Goal: Task Accomplishment & Management: Complete application form

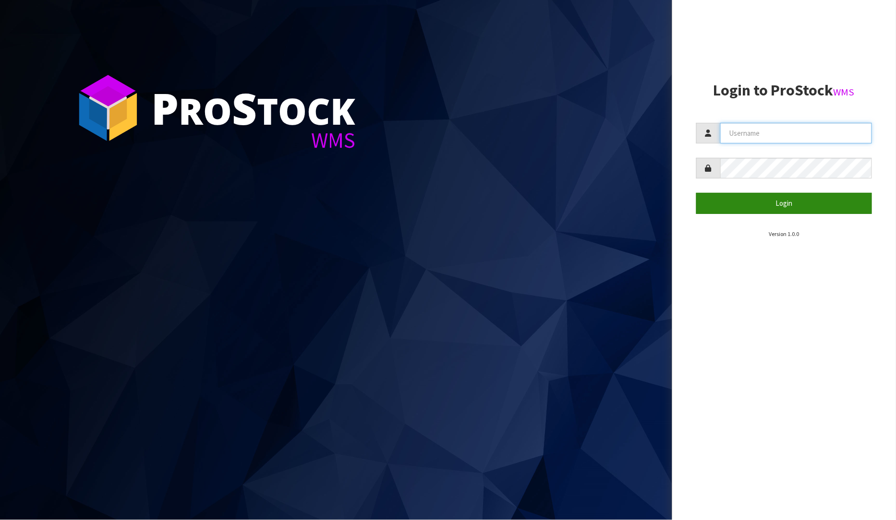
type input "[PERSON_NAME]"
click at [786, 202] on button "Login" at bounding box center [784, 203] width 176 height 21
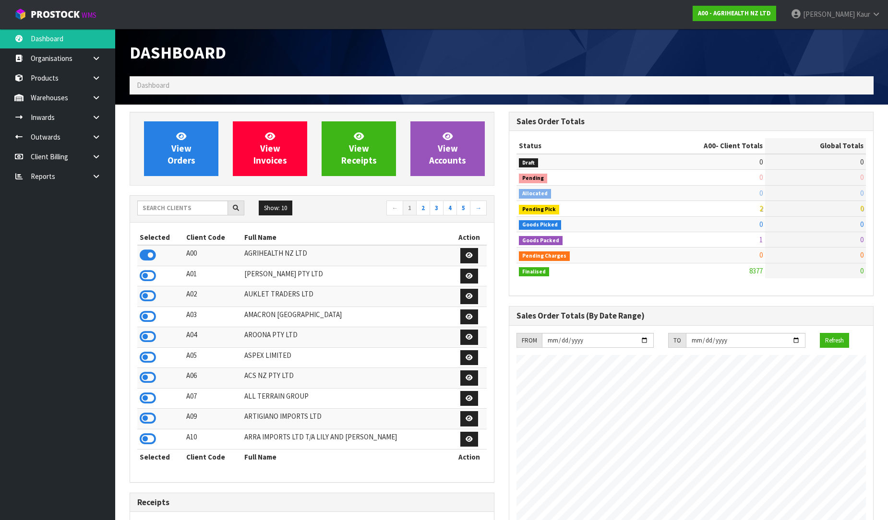
scroll to position [727, 379]
click at [105, 172] on link at bounding box center [99, 177] width 31 height 20
click at [60, 221] on link "CWL" at bounding box center [57, 216] width 115 height 20
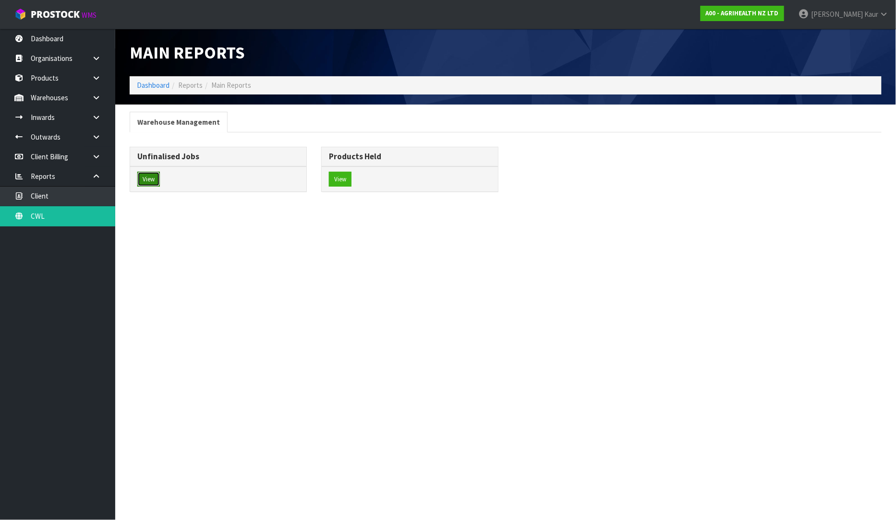
click at [147, 182] on button "View" at bounding box center [148, 179] width 23 height 15
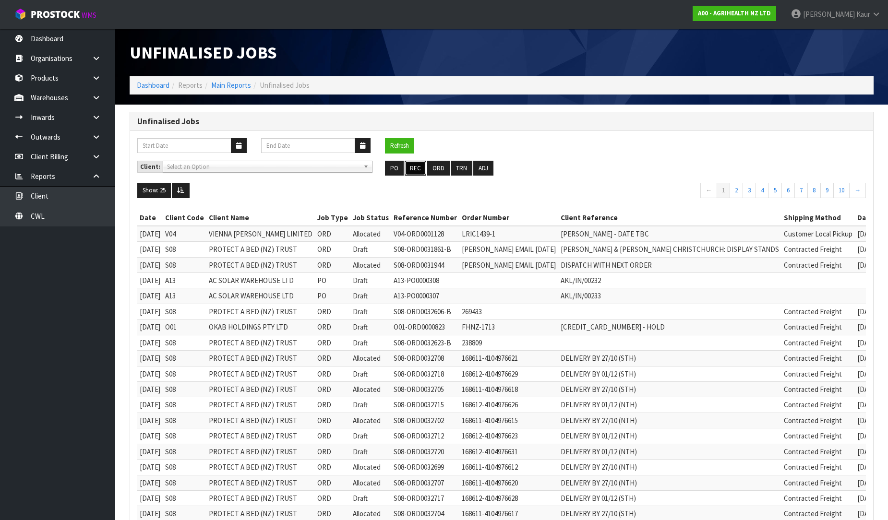
click at [418, 173] on button "REC" at bounding box center [416, 168] width 22 height 15
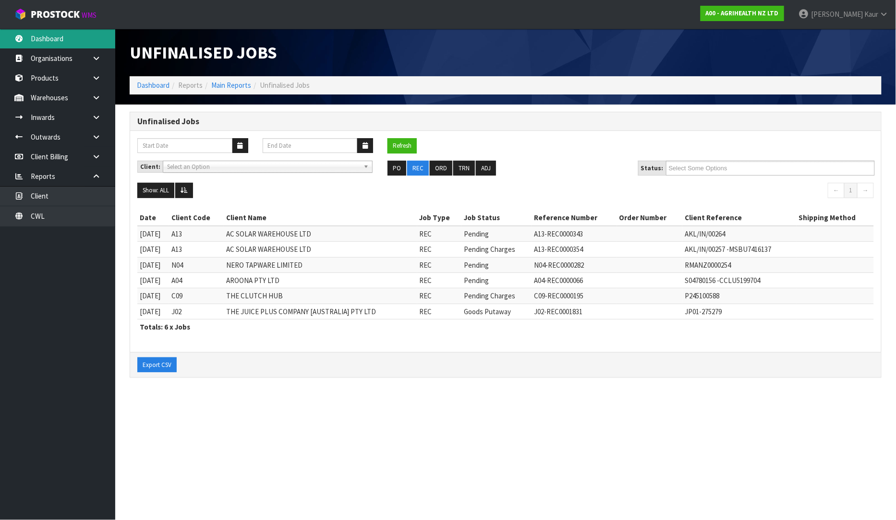
click at [24, 37] on link "Dashboard" at bounding box center [57, 39] width 115 height 20
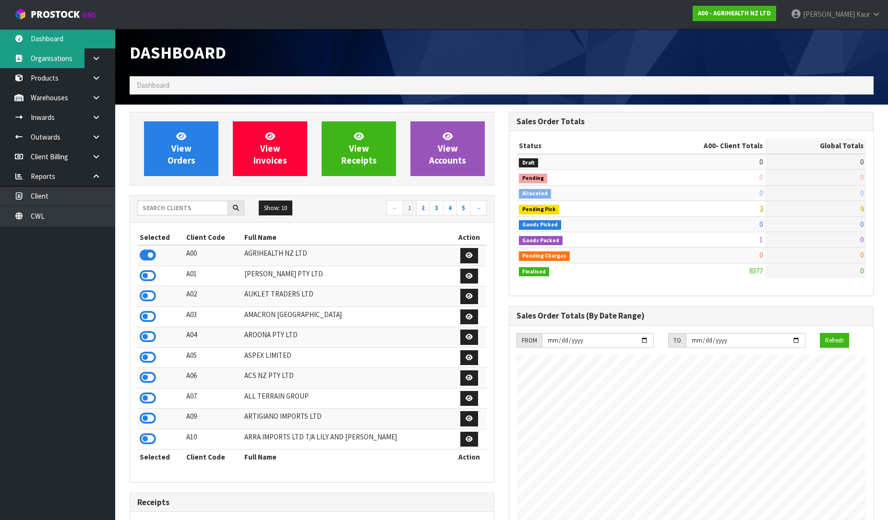
scroll to position [727, 379]
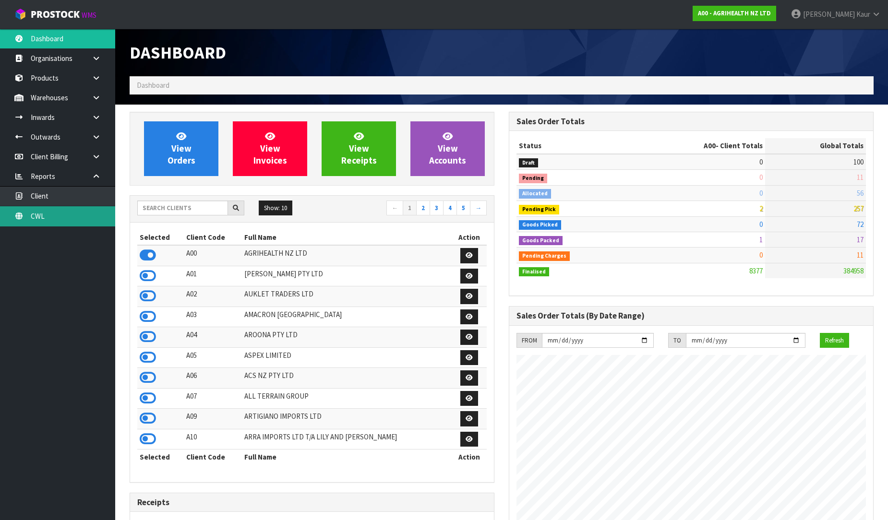
click at [47, 212] on link "CWL" at bounding box center [57, 216] width 115 height 20
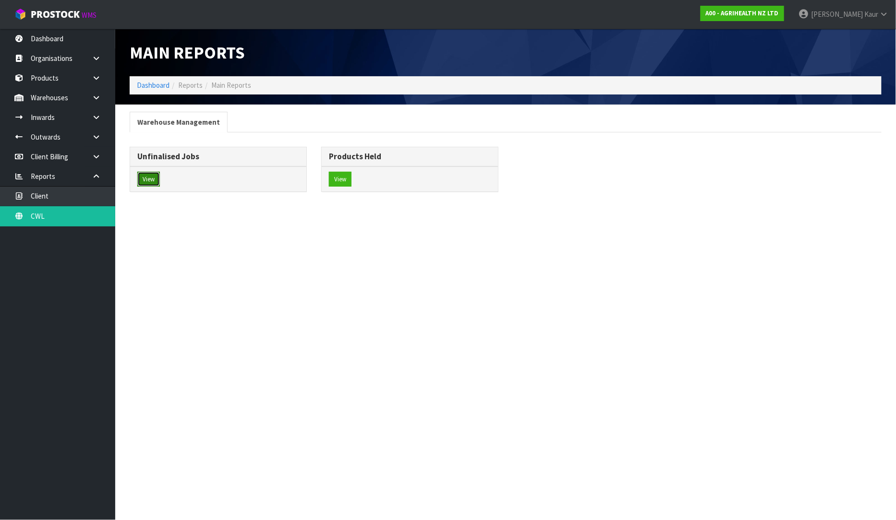
click at [146, 179] on button "View" at bounding box center [148, 179] width 23 height 15
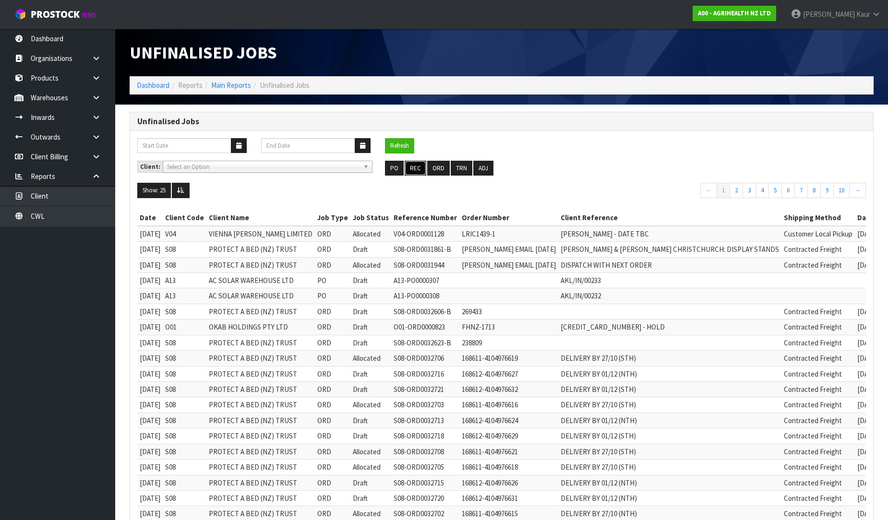
click at [418, 164] on button "REC" at bounding box center [416, 168] width 22 height 15
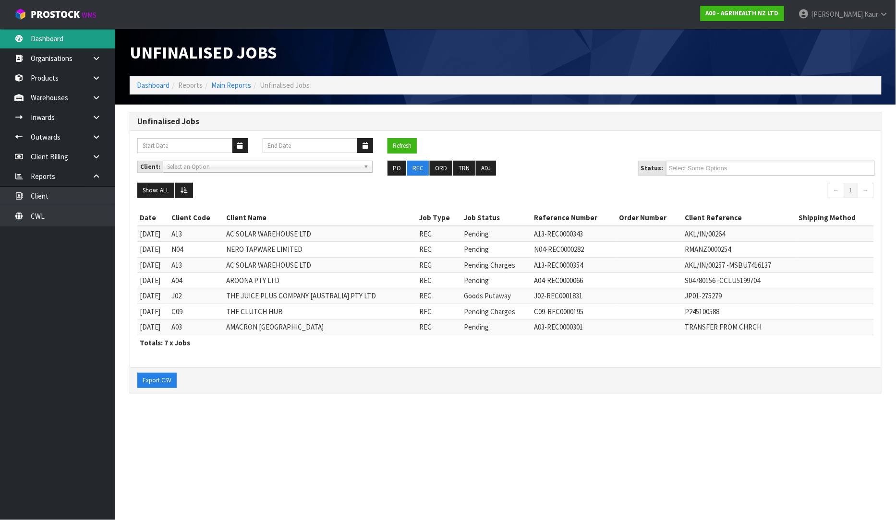
click at [72, 44] on link "Dashboard" at bounding box center [57, 39] width 115 height 20
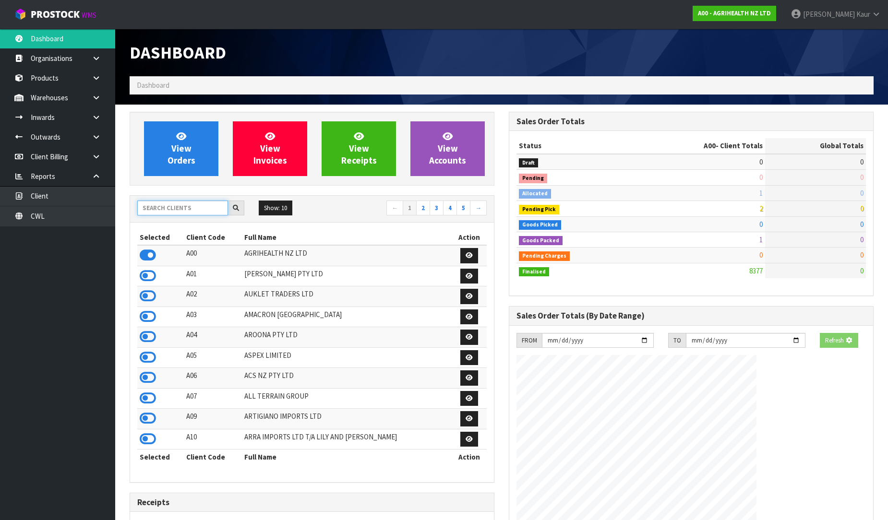
click at [175, 213] on input "text" at bounding box center [182, 208] width 91 height 15
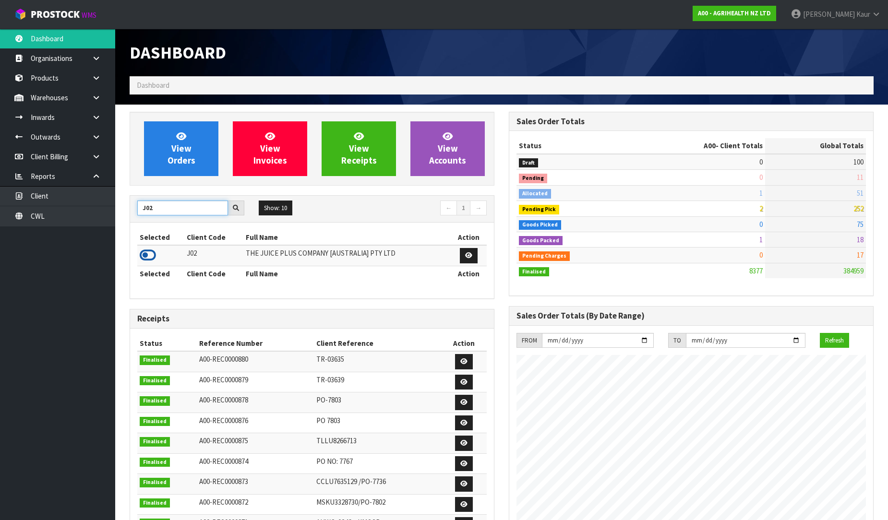
type input "J02"
click at [149, 253] on icon at bounding box center [148, 255] width 16 height 14
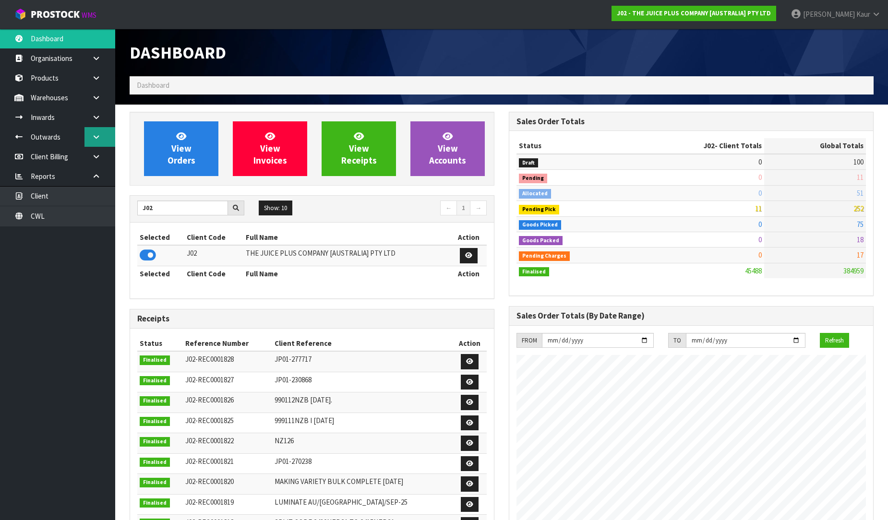
click at [97, 138] on icon at bounding box center [96, 136] width 9 height 7
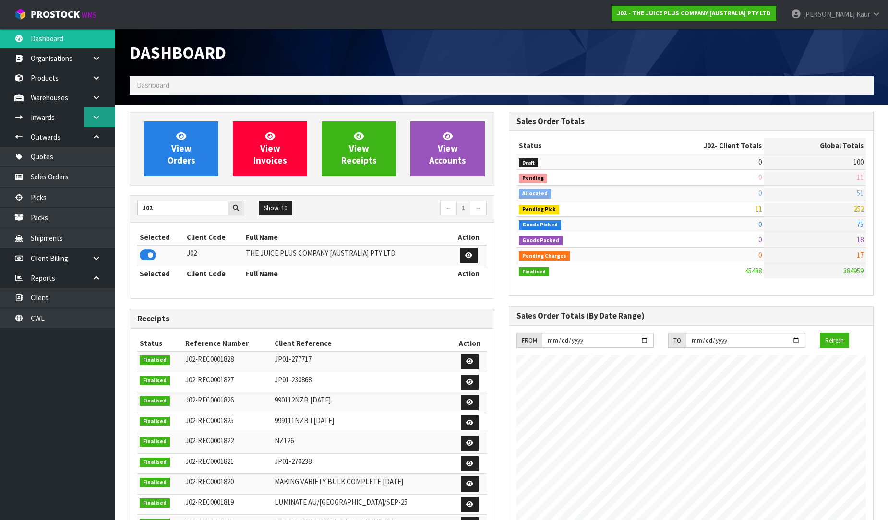
click at [105, 120] on link at bounding box center [99, 118] width 31 height 20
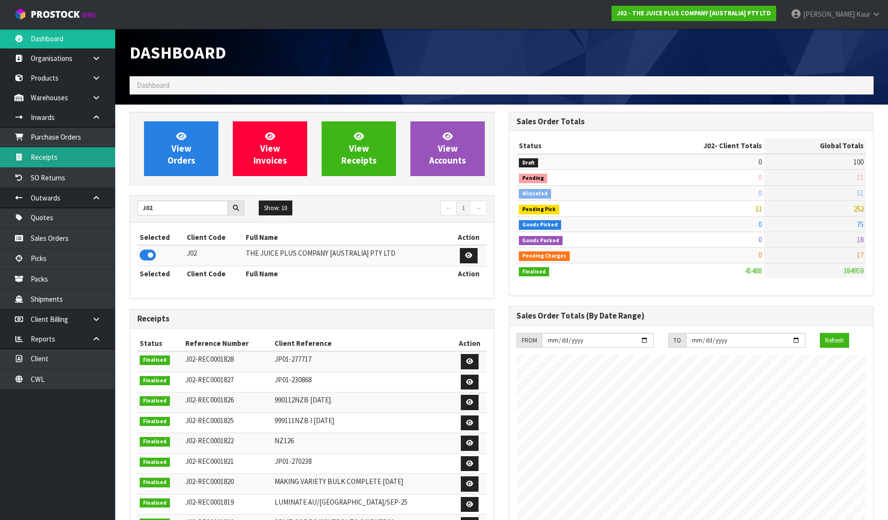
click at [83, 160] on link "Receipts" at bounding box center [57, 157] width 115 height 20
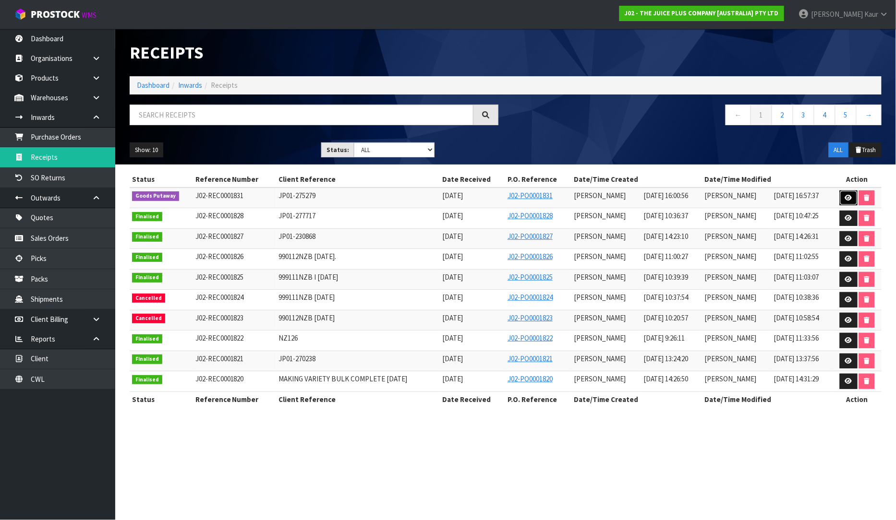
click at [843, 199] on link at bounding box center [848, 198] width 18 height 15
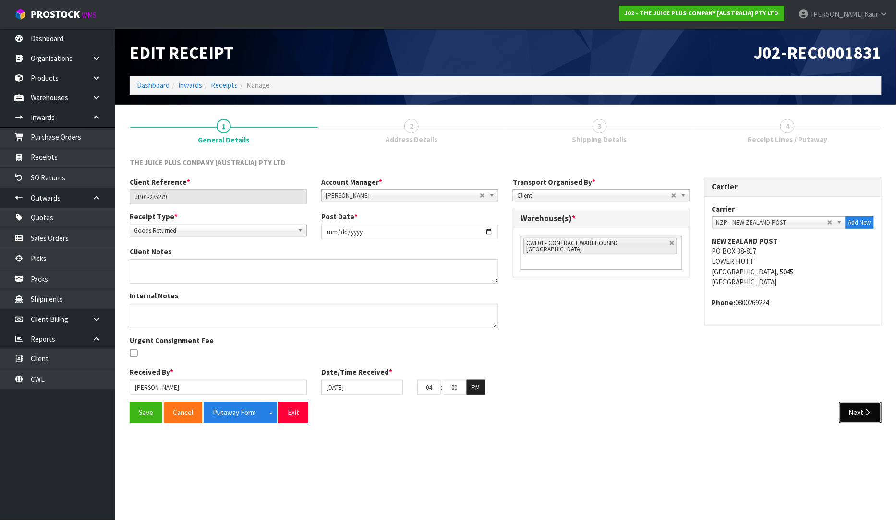
click at [861, 414] on button "Next" at bounding box center [860, 412] width 42 height 21
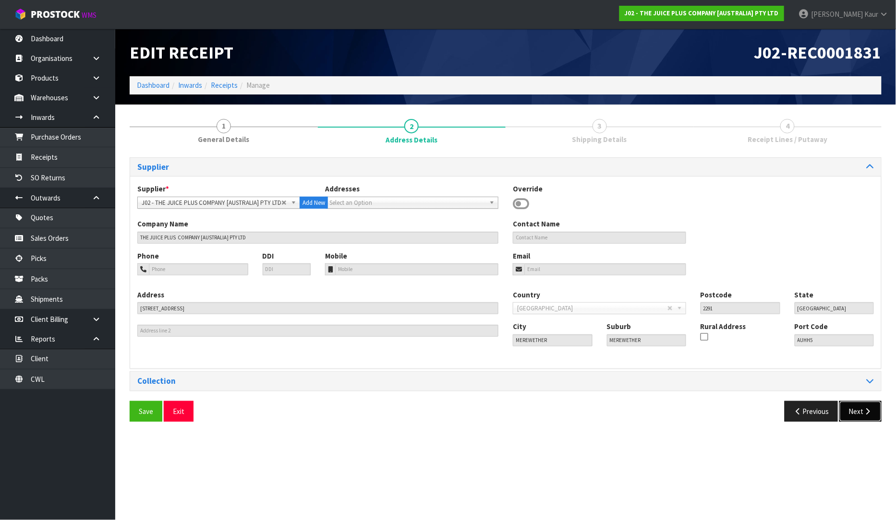
click at [858, 410] on button "Next" at bounding box center [860, 411] width 42 height 21
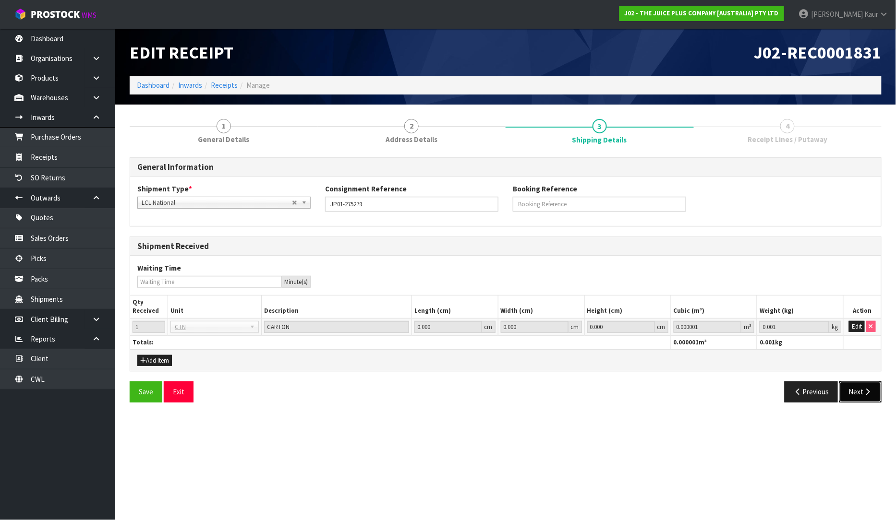
click at [860, 392] on button "Next" at bounding box center [860, 392] width 42 height 21
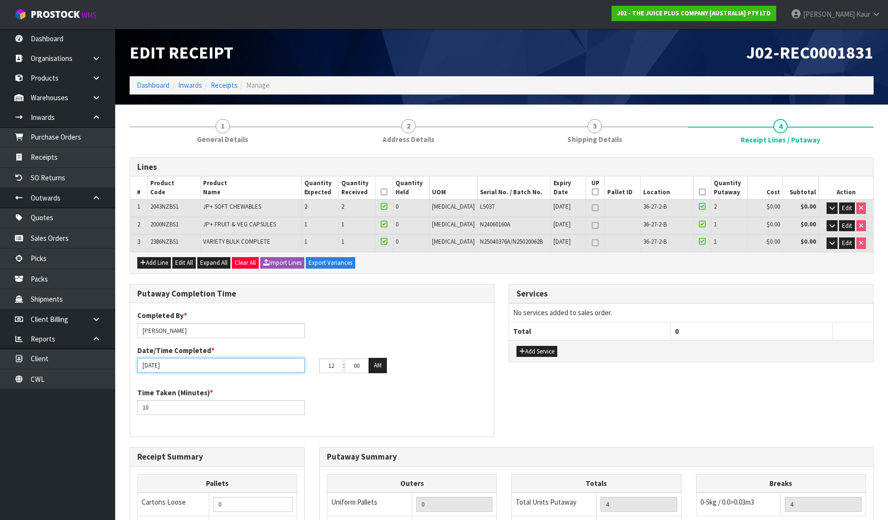
click at [145, 366] on input "[DATE]" at bounding box center [220, 365] width 167 height 15
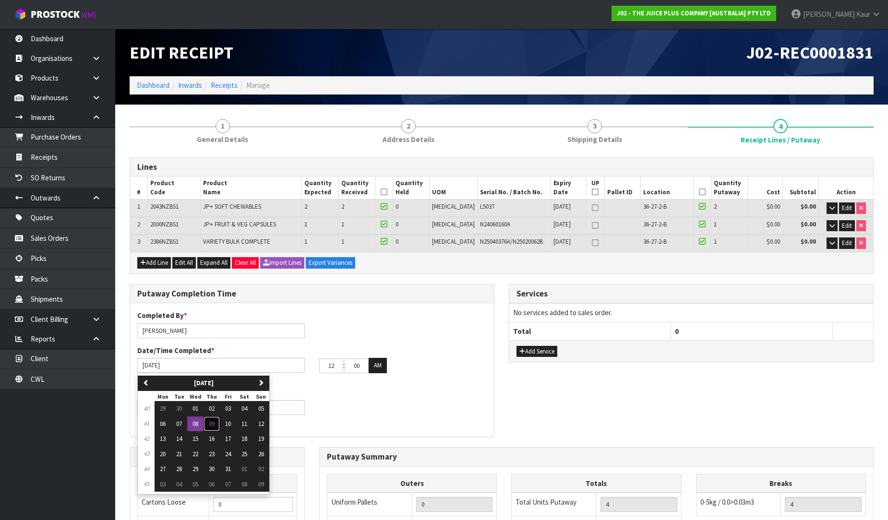
click at [212, 420] on span "09" at bounding box center [212, 424] width 6 height 8
type input "[DATE]"
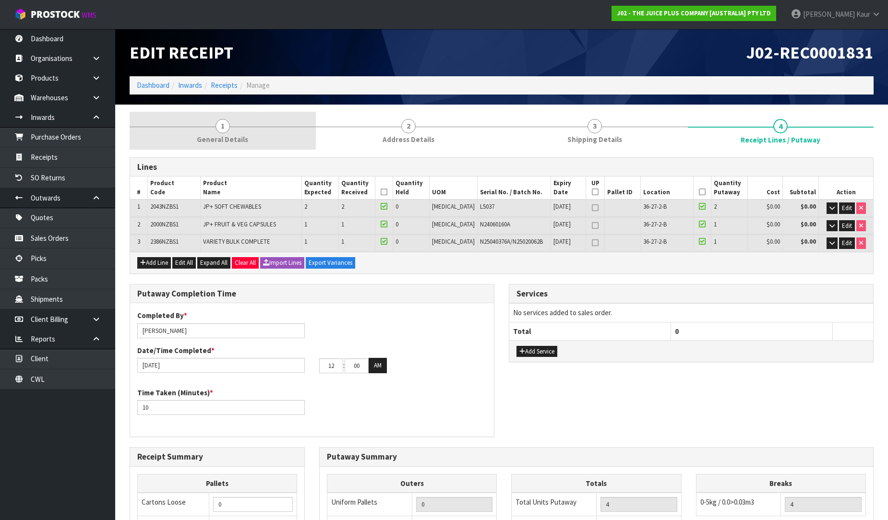
click at [241, 145] on link "1 General Details" at bounding box center [223, 131] width 186 height 38
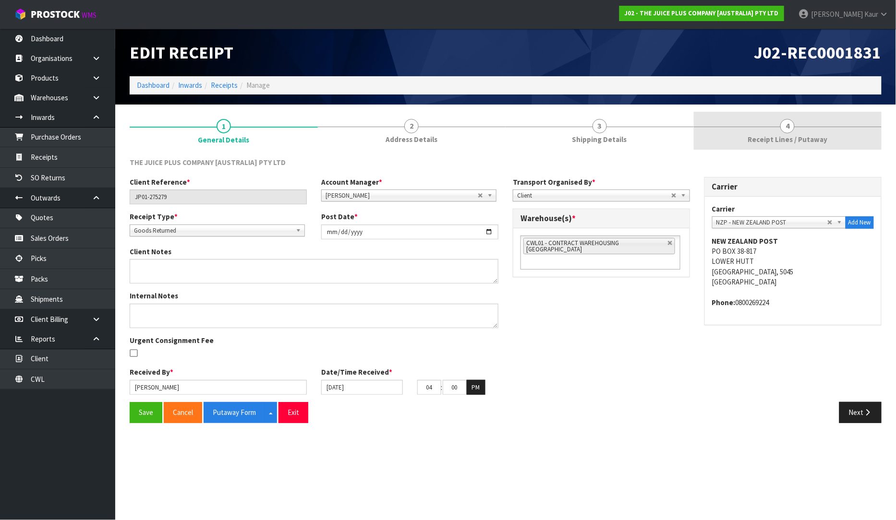
click at [814, 142] on span "Receipt Lines / Putaway" at bounding box center [787, 139] width 80 height 10
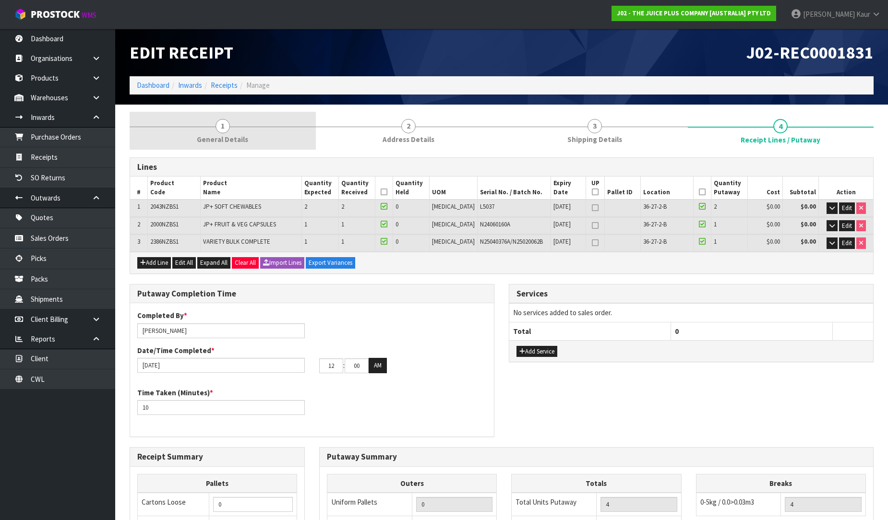
click at [204, 130] on link "1 General Details" at bounding box center [223, 131] width 186 height 38
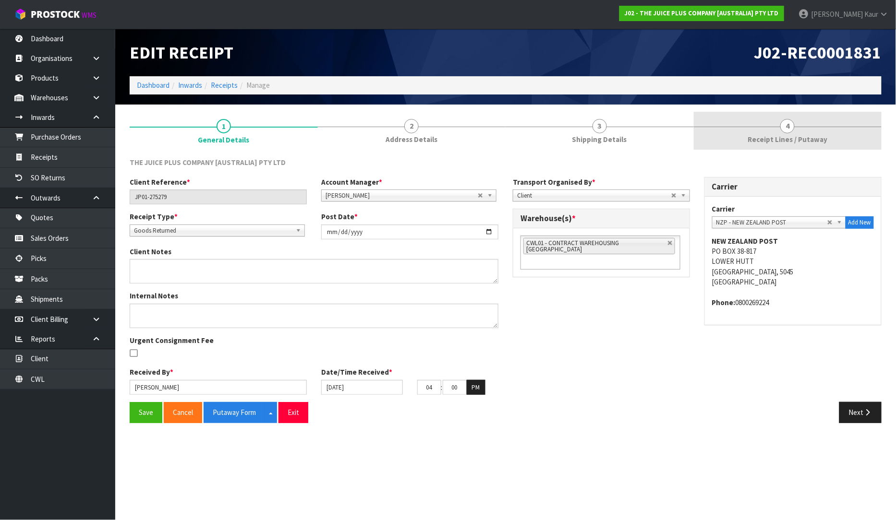
click at [800, 138] on span "Receipt Lines / Putaway" at bounding box center [787, 139] width 80 height 10
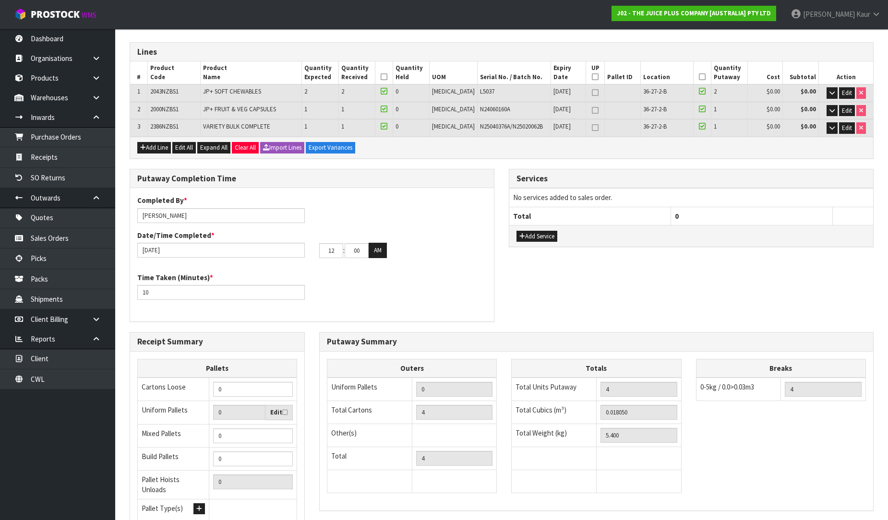
scroll to position [196, 0]
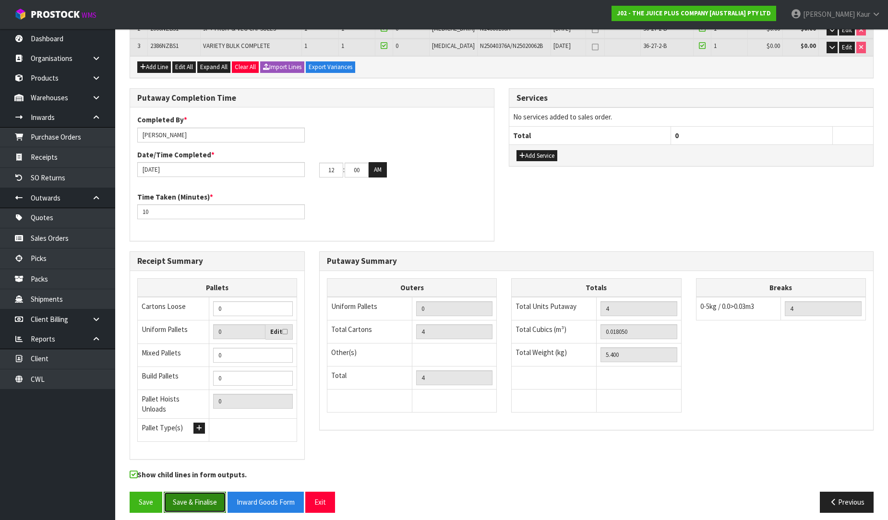
click at [194, 492] on button "Save & Finalise" at bounding box center [195, 502] width 62 height 21
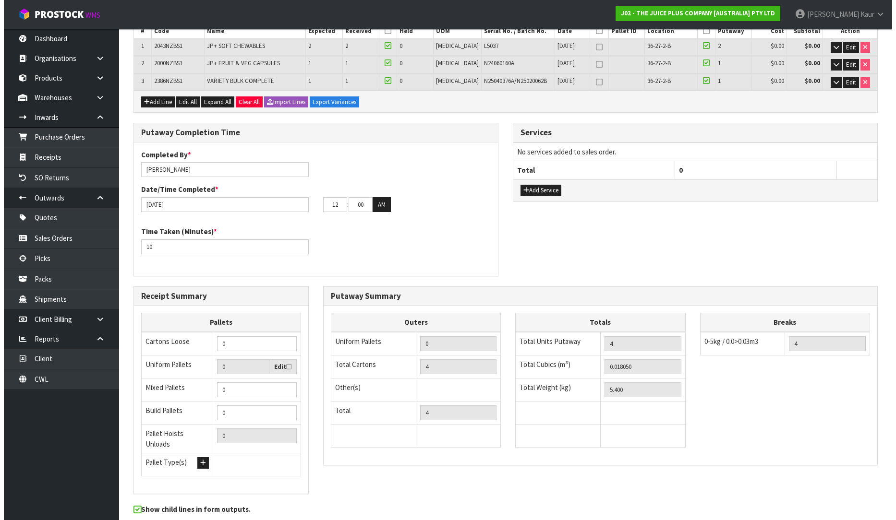
scroll to position [0, 0]
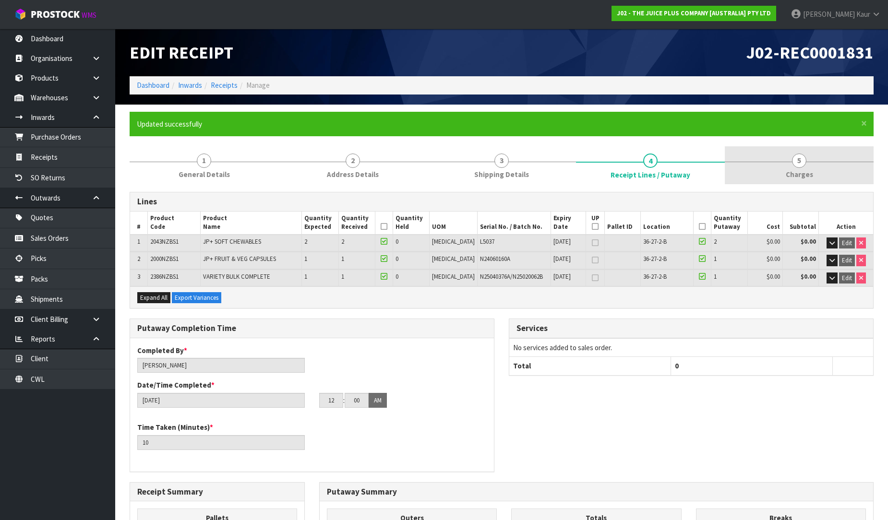
click at [807, 169] on span "Charges" at bounding box center [799, 174] width 27 height 10
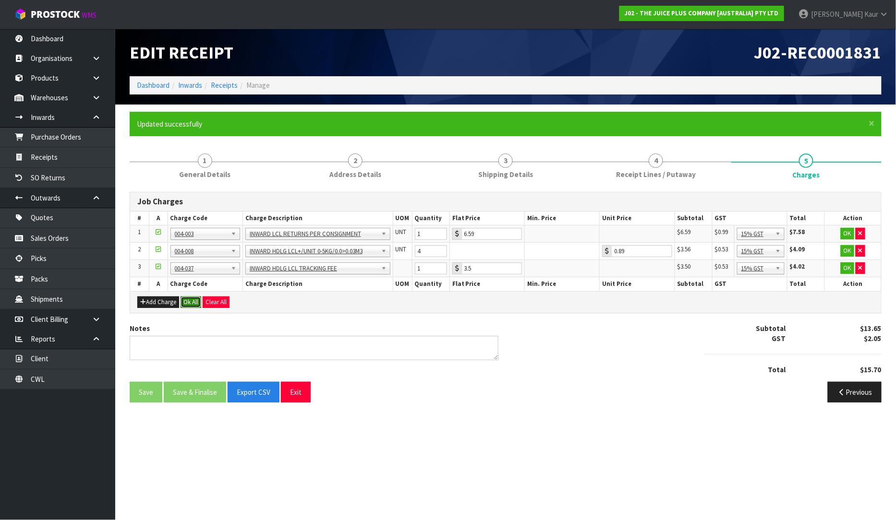
click at [184, 299] on button "Ok All" at bounding box center [190, 303] width 21 height 12
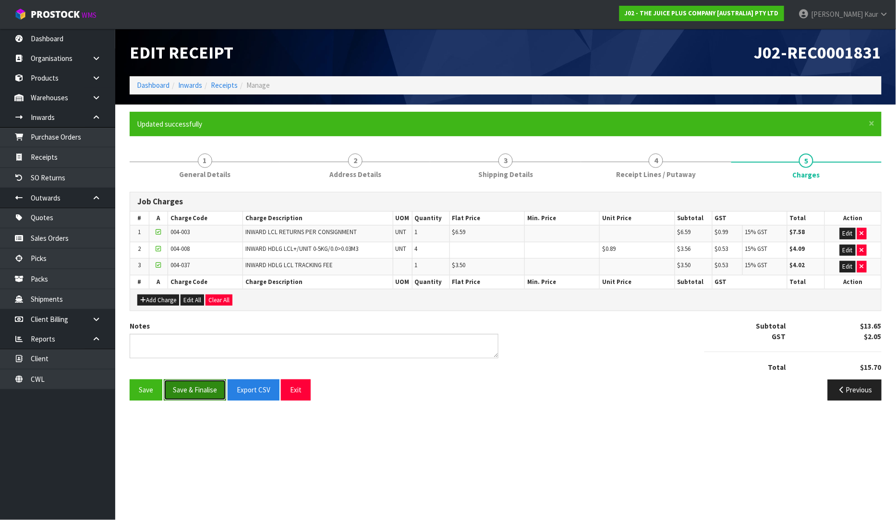
click at [180, 396] on button "Save & Finalise" at bounding box center [195, 390] width 62 height 21
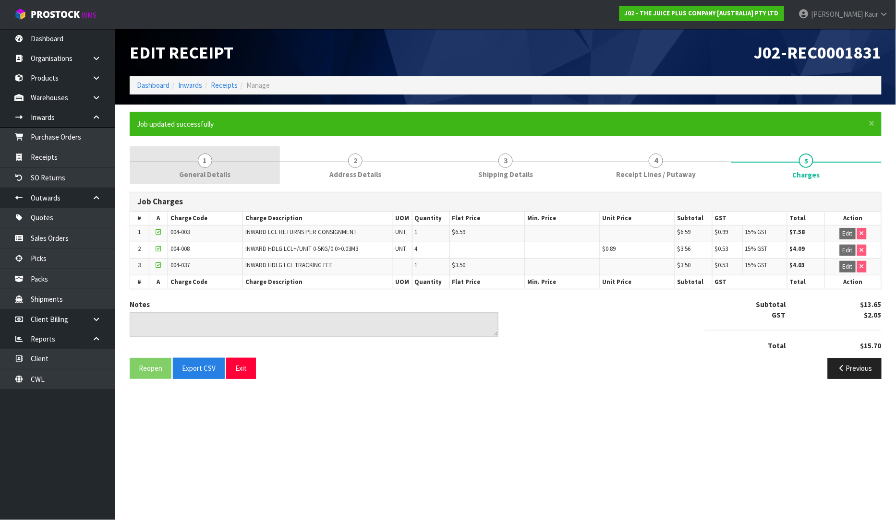
drag, startPoint x: 218, startPoint y: 166, endPoint x: 216, endPoint y: 173, distance: 7.6
click at [218, 166] on link "1 General Details" at bounding box center [205, 165] width 150 height 38
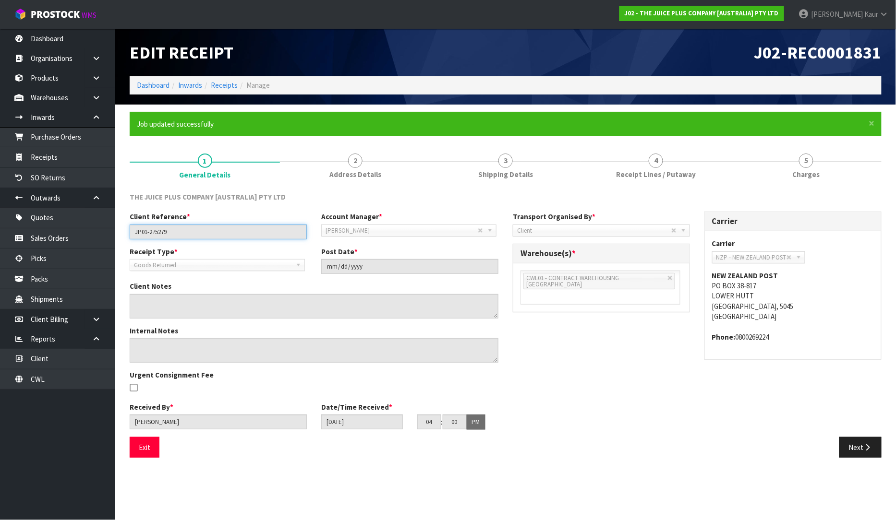
drag, startPoint x: 185, startPoint y: 233, endPoint x: 128, endPoint y: 238, distance: 57.3
click at [128, 238] on div "Client Reference * JP01-275279" at bounding box center [217, 225] width 191 height 27
click at [601, 399] on div "Client Reference * JP01-275279 Account Manager * [PERSON_NAME] [PERSON_NAME] [P…" at bounding box center [505, 324] width 766 height 225
click at [526, 176] on span "Shipping Details" at bounding box center [505, 174] width 55 height 10
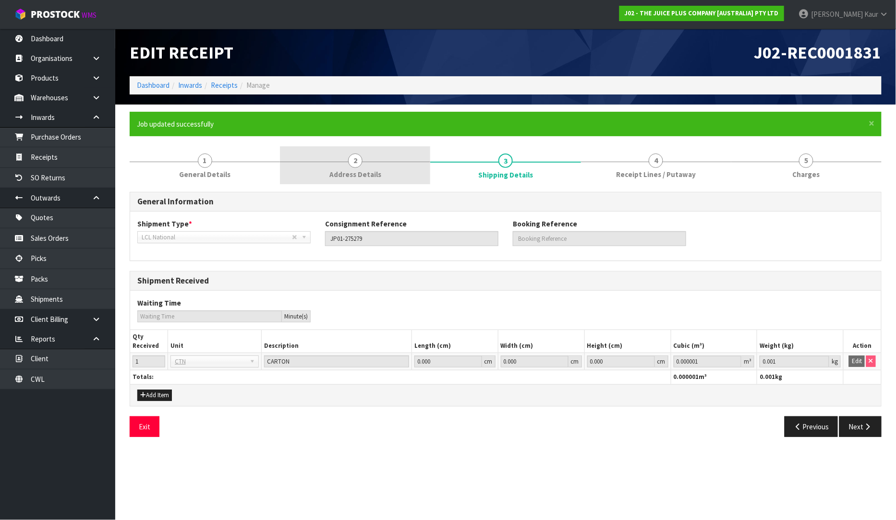
click at [332, 169] on span "Address Details" at bounding box center [355, 174] width 52 height 10
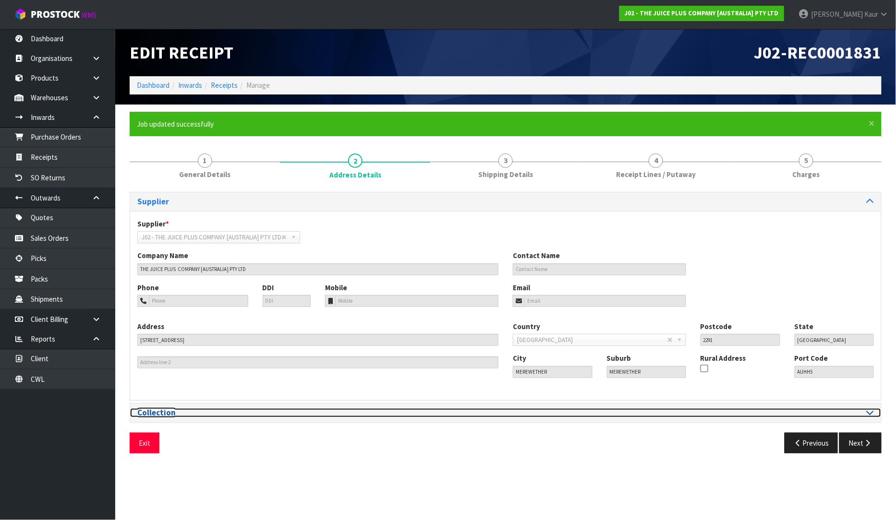
click at [867, 415] on icon at bounding box center [869, 412] width 7 height 8
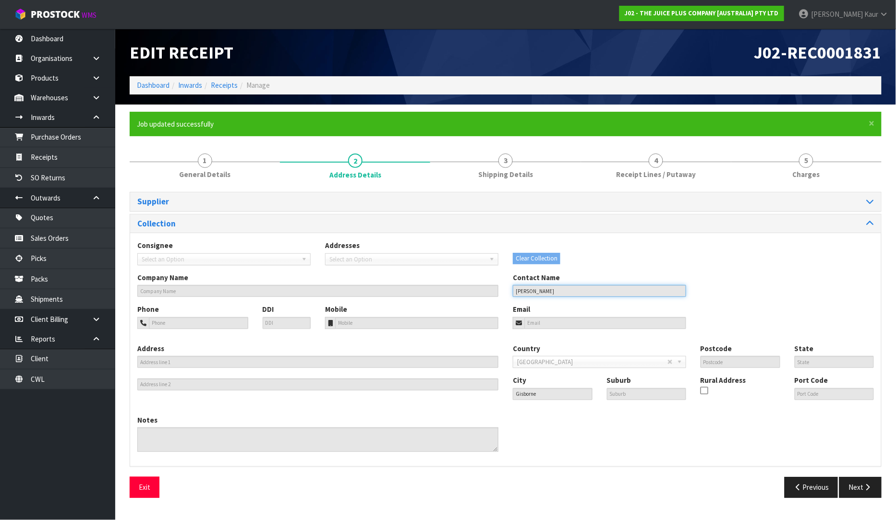
drag, startPoint x: 558, startPoint y: 291, endPoint x: 505, endPoint y: 291, distance: 52.8
click at [505, 291] on div "Company Name Contact Name [PERSON_NAME]" at bounding box center [505, 289] width 751 height 32
drag, startPoint x: 611, startPoint y: 174, endPoint x: 495, endPoint y: 296, distance: 168.0
click at [611, 174] on link "4 Receipt Lines / Putaway" at bounding box center [656, 165] width 150 height 38
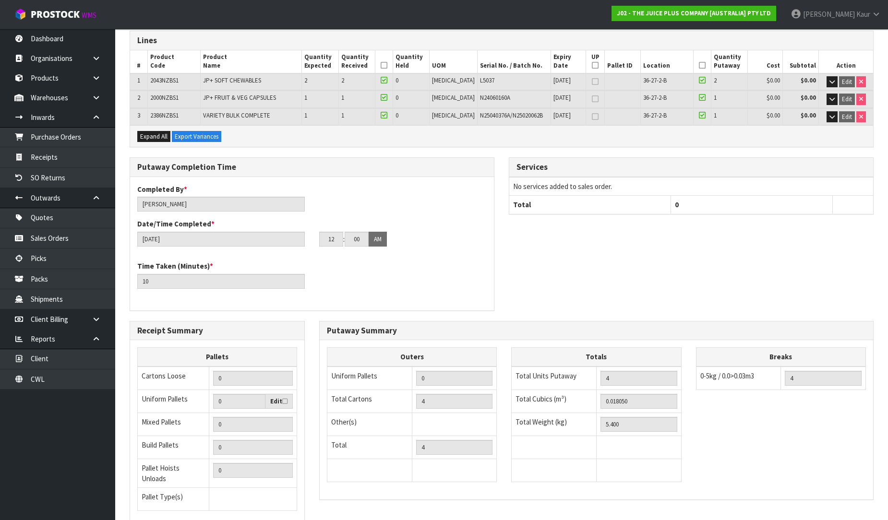
scroll to position [231, 0]
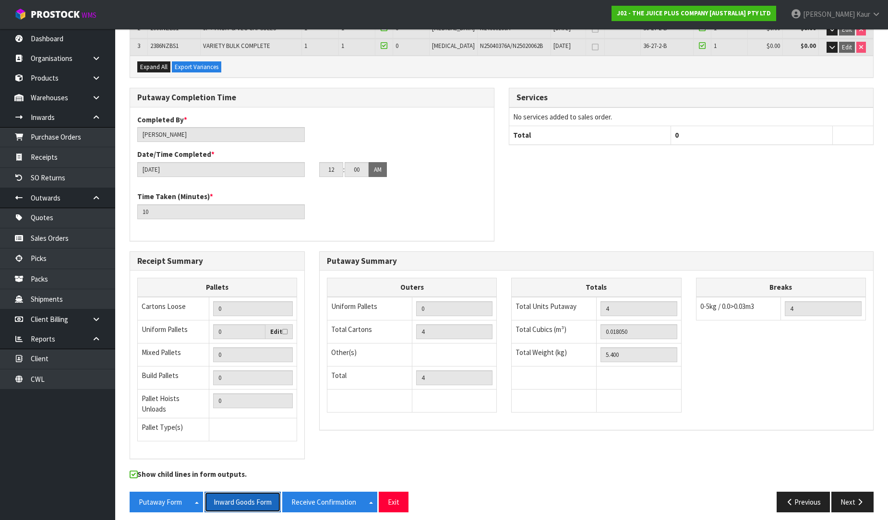
click at [231, 495] on button "Inward Goods Form" at bounding box center [242, 502] width 76 height 21
click at [84, 47] on link "Dashboard" at bounding box center [57, 39] width 115 height 20
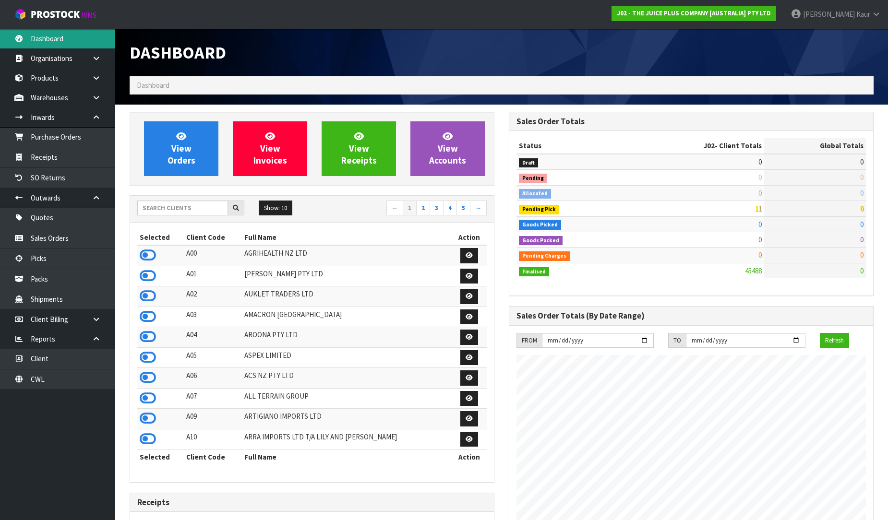
scroll to position [727, 379]
click at [192, 205] on input "text" at bounding box center [182, 208] width 91 height 15
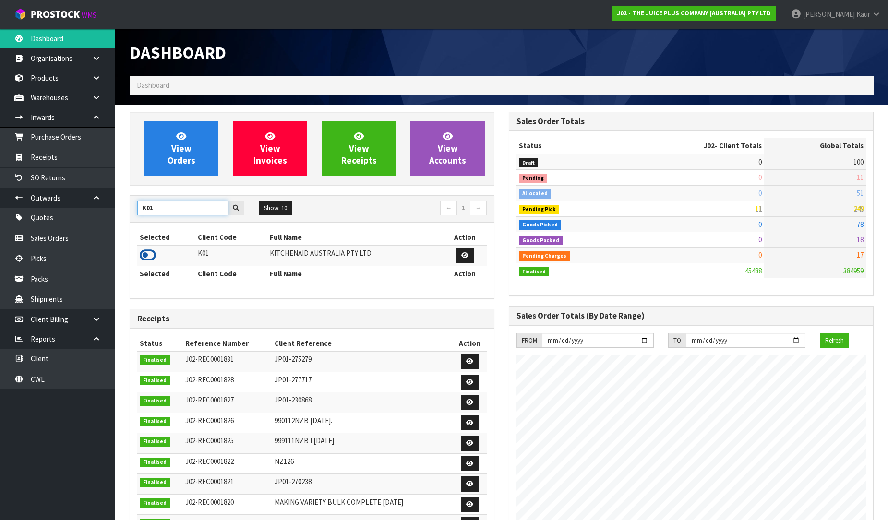
type input "K01"
click at [144, 255] on icon at bounding box center [148, 255] width 16 height 14
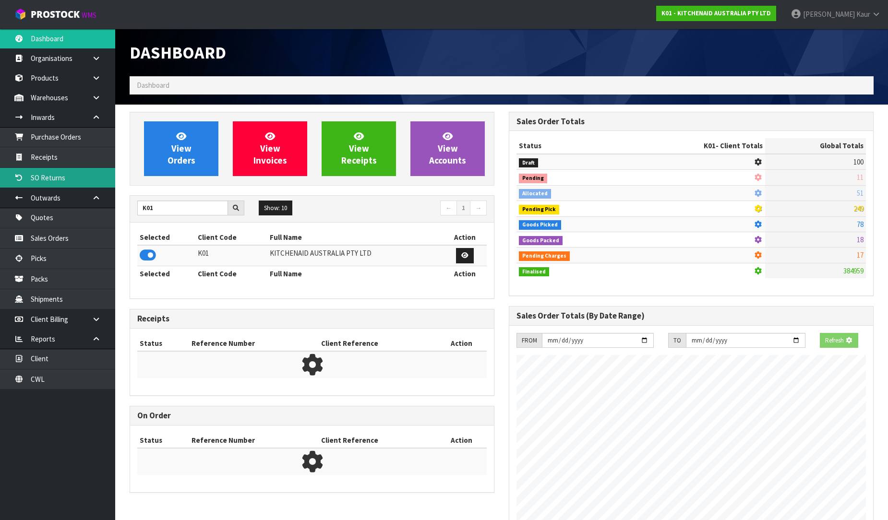
scroll to position [479326, 479545]
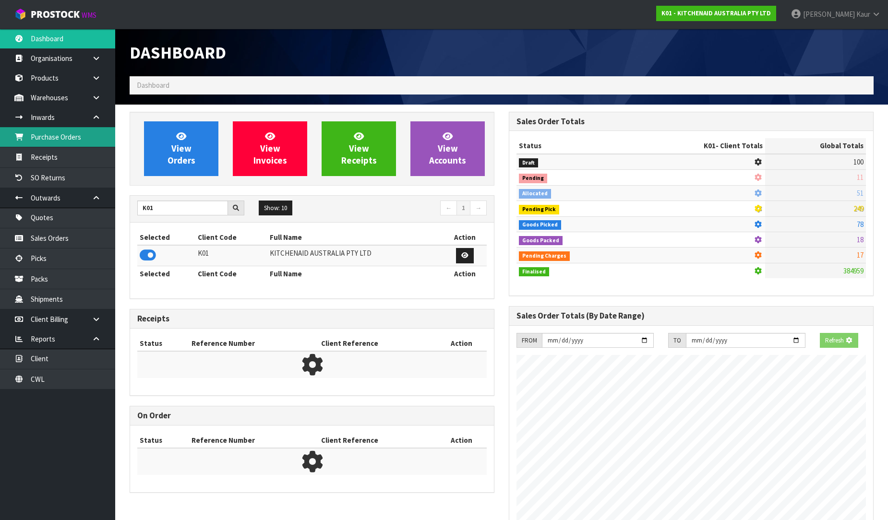
click at [72, 140] on link "Purchase Orders" at bounding box center [57, 137] width 115 height 20
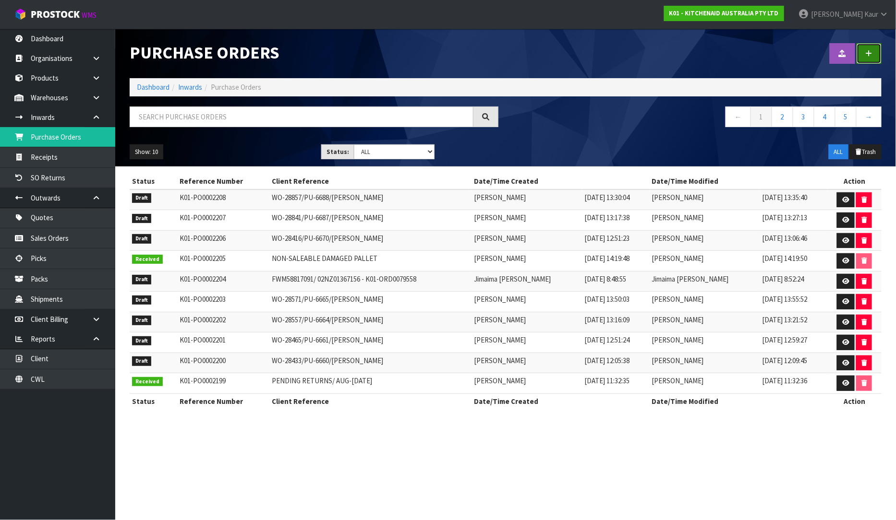
click at [872, 60] on link at bounding box center [868, 53] width 25 height 21
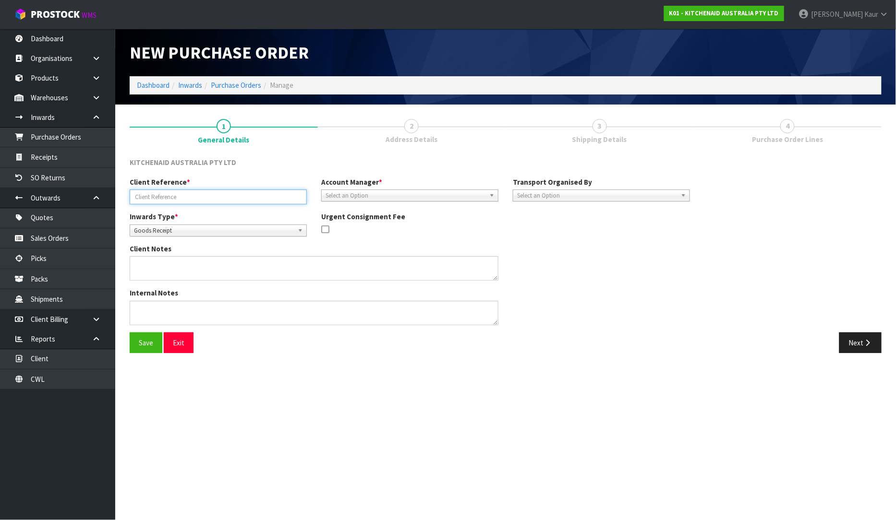
click at [188, 197] on input "text" at bounding box center [218, 197] width 177 height 15
paste input "MRSU7814915"
click at [188, 198] on input "MRSU7814915/" at bounding box center [218, 197] width 177 height 15
paste input "240001251/52/53"
type input "MRSU7814915/240001251/52/53"
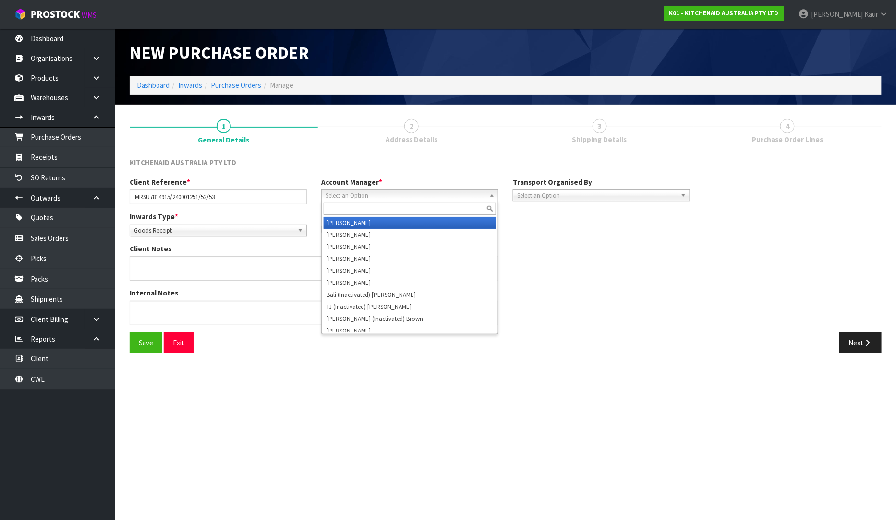
click at [336, 196] on span "Select an Option" at bounding box center [405, 196] width 160 height 12
type input "V"
click at [339, 218] on li "V [PERSON_NAME]" at bounding box center [409, 223] width 172 height 12
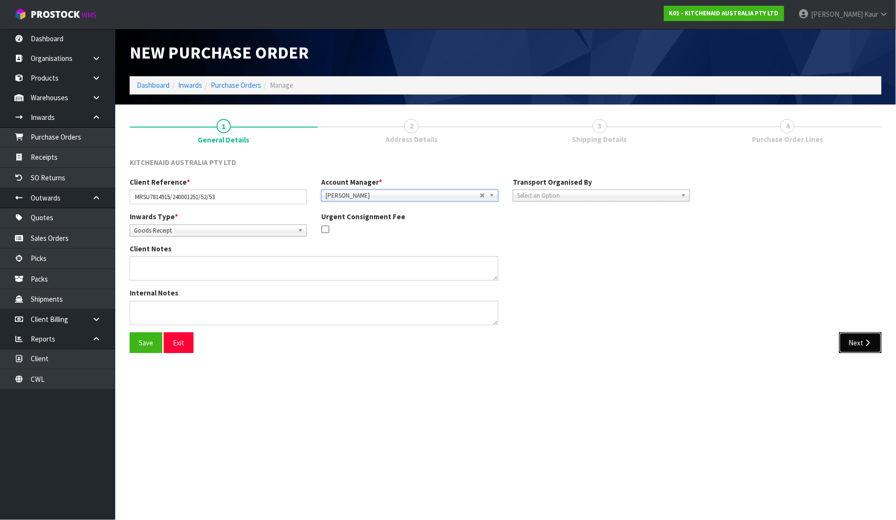
click at [869, 339] on icon "button" at bounding box center [867, 342] width 9 height 7
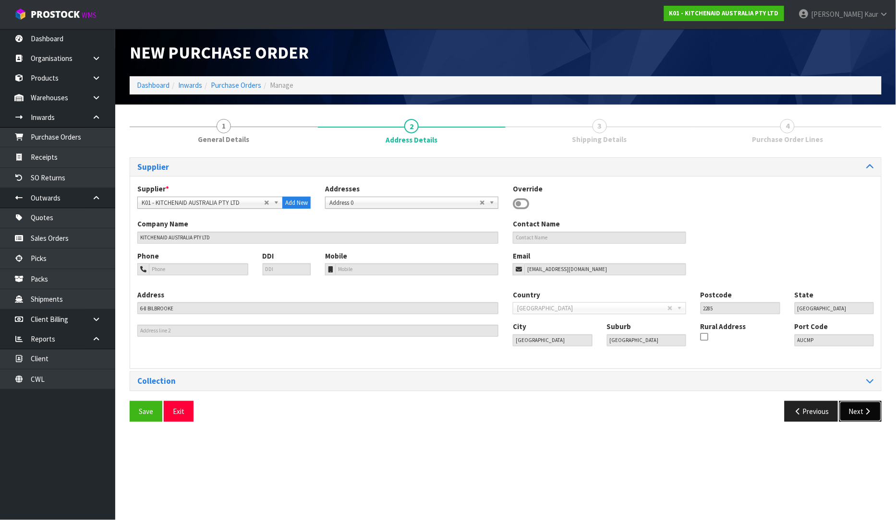
click at [866, 409] on icon "button" at bounding box center [867, 411] width 9 height 7
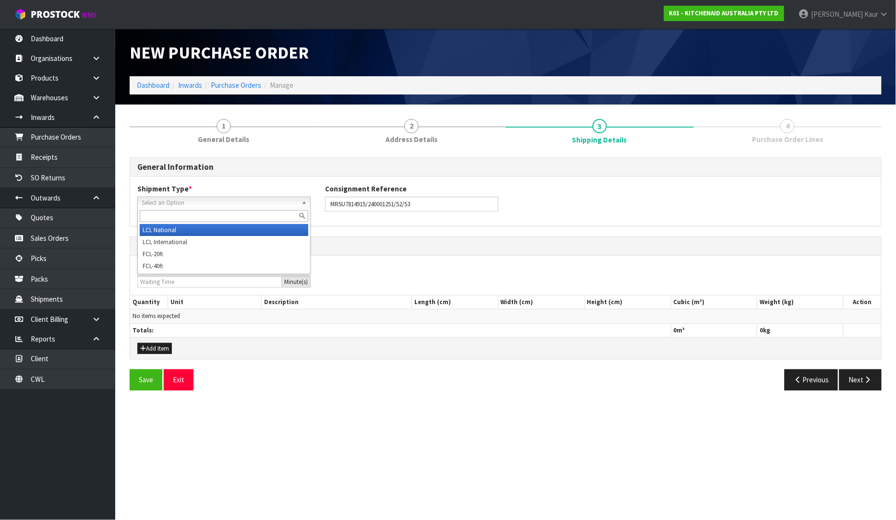
click at [180, 200] on span "Select an Option" at bounding box center [220, 203] width 156 height 12
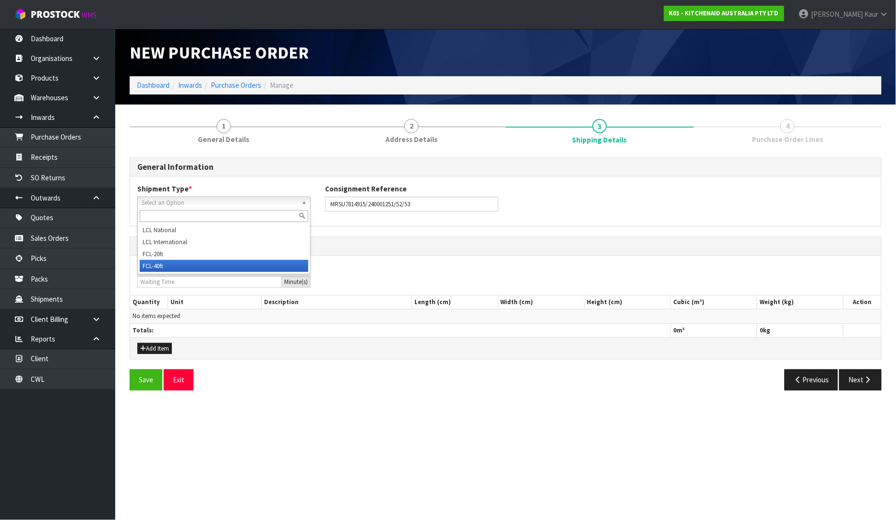
click at [170, 264] on li "FCL-40ft" at bounding box center [224, 266] width 168 height 12
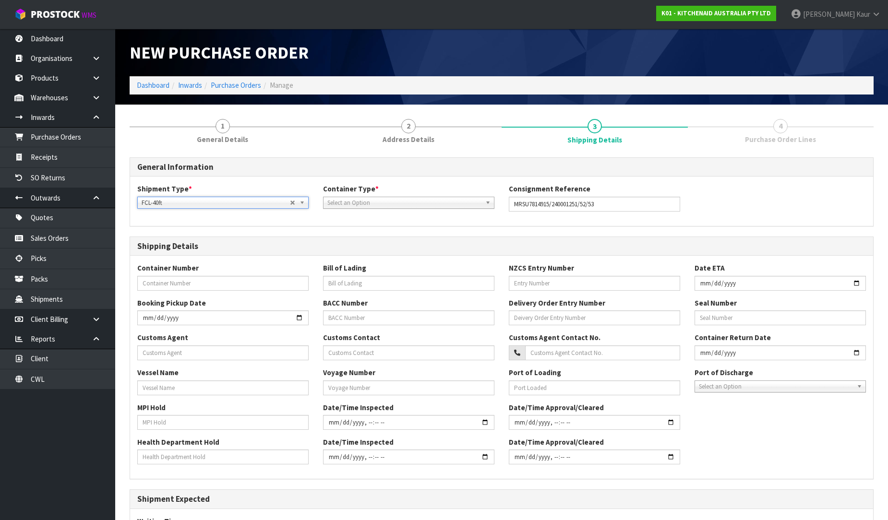
click at [346, 207] on span "Select an Option" at bounding box center [404, 203] width 154 height 12
click at [338, 241] on li "Pallet" at bounding box center [408, 242] width 167 height 12
drag, startPoint x: 550, startPoint y: 203, endPoint x: 506, endPoint y: 203, distance: 43.7
click at [506, 203] on div "Consignment Reference MRSU7814915/240001251/52/53" at bounding box center [595, 197] width 186 height 27
click at [195, 279] on input "text" at bounding box center [222, 283] width 171 height 15
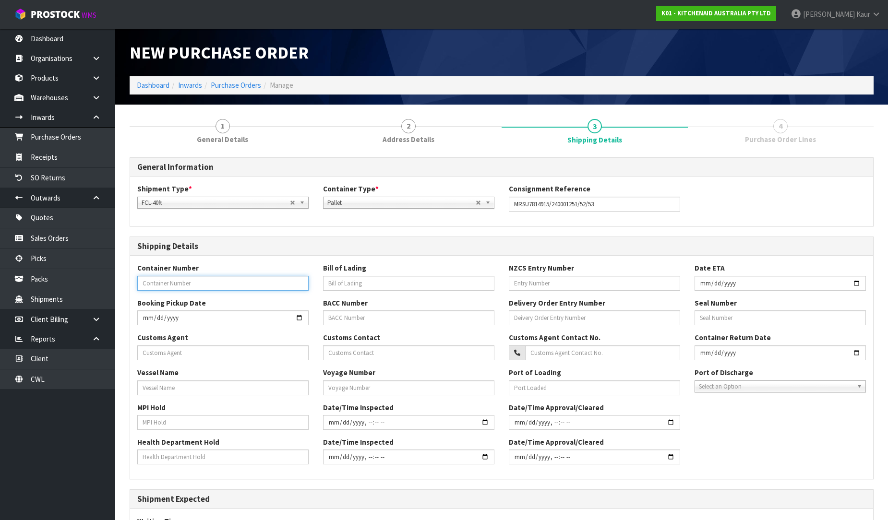
paste input "MRSU7814915"
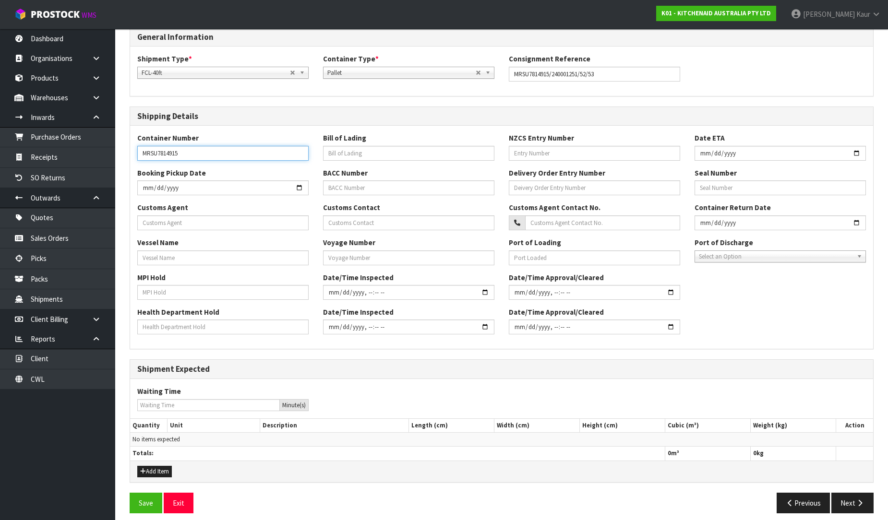
scroll to position [138, 0]
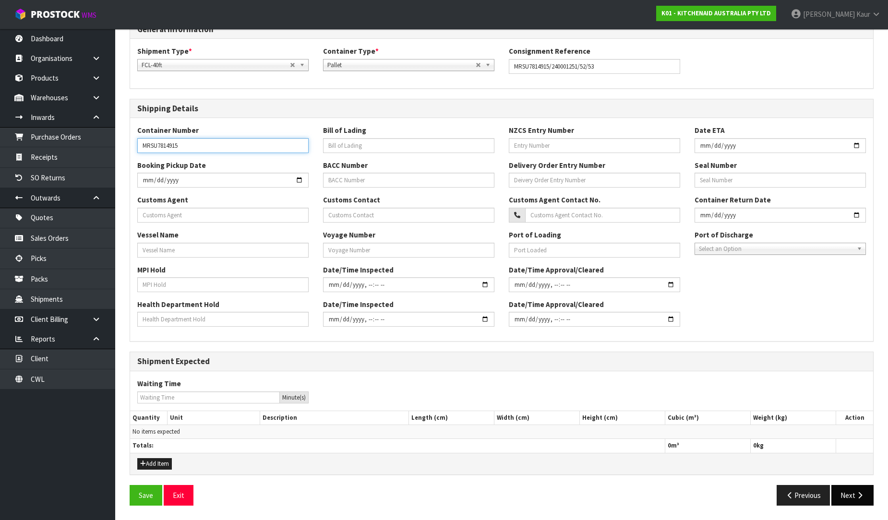
type input "MRSU7814915"
click at [853, 490] on button "Next" at bounding box center [852, 495] width 42 height 21
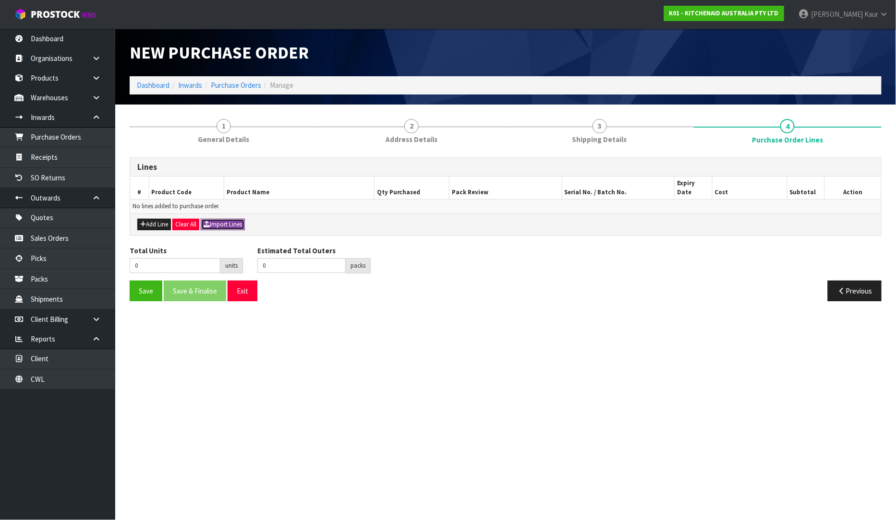
click at [234, 219] on button "Import Lines" at bounding box center [223, 225] width 44 height 12
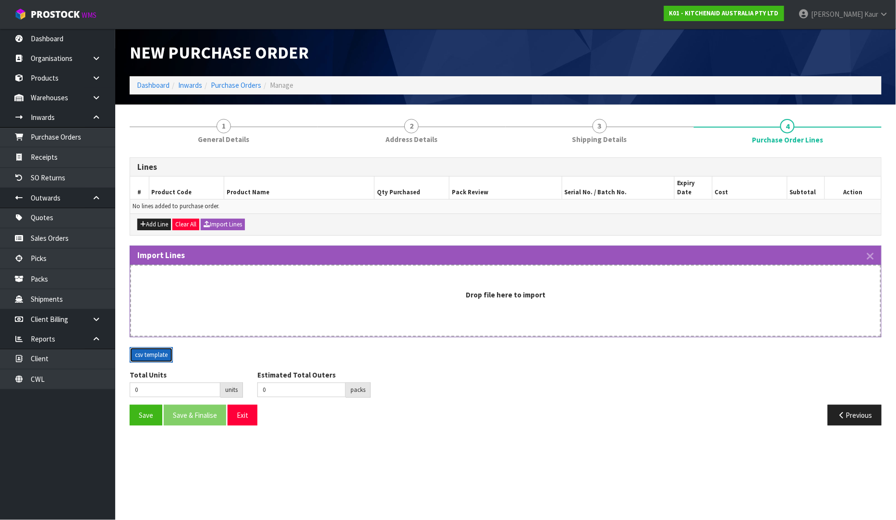
click at [137, 349] on button "csv template" at bounding box center [151, 354] width 43 height 15
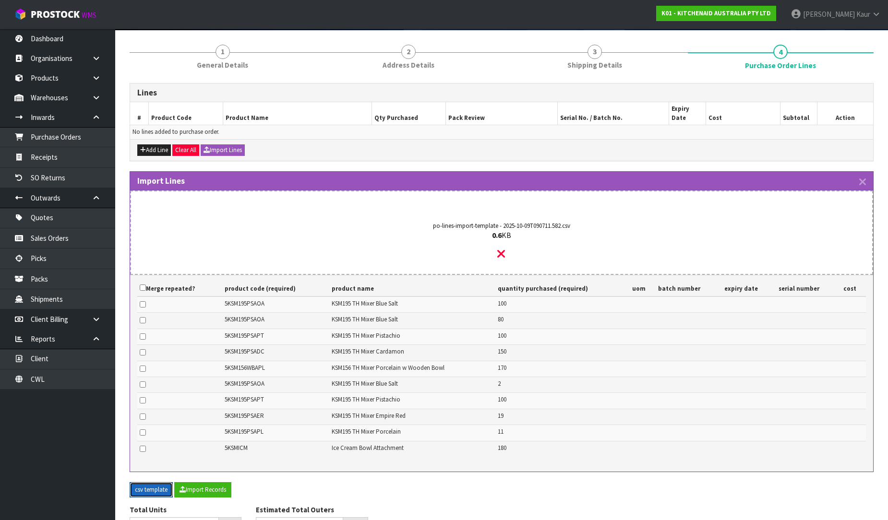
scroll to position [117, 0]
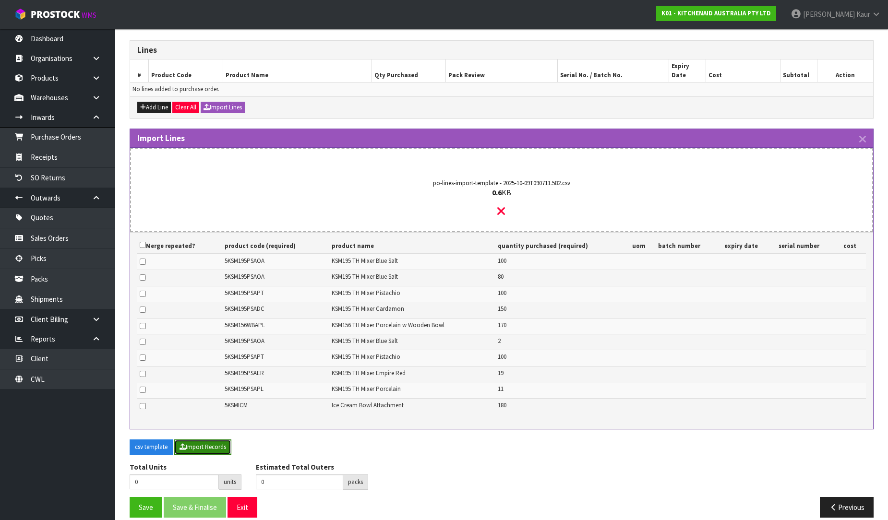
click at [217, 440] on button "Import Records" at bounding box center [202, 447] width 57 height 15
type input "912"
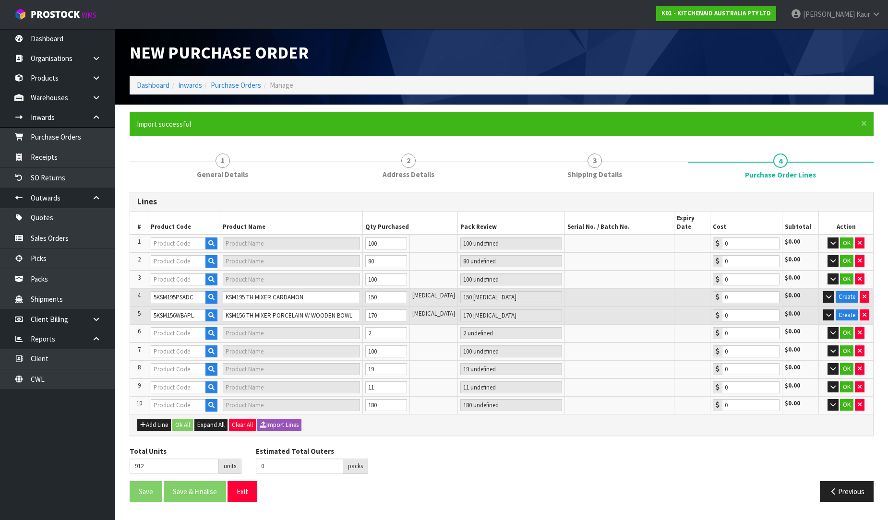
scroll to position [15, 0]
type input "100"
type input "5KSM195PSAPT"
type input "KSM195 PISTACHIO MIXER"
type input "100 CTN"
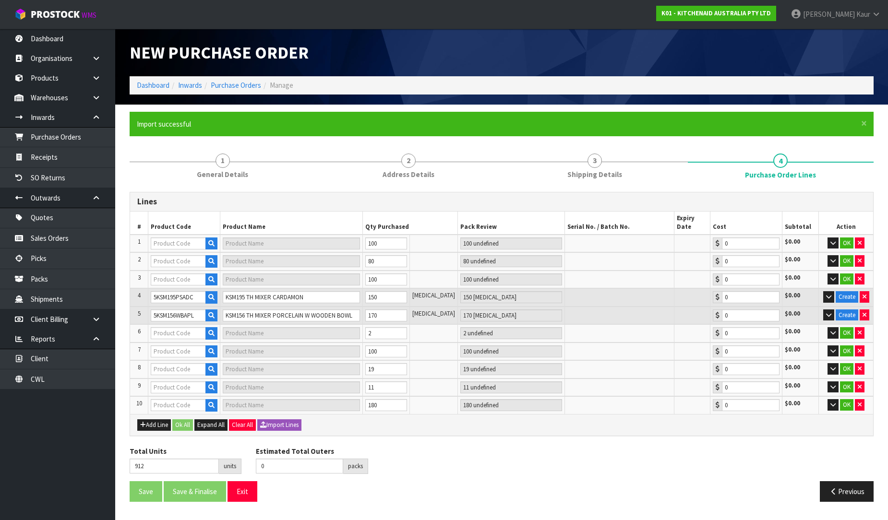
type input "0.00"
type input "290"
type input "5KSM195PSAOA"
type input "KSM195 TH MIXER BLUE SALT"
type input "100 CTN"
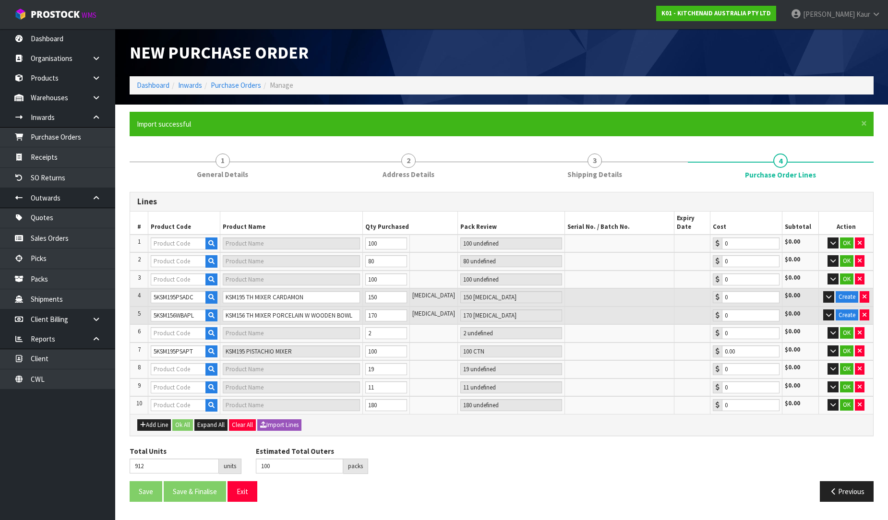
type input "0.00"
type input "5KSMICM"
type input "ICE CREAM MAKER ATTACHMENT"
type input "90 CTN"
type input "0.00"
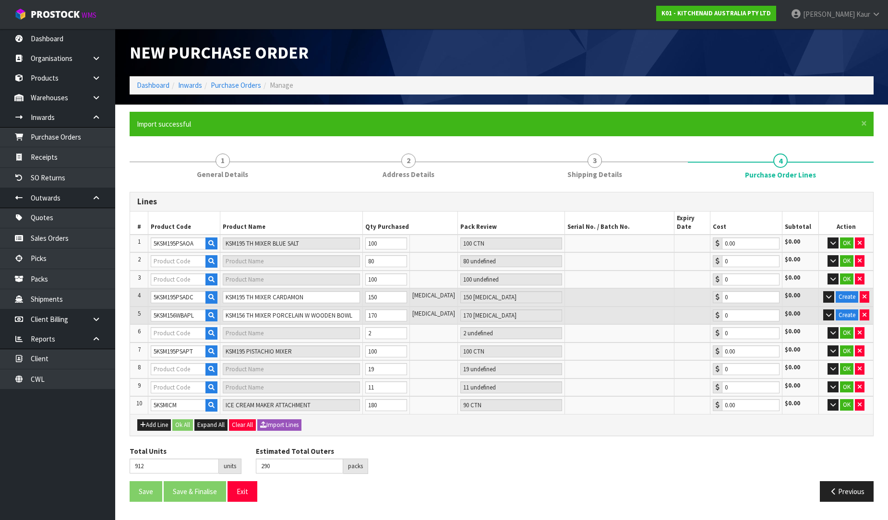
type input "502"
type input "5KSM195PSAOA"
type input "KSM195 TH MIXER BLUE SALT"
type input "80 CTN"
type input "0.00"
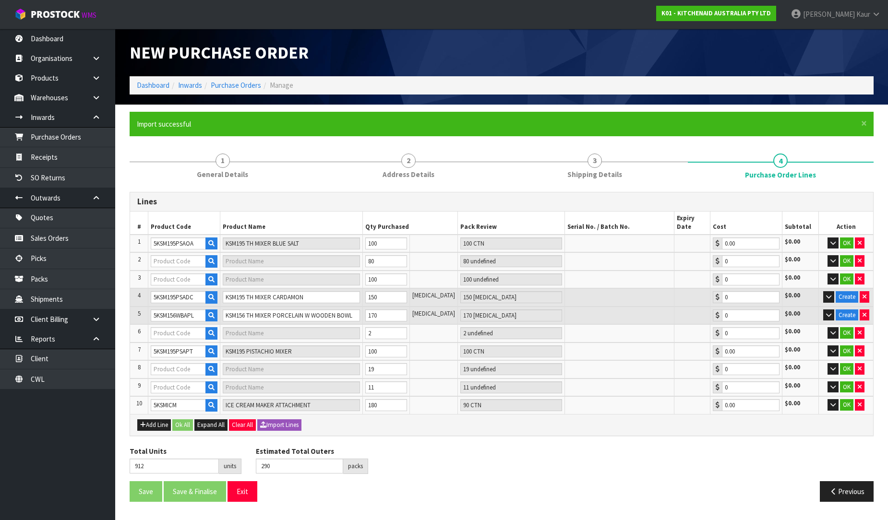
type input "5KSM195PSAPT"
type input "KSM195 PISTACHIO MIXER"
type input "100 CTN"
type input "0.00"
type input "5KSM195PSAOA"
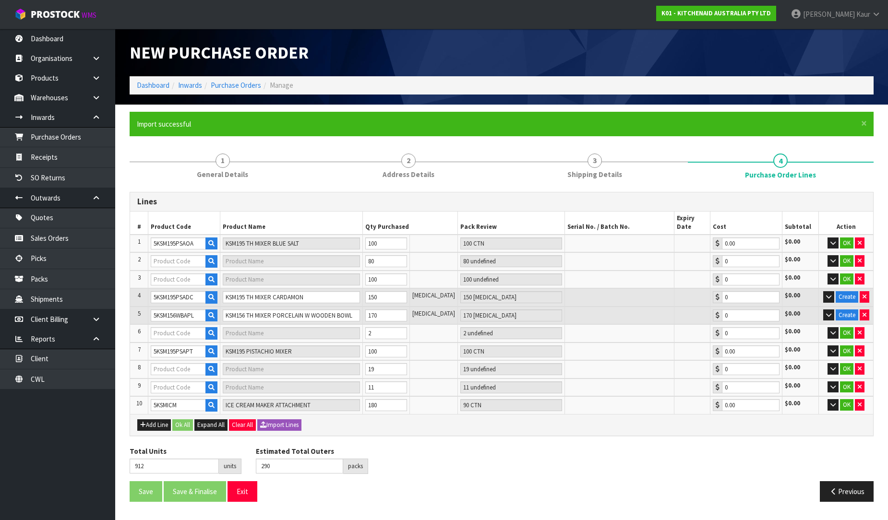
type input "KSM195 TH MIXER BLUE SALT"
type input "2 CTN"
type input "0.00"
type input "5KSM195PSAER"
type input "KSM195 EMPIRE RED MIXER"
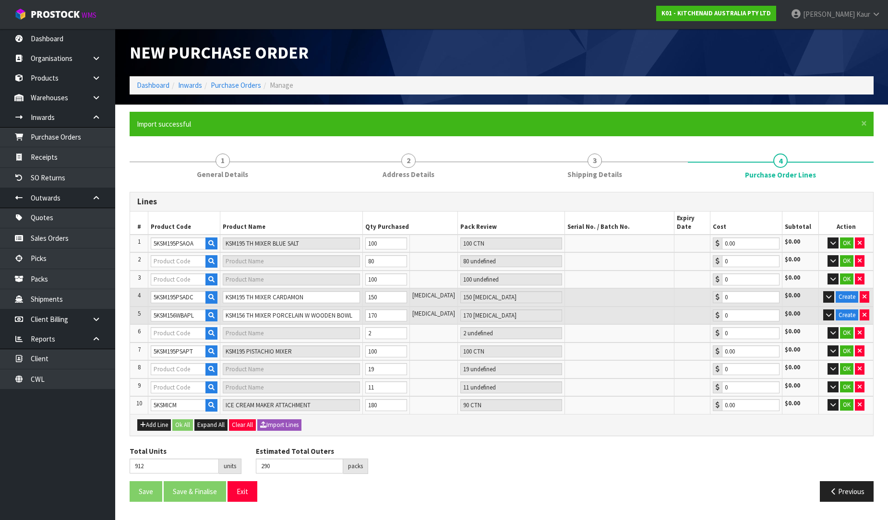
type input "19 CTN"
type input "0.00"
type input "5KSM195PSAPL"
type input "KSM195 TH MIXER PORCELAIN WHITE"
type input "11 CTN"
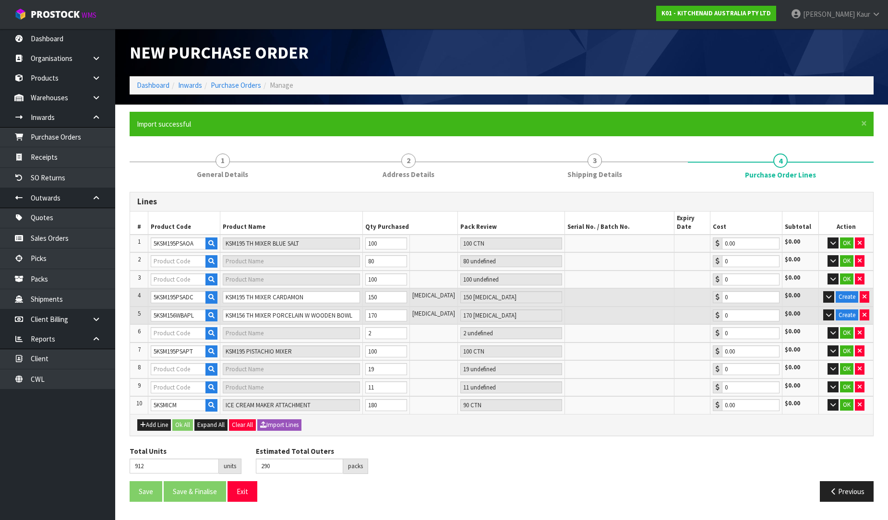
type input "0.00"
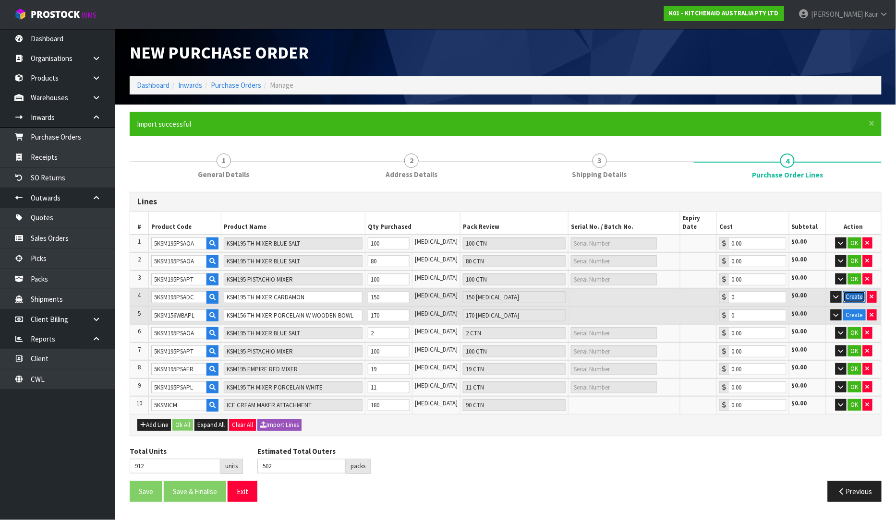
click at [856, 291] on button "Create" at bounding box center [854, 297] width 23 height 12
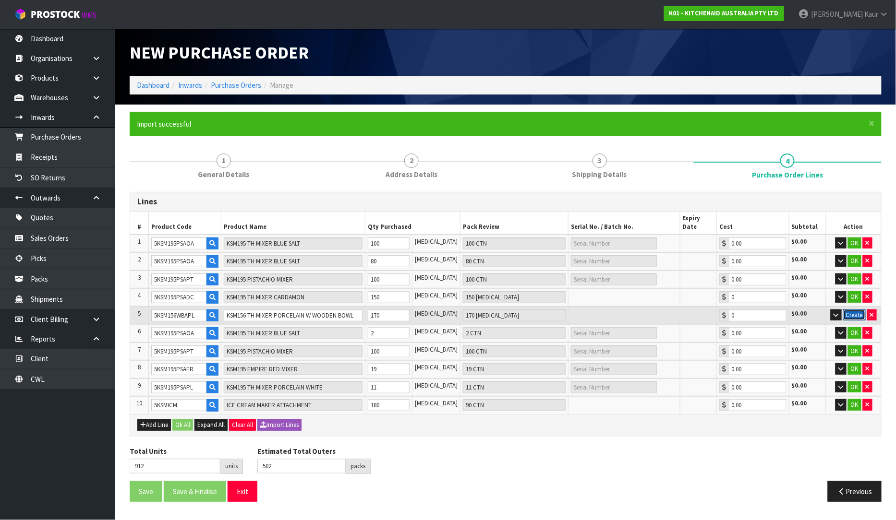
click at [850, 310] on button "Create" at bounding box center [854, 316] width 23 height 12
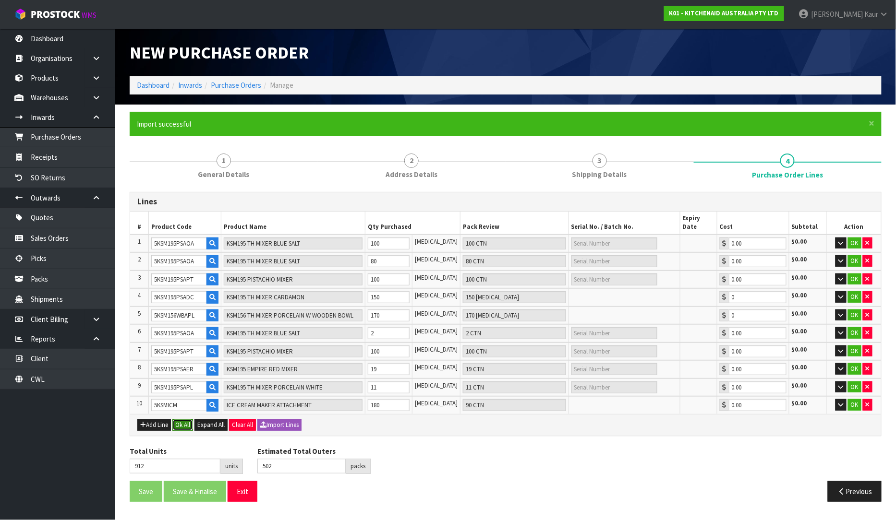
click at [179, 419] on button "Ok All" at bounding box center [182, 425] width 21 height 12
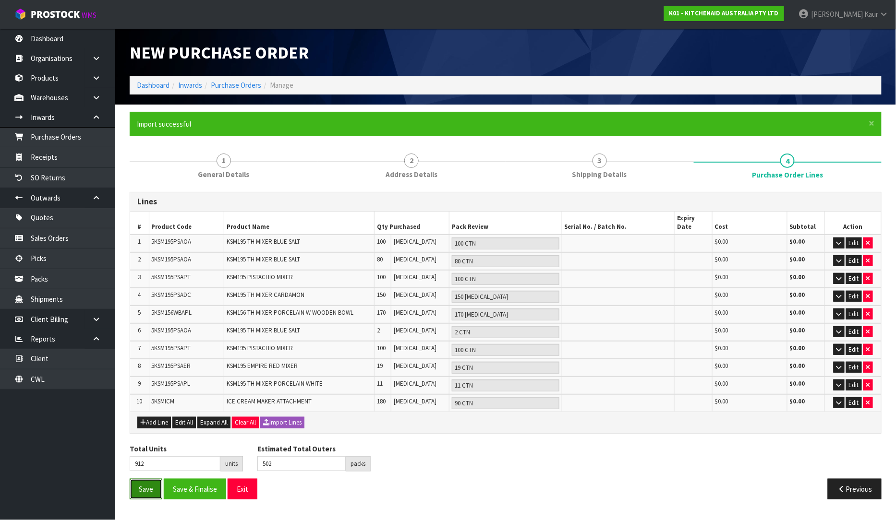
click at [140, 479] on button "Save" at bounding box center [146, 489] width 33 height 21
click at [55, 144] on link "Purchase Orders" at bounding box center [57, 137] width 115 height 20
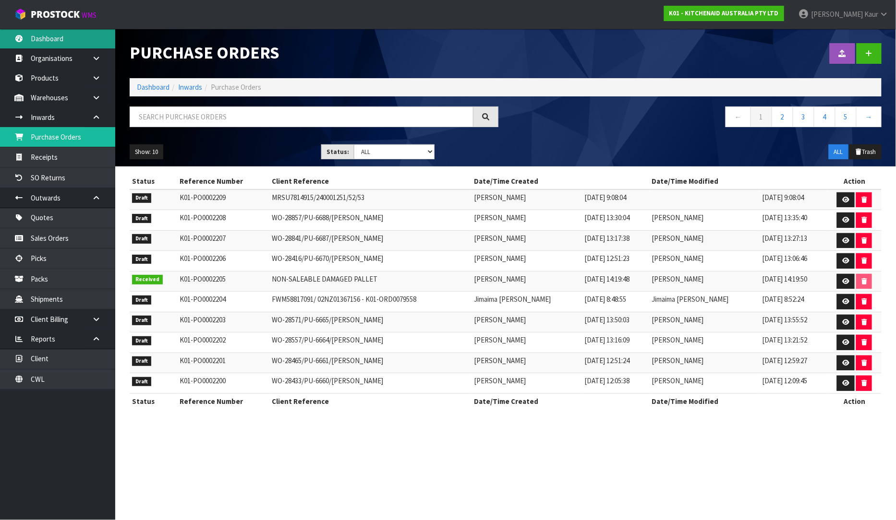
click at [42, 46] on link "Dashboard" at bounding box center [57, 39] width 115 height 20
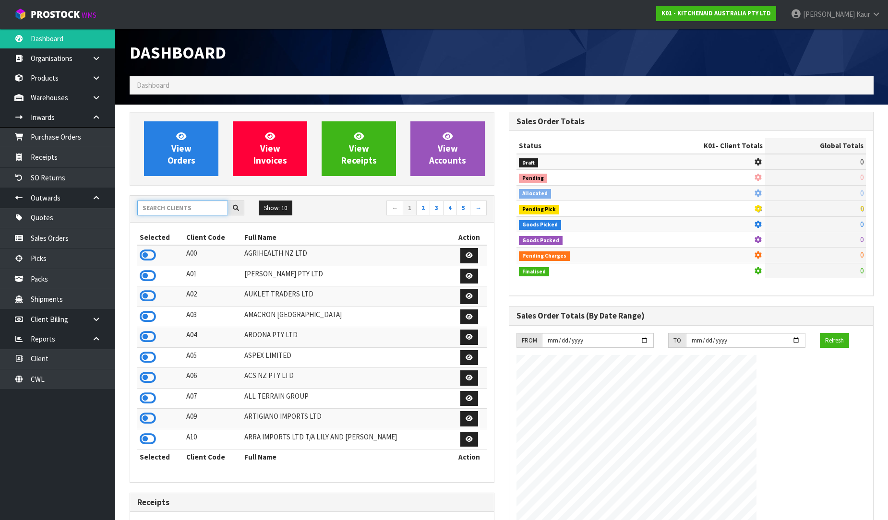
click at [195, 207] on input "text" at bounding box center [182, 208] width 91 height 15
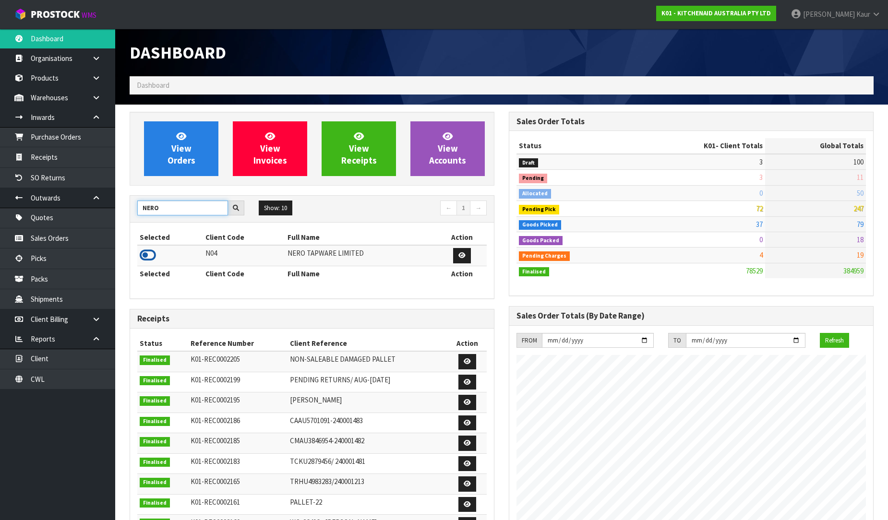
type input "NERO"
click at [146, 256] on icon at bounding box center [148, 255] width 16 height 14
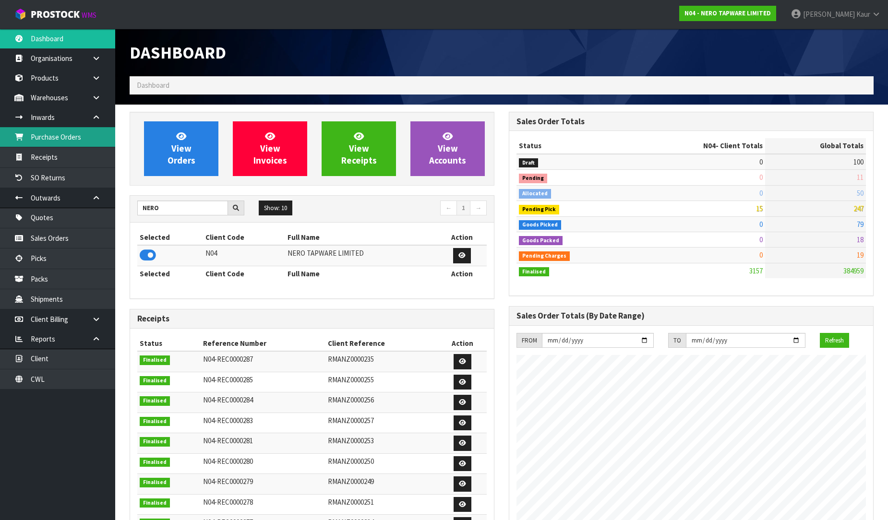
click at [59, 140] on link "Purchase Orders" at bounding box center [57, 137] width 115 height 20
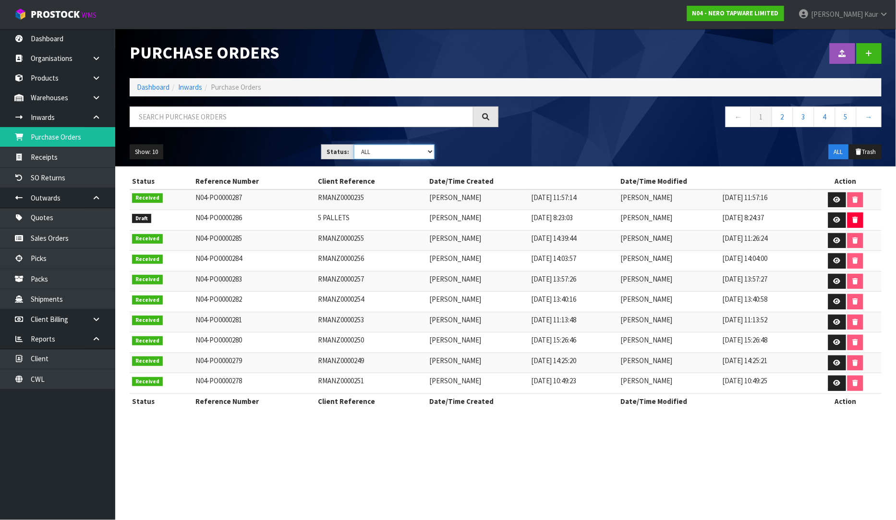
drag, startPoint x: 430, startPoint y: 154, endPoint x: 426, endPoint y: 157, distance: 5.9
click at [430, 154] on select "Draft Pending Received Cancelled ALL" at bounding box center [394, 151] width 81 height 15
select select "string:0"
click at [354, 144] on select "Draft Pending Received Cancelled ALL" at bounding box center [394, 151] width 81 height 15
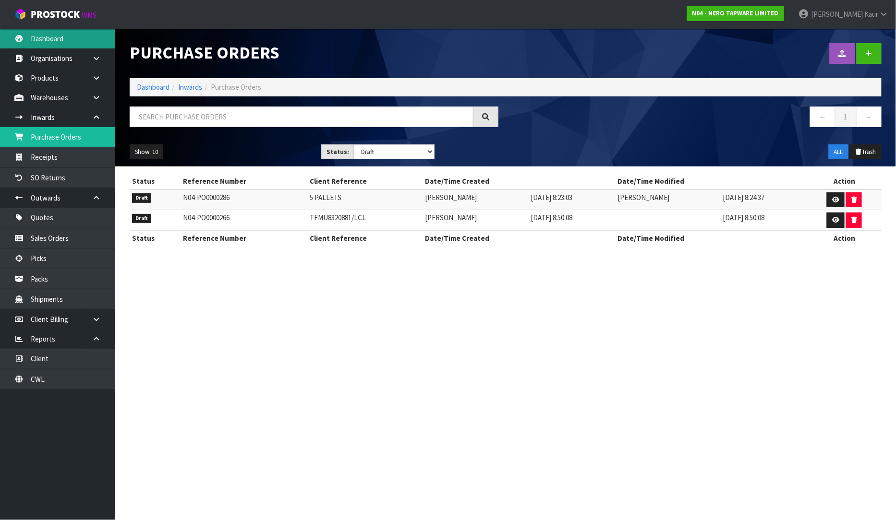
click at [68, 44] on link "Dashboard" at bounding box center [57, 39] width 115 height 20
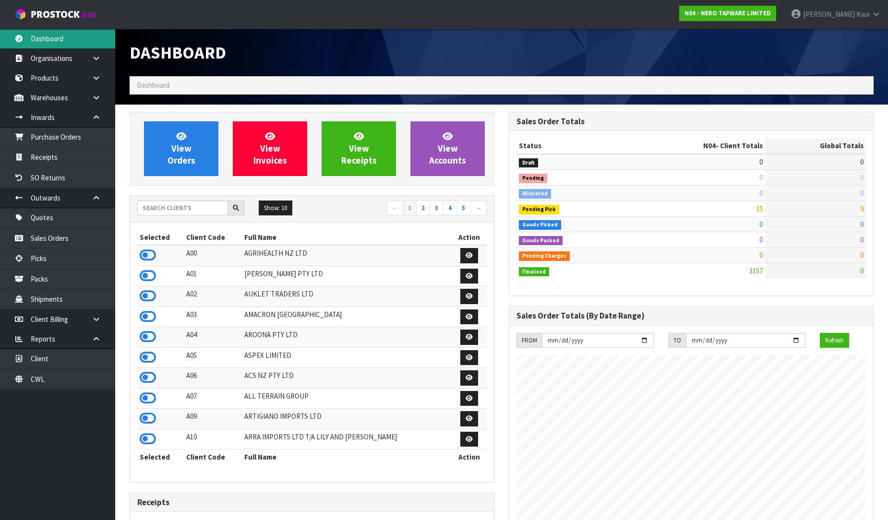
scroll to position [748, 379]
click at [48, 143] on link "Purchase Orders" at bounding box center [57, 137] width 115 height 20
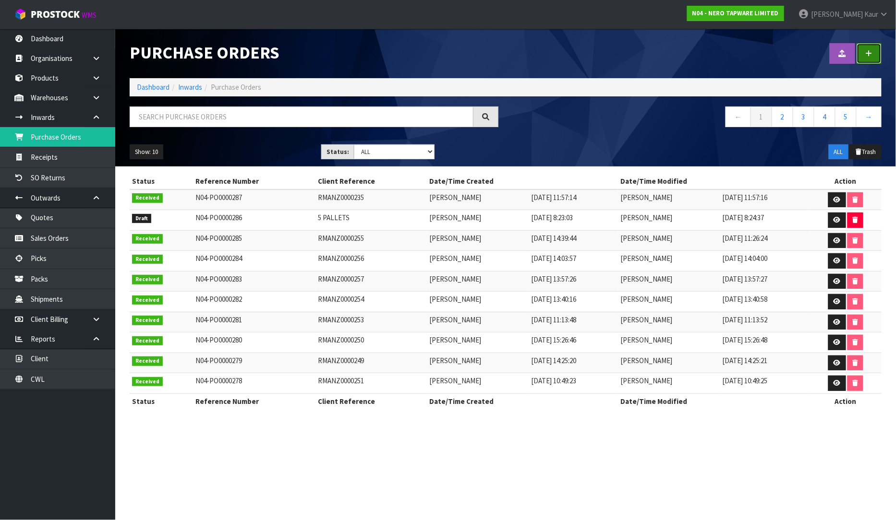
click at [872, 57] on icon at bounding box center [868, 53] width 7 height 7
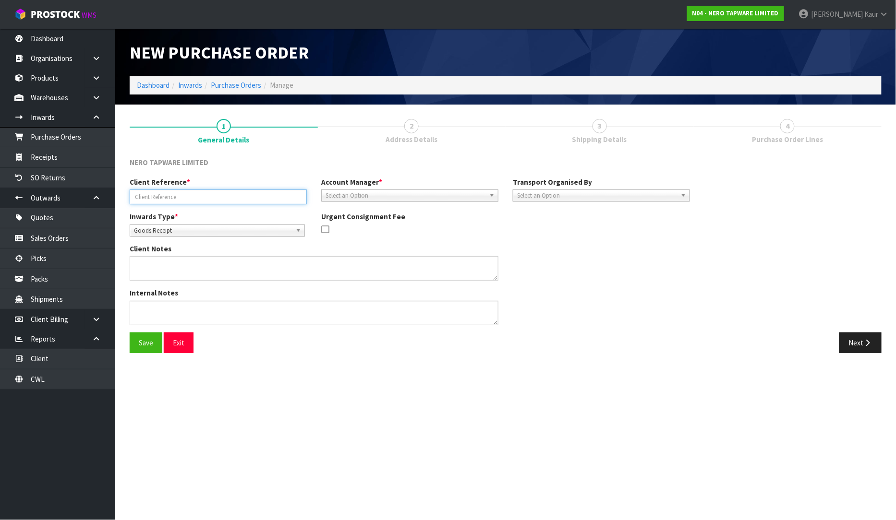
click at [174, 195] on input "text" at bounding box center [218, 197] width 177 height 15
paste input "TCNU5749070"
type input "TCNU5749070/LCL"
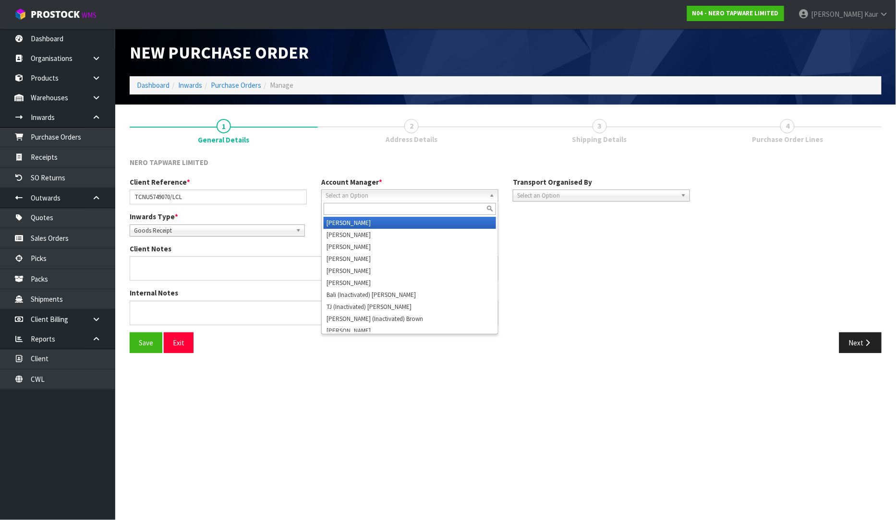
click at [338, 191] on span "Select an Option" at bounding box center [405, 196] width 160 height 12
type input "V"
click at [351, 217] on li "V [PERSON_NAME]" at bounding box center [409, 223] width 172 height 12
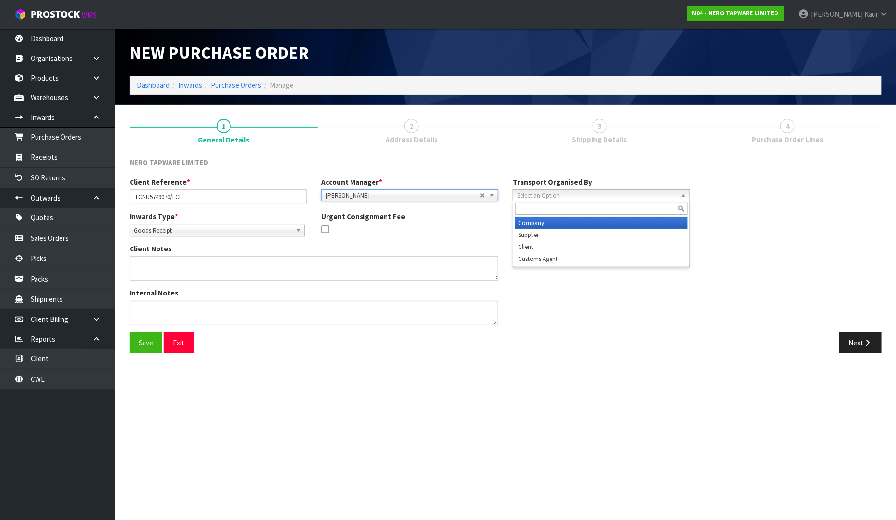
click at [526, 198] on span "Select an Option" at bounding box center [597, 196] width 160 height 12
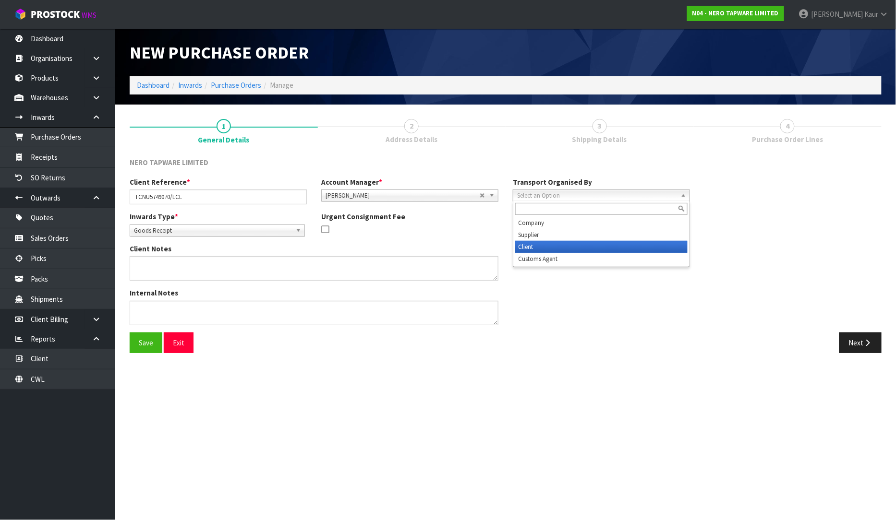
click at [531, 245] on li "Client" at bounding box center [601, 247] width 172 height 12
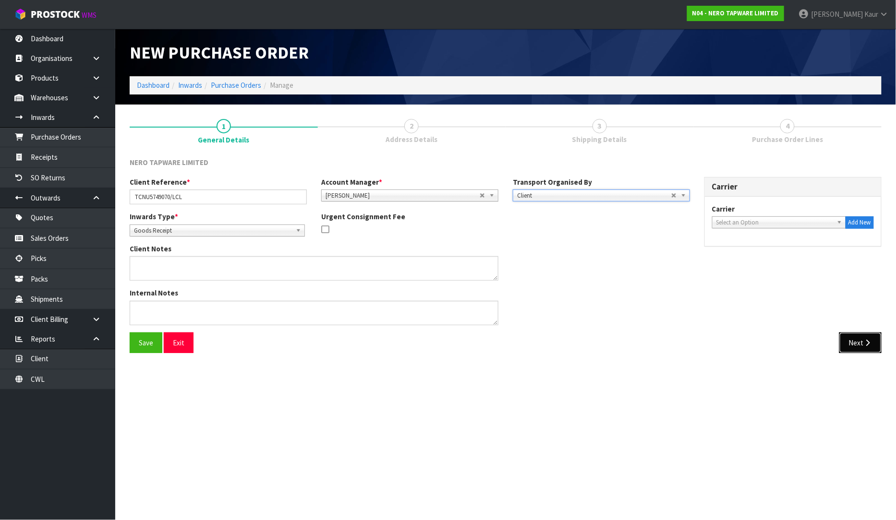
click at [846, 343] on button "Next" at bounding box center [860, 343] width 42 height 21
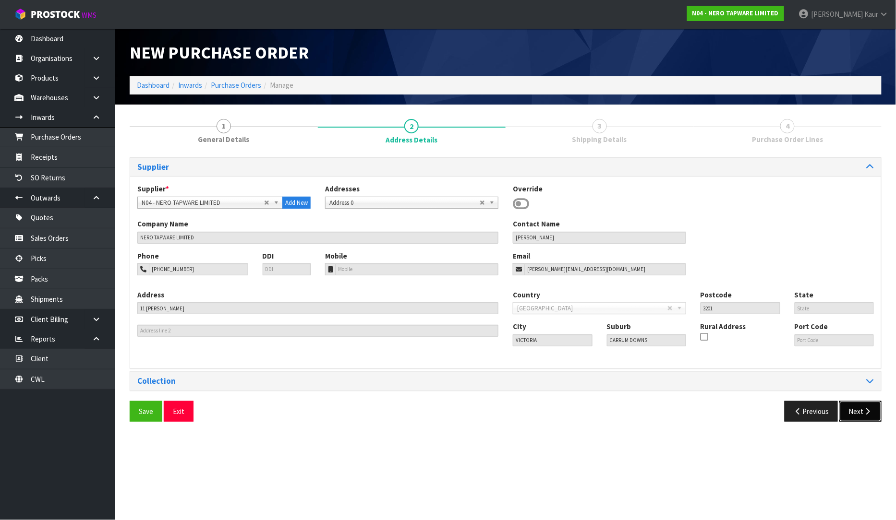
click at [850, 409] on button "Next" at bounding box center [860, 411] width 42 height 21
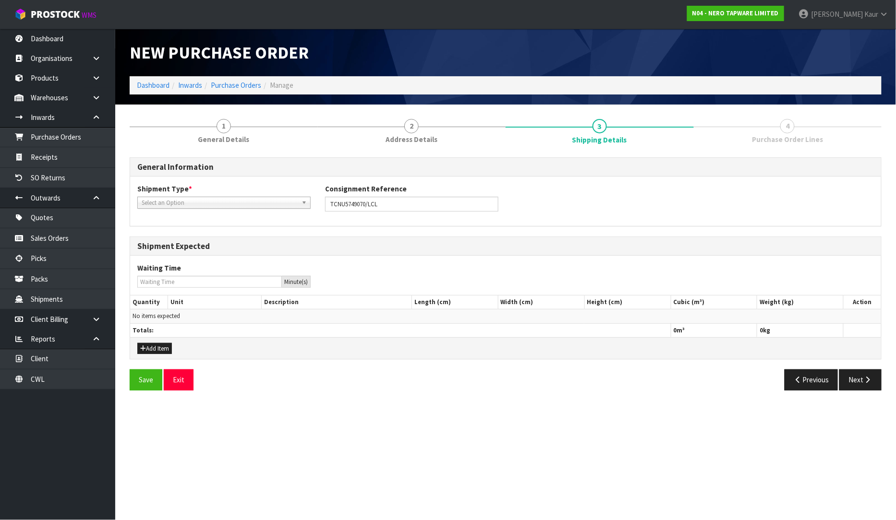
click at [180, 198] on span "Select an Option" at bounding box center [220, 203] width 156 height 12
click at [174, 240] on li "LCL International" at bounding box center [224, 242] width 168 height 12
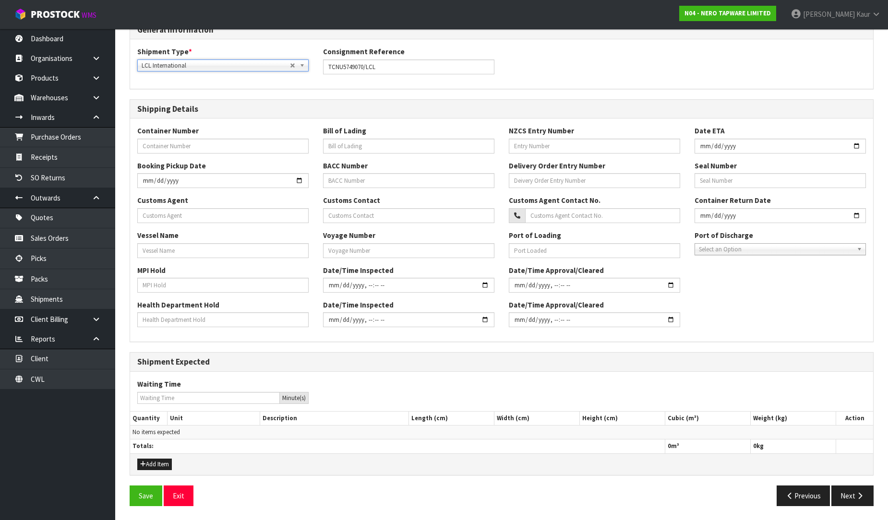
scroll to position [138, 0]
click at [159, 463] on button "Add Item" at bounding box center [154, 464] width 35 height 12
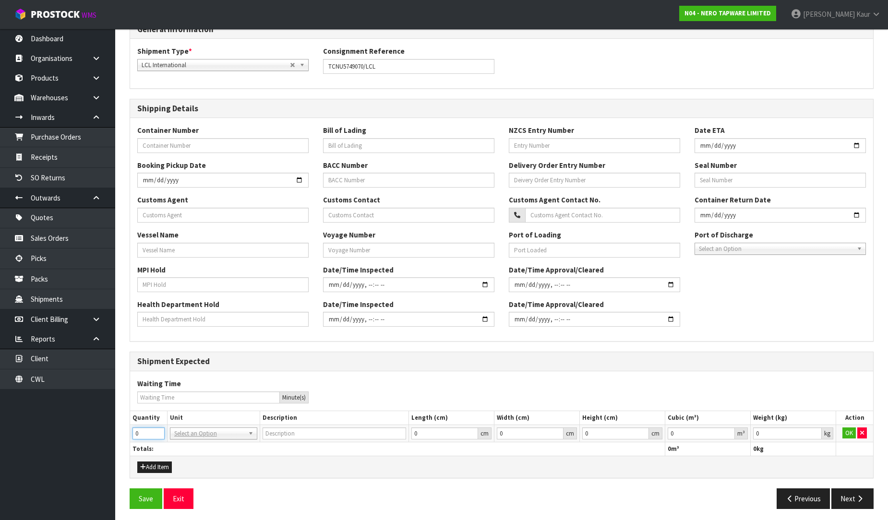
drag, startPoint x: 151, startPoint y: 432, endPoint x: 126, endPoint y: 433, distance: 25.0
click at [126, 433] on div "1 General Details 2 Address Details 3 Shipping Details 4 Purchase Order Lines G…" at bounding box center [501, 245] width 758 height 542
type input "10"
click at [181, 447] on input "text" at bounding box center [213, 447] width 83 height 12
type input "PLT"
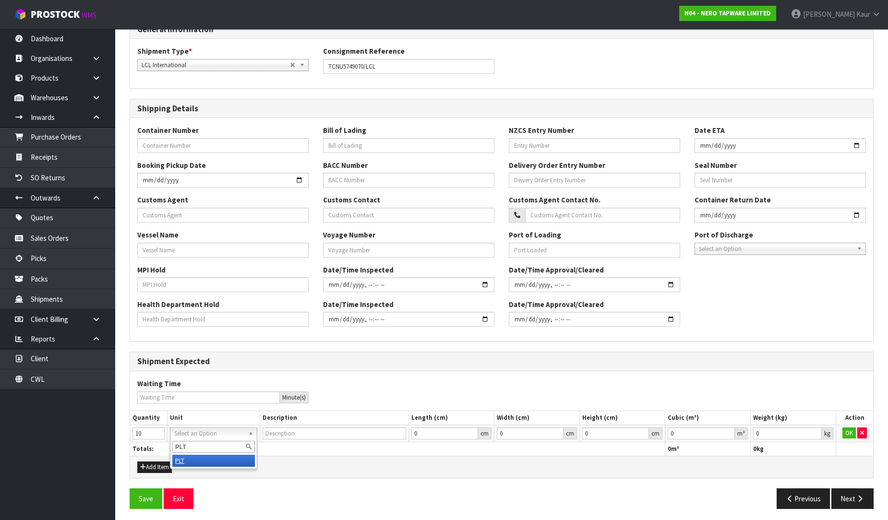
type input "PALLET"
type input "0.000001"
click at [727, 430] on input "0.000001" at bounding box center [701, 434] width 67 height 12
type input "0.001"
click at [815, 430] on input "0.001" at bounding box center [787, 434] width 69 height 12
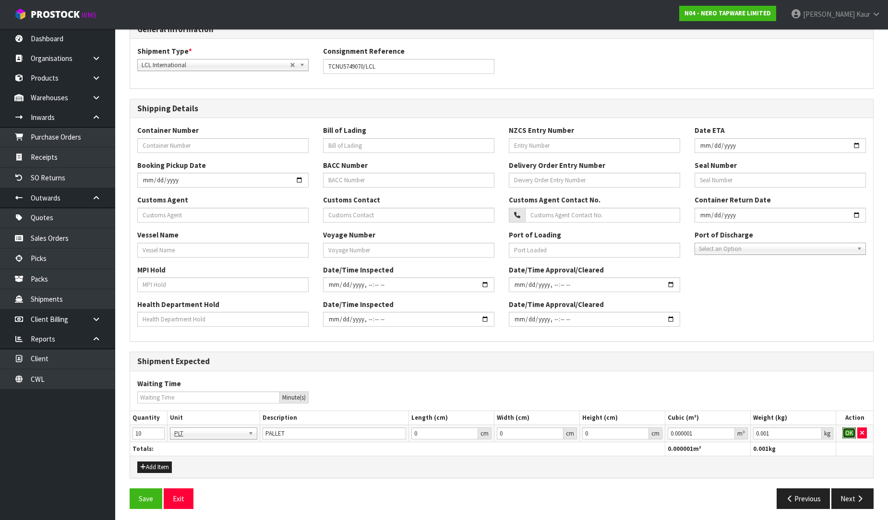
click at [849, 437] on button "OK" at bounding box center [848, 434] width 13 height 12
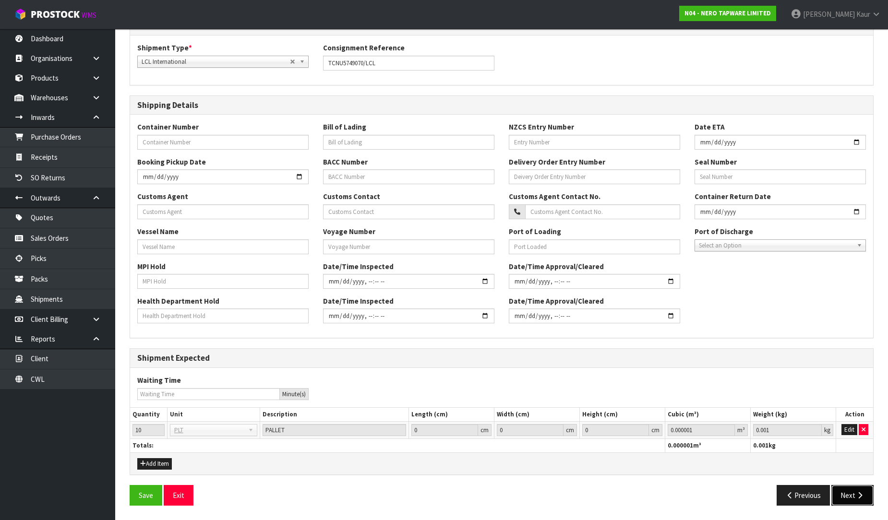
click at [862, 493] on icon "button" at bounding box center [859, 495] width 9 height 7
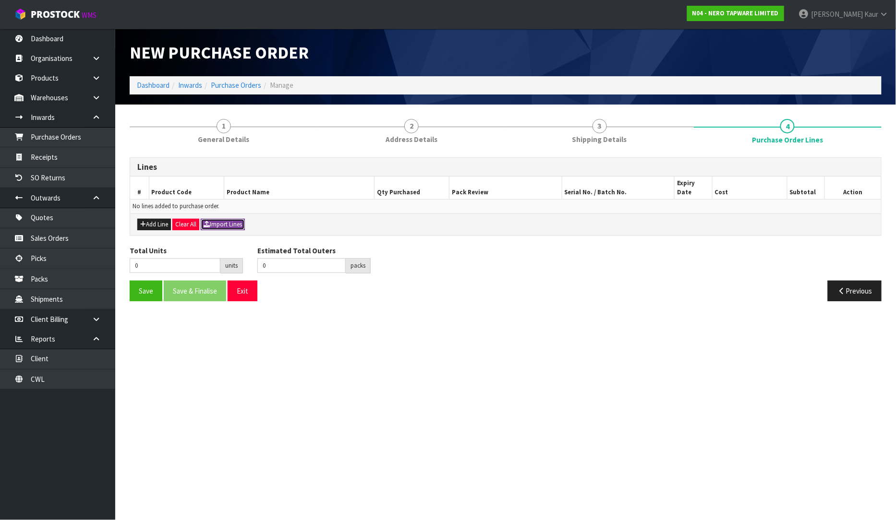
click at [223, 219] on button "Import Lines" at bounding box center [223, 225] width 44 height 12
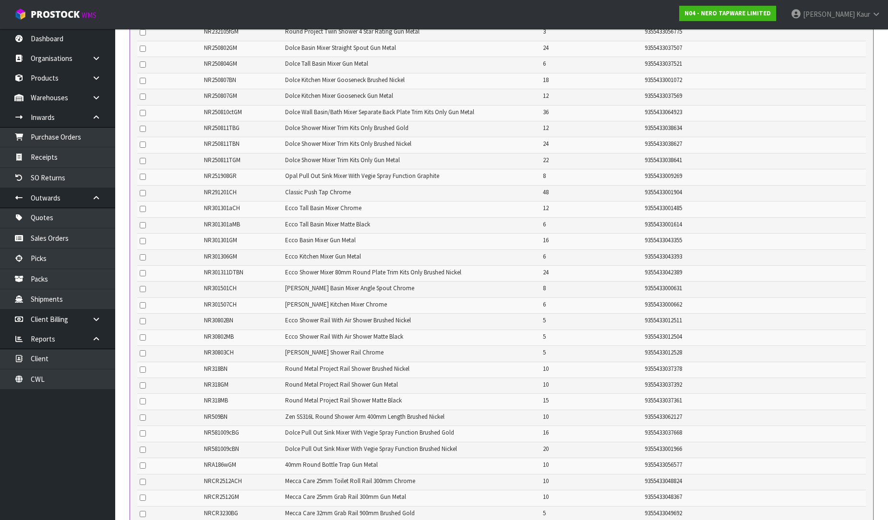
scroll to position [754, 0]
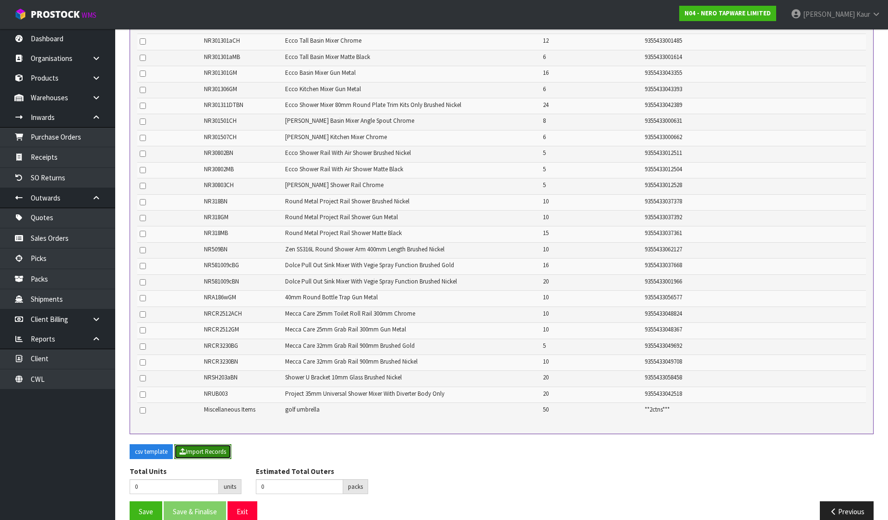
click at [204, 444] on button "Import Records" at bounding box center [202, 451] width 57 height 15
type input "760"
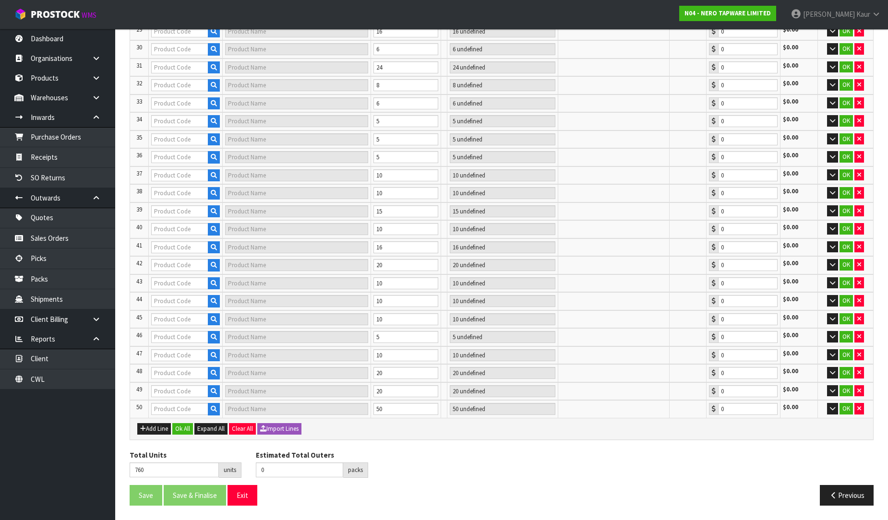
type input "5"
type input "NR162210B185TGR"
type input "ZEN SS316L WALL BASIN/BATH MIXER SEPARATE BACK PLATE 185MM SPOUT TRIM KITS ONLY…"
type input "1 CTN"
type input "0.00"
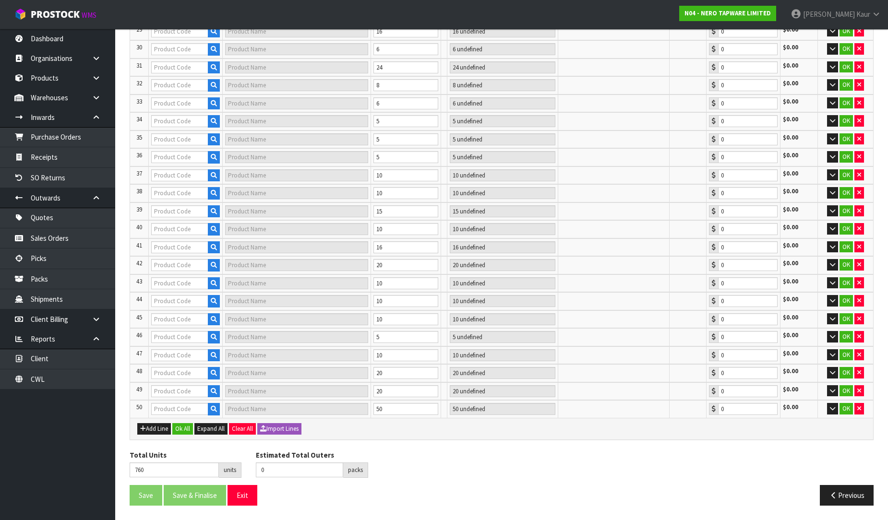
type input "NR2086BN"
type input "CLASSIC TOILET ROLL HOLDER BRUSHED NICKEL"
type input "3 CTN"
type input "0.00"
type input "NR221901DBN"
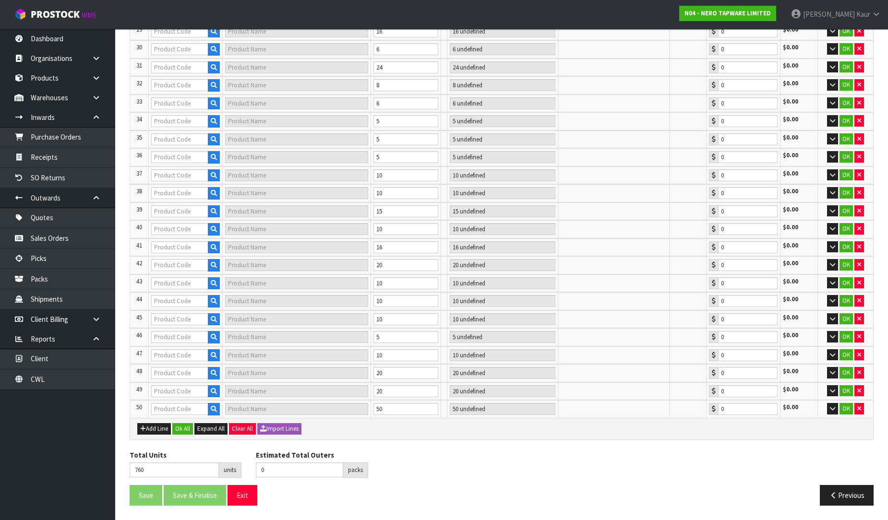
type input "MECCA CARE BASIN MIXER BRUSHED NICKEL"
type input "1 CTN"
type input "0.00"
type input "NR221905BBN"
type input "MECCA TWIN SHOWER WITH AIR SHOWER BRUSHED NICKEL"
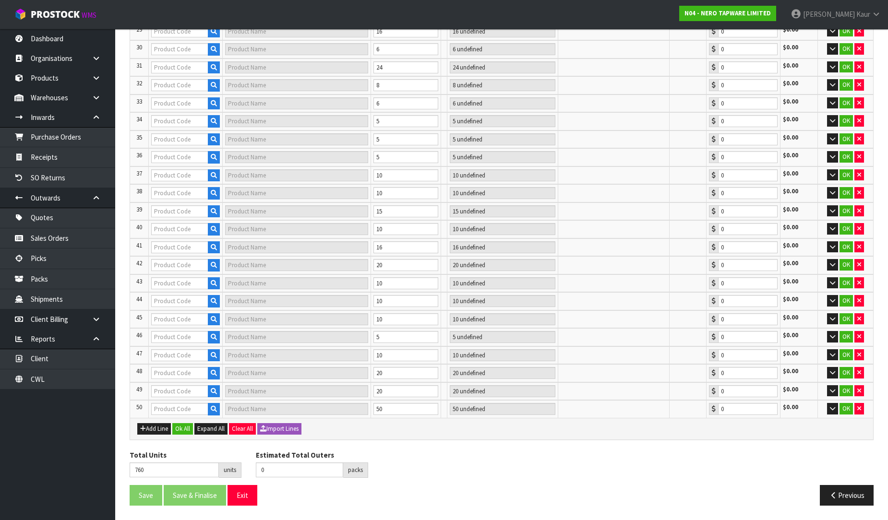
type input "6 SCT"
type input "0.00"
type input "8"
type input "NR162205C02GR"
type input "ZEN SS316L TWIN SHOWER SET GRAPHITE"
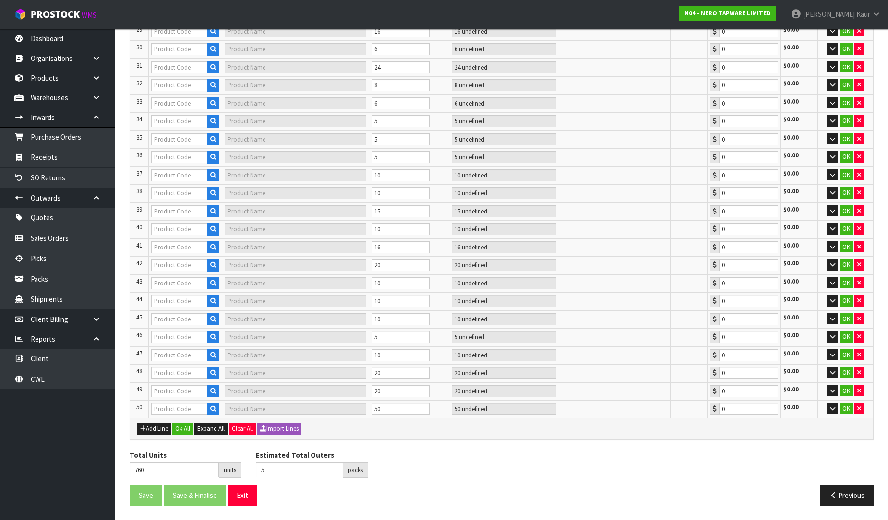
type input "3 SCT"
type input "0.00"
type input "NR221911TMB"
type input "MECCA SHOWER MIXER 80MM PLATE TRIM KITS ONLY MATTE BLACK"
type input "1 CTN"
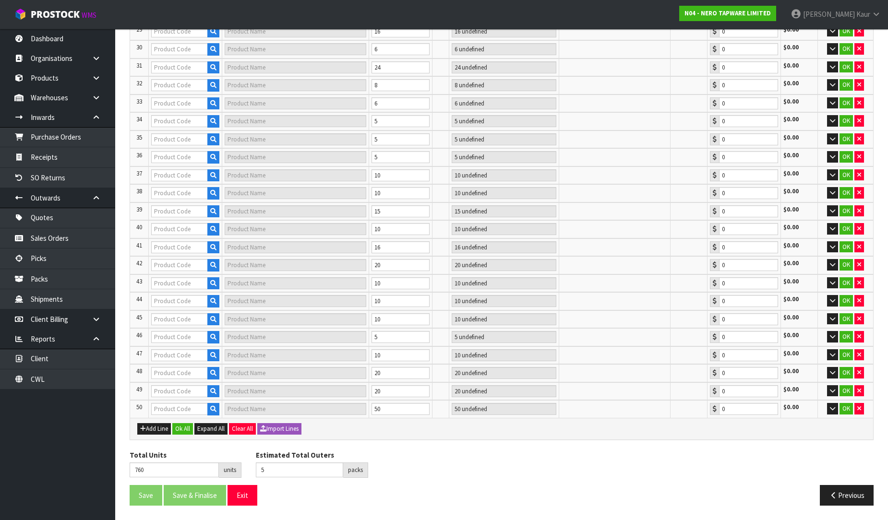
type input "0.00"
type input "NR231401AGM"
type input "ELGIN TALL BASIN MIXER GUN METAL"
type input "2 CTN + 2 SCT"
type input "0.00"
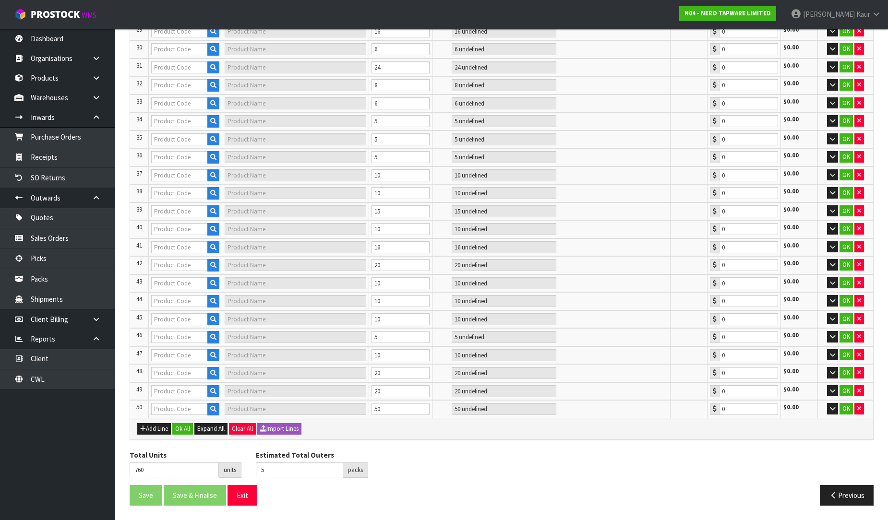
type input "NR231708CH"
type input "PEARL PULL OUT SINK MIXER WITH VEGIE SPRAY FUNCTION CHROME"
type input "4 SCT"
type input "0.00"
type input "29"
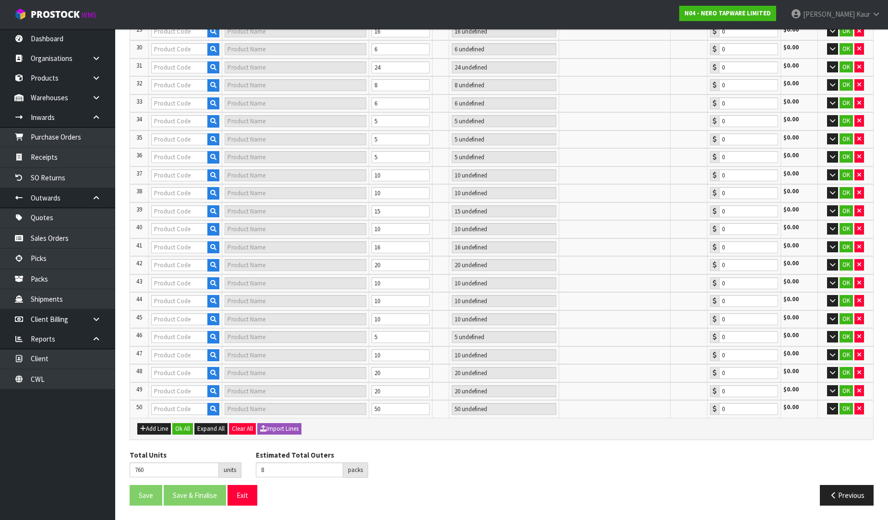
type input "NR221901BN"
type input "MECCA BASIN MIXER BRUSHED NICKEL"
type input "2 CTN"
type input "0.00"
type input "NR221901DBZ"
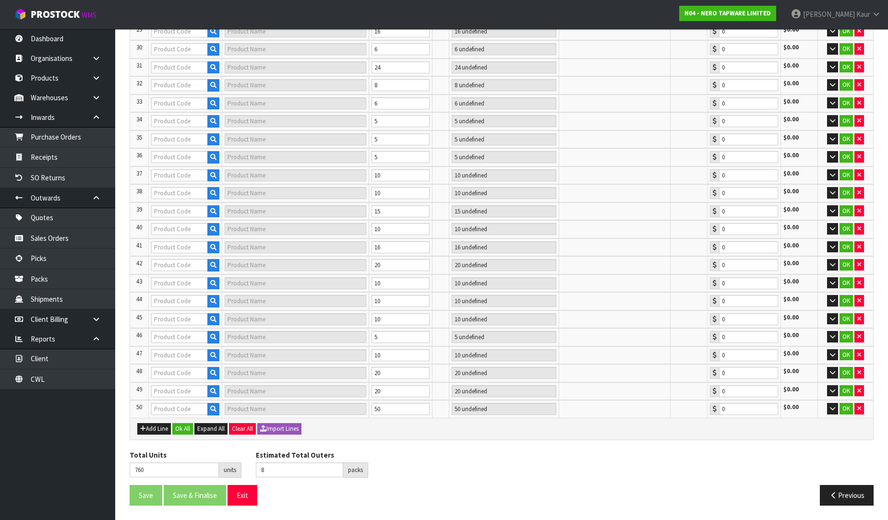
type input "MECCA CARE BASIN MIXER BRUSHED BRONZE"
type input "4 SCT"
type input "0.00"
type input "NR221901ECH"
type input "MECCA MID TALL BASIN MIXER CHROME"
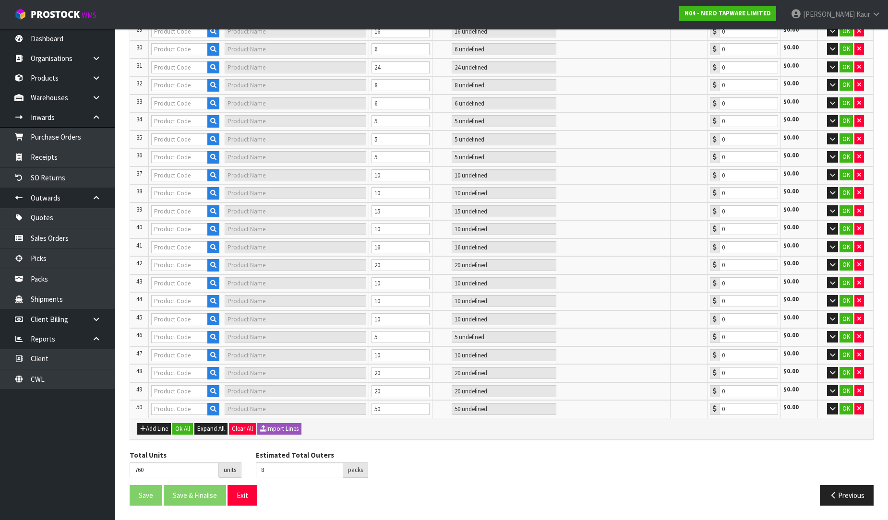
type input "1 CTN"
type input "0.00"
type input "NR221905GBN"
type input "MECCA SHOWER RAIL WITH AIR SHOWER II BRUSHED NICKEL"
type input "10 SCT"
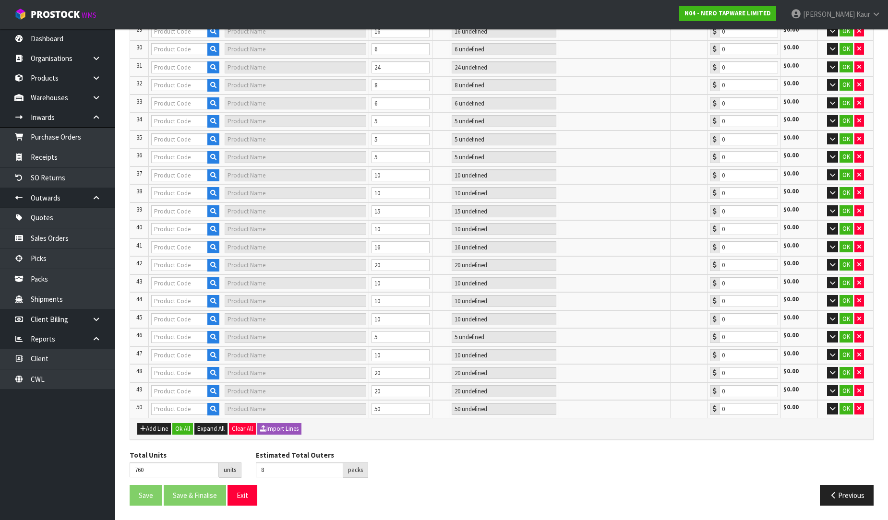
type input "0.00"
type input "NR231401GM"
type input "ELGIN BASIN MIXER GUN METAL"
type input "3 CTN"
type input "0.00"
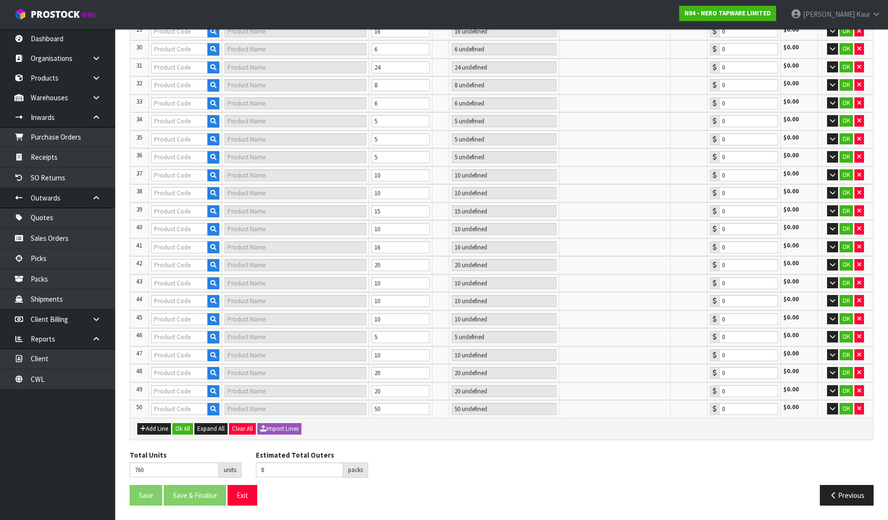
type input "NR232105ABN"
type input "BUILDER PROJECT RAIL SHOWER BRUSHED NICKEL"
type input "5 CTN"
type input "0.00"
type input "NR232105EGM"
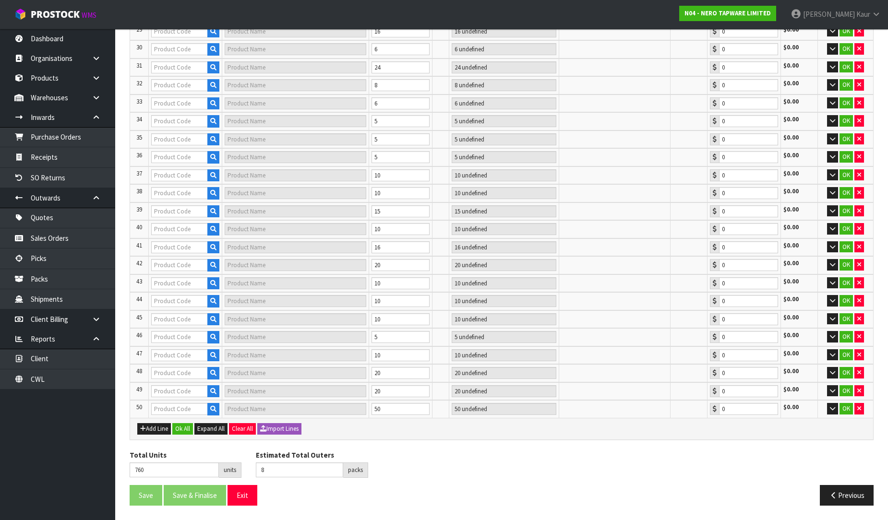
type input "SQUARE PROJECT TWIN SHOWER GUN METAL"
type input "1 CTN + 1 SCT"
type input "0.00"
type input "NR232105FGM"
type input "ROUND PROJECT TWIN SHOWER 4 STAR RATING GUN METAL"
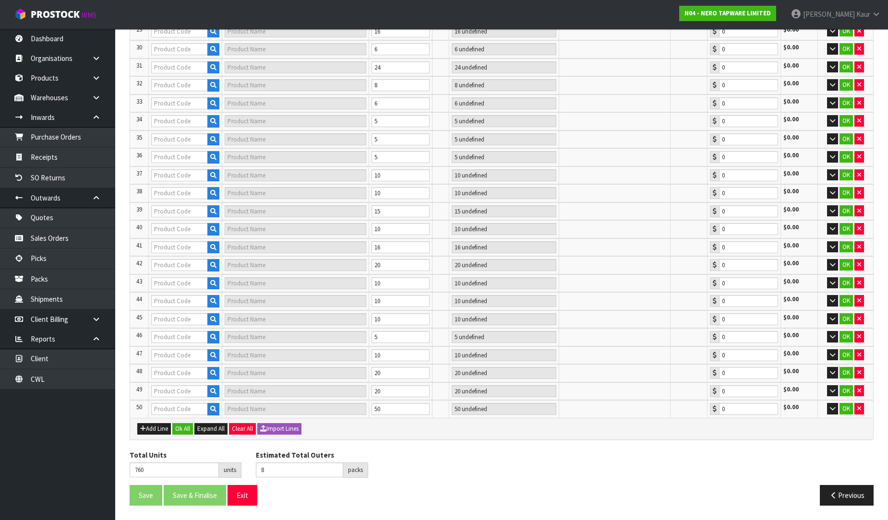
type input "1 CTN"
type input "0.00"
type input "NR250802GM"
type input "DOLCE BASIN MIXER STRAIGHT SPOUT GUN METAL"
type input "3 CTN"
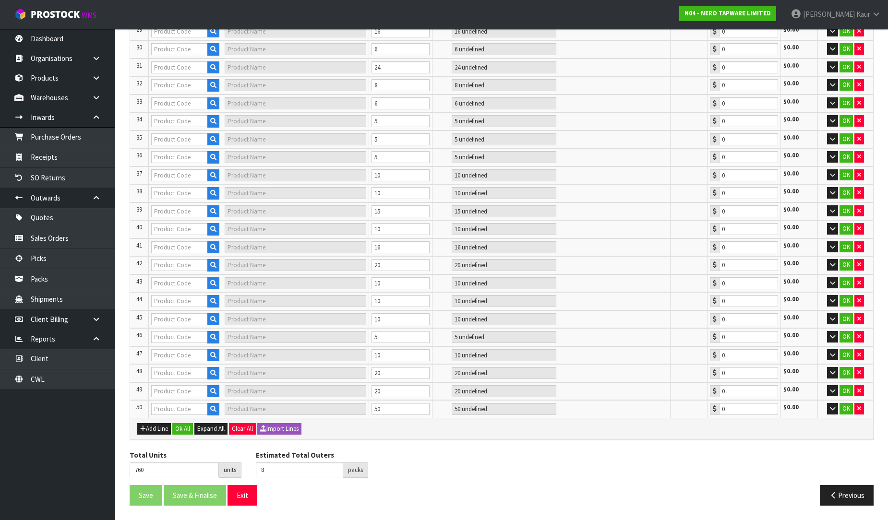
type input "0.00"
type input "NR250807BN"
type input "DOLCE KITCHEN MIXER GOOSENECK BRUSHED NICKEL"
type input "3 CTN"
type input "0.00"
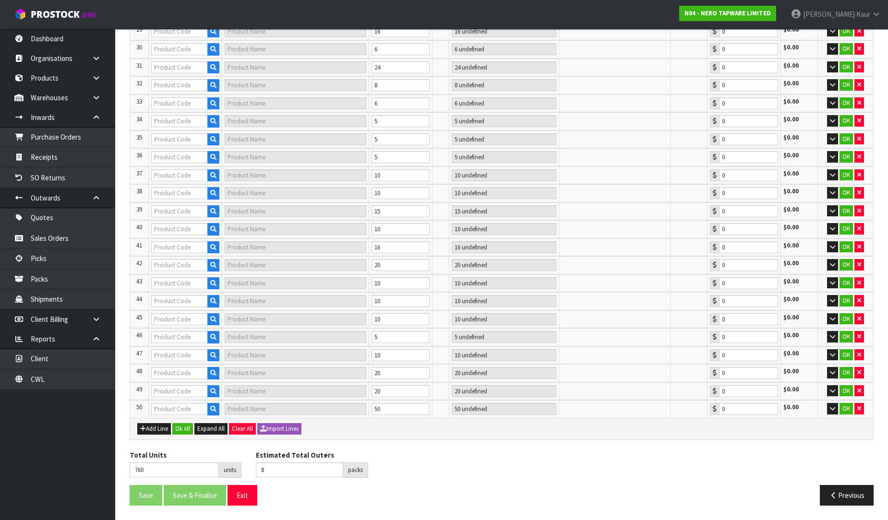
type input "NR250807GM"
type input "DOLCE KITCHEN MIXER GOOSENECK GUN METAL"
type input "2 CTN"
type input "0.00"
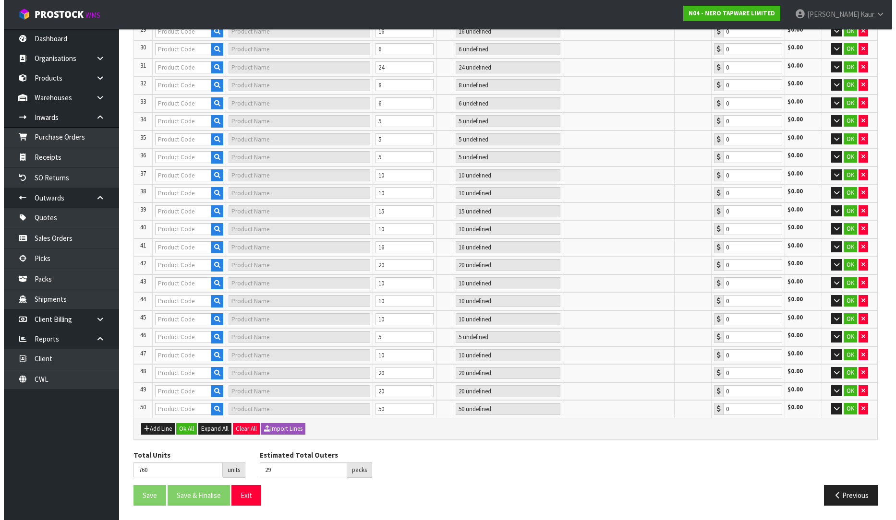
scroll to position [690, 0]
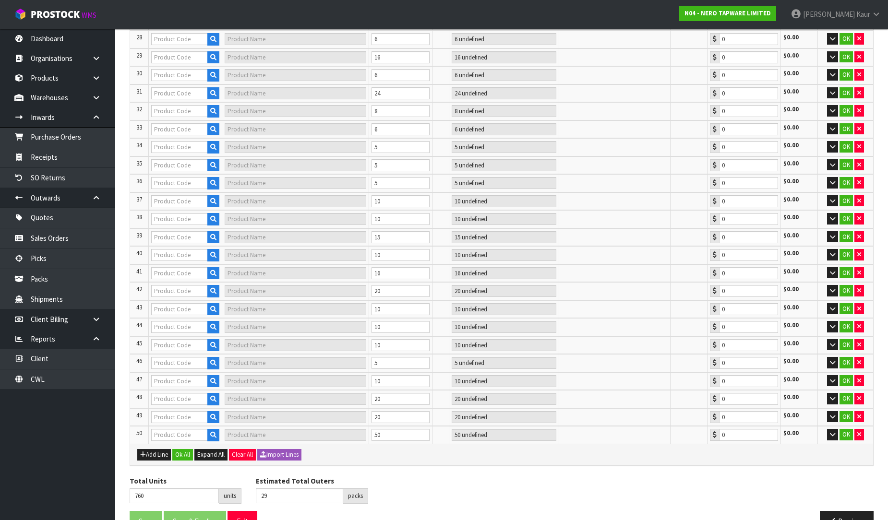
type input "31"
type input "NR250804GM"
type input "DOLCE TALL BASIN MIXER GUN METAL"
type input "1 CTN + 1 SCT"
type input "0.00"
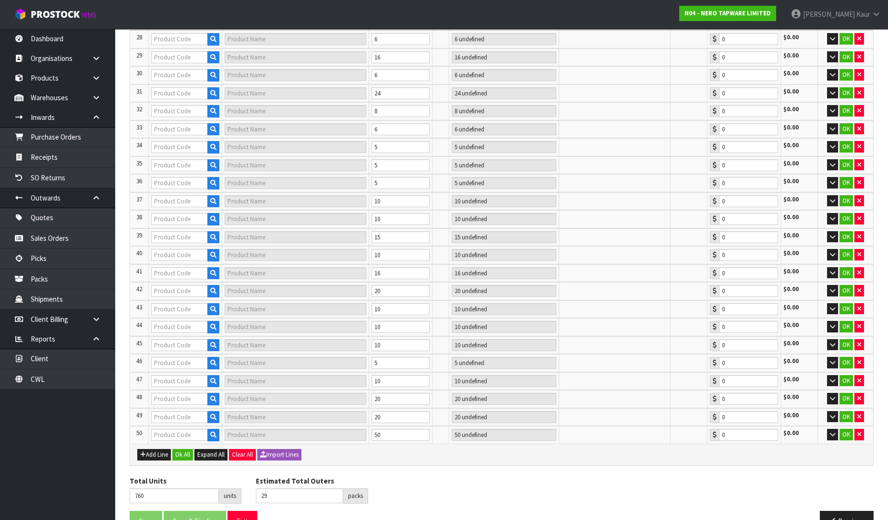
type input "NR250811TBG"
type input "DOLCE SHOWER MIXER TRIM KITS ONLY BRUSHED GOLD"
type input "12 SCT"
type input "0.00"
type input "NR250811TBN"
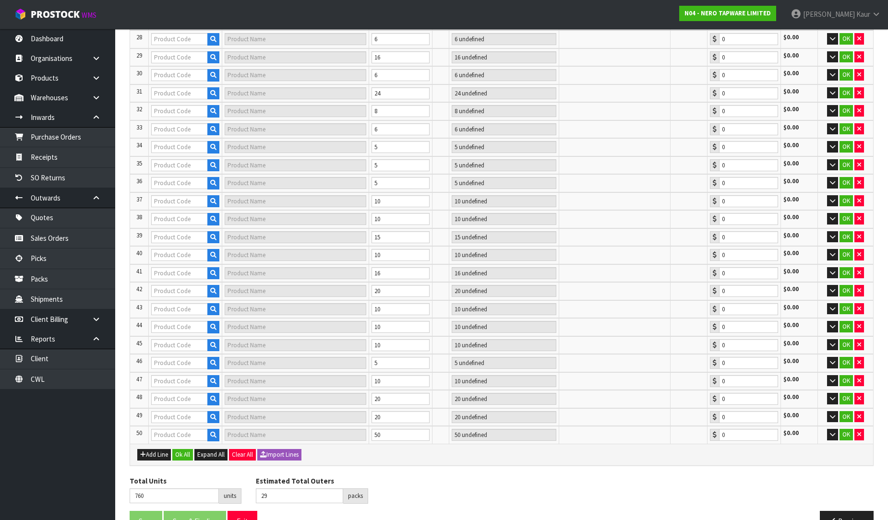
type input "DOLCE SHOWER MIXER TRIM KITS ONLY BRUSHED NICKEL"
type input "1 CTN"
type input "0.00"
type input "NR250811TGM"
type input "DOLCE SHOWER MIXER TRIM KITS ONLY GUN METAL"
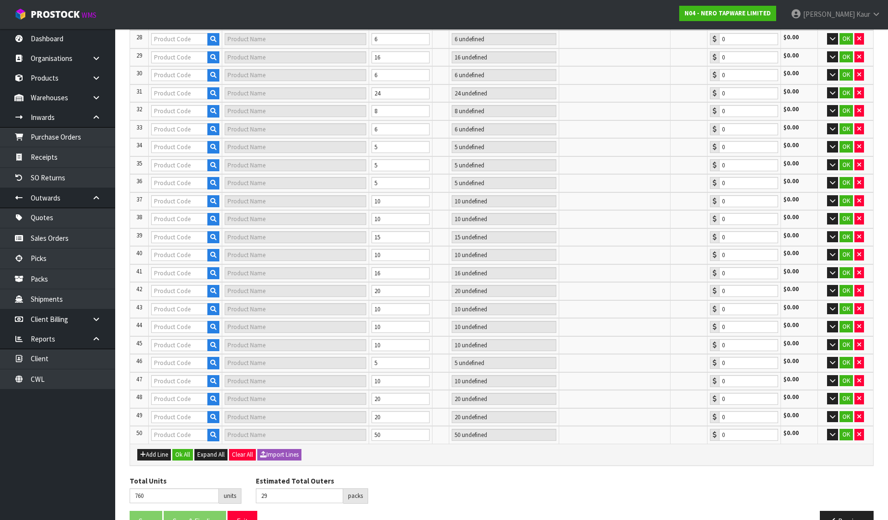
type input "22 SCT"
type input "0.00"
type input "38"
type input "NR251908GR"
type input "OPAL PULL OUT SINK MIXER WITH VEGIE SPRAY FUNCTION GRAPHITE"
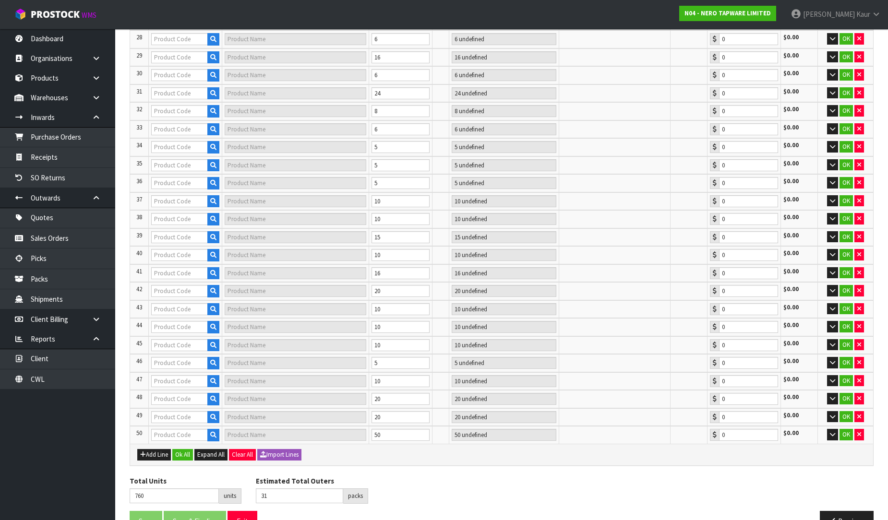
type input "2 CTN"
type input "0.00"
type input "NR301301ACH"
type input "ECCO TALL BASIN MIXER CHROME"
type input "2 CTN + 2 SCT"
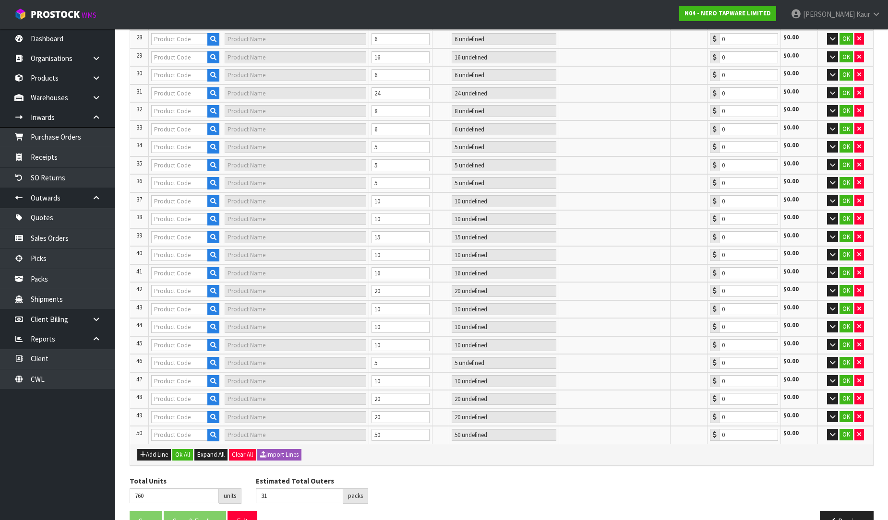
type input "0.00"
type input "NR301301GM"
type input "ECCO BASIN MIXER GUN METAL"
type input "2 CTN"
type input "0.00"
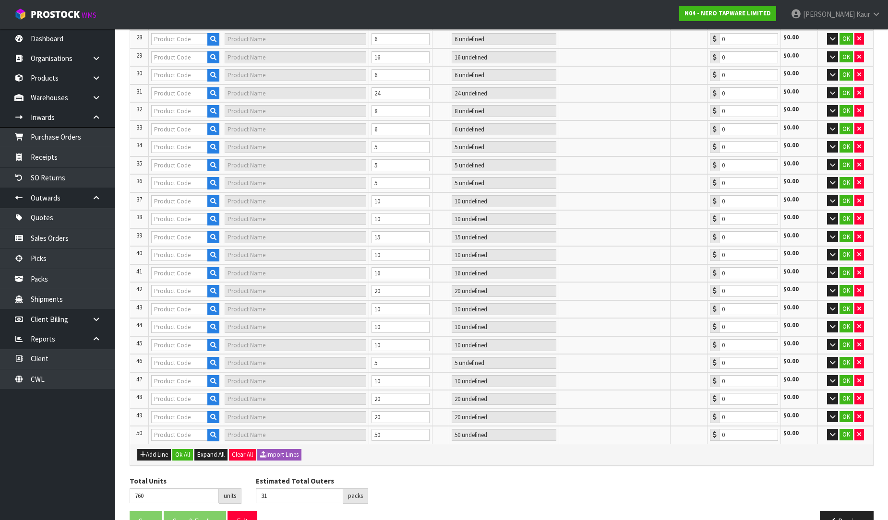
type input "NR301306GM"
type input "ECCO KITCHEN MIXER GUN METAL"
type input "1 CTN"
type input "0.00"
type input "43"
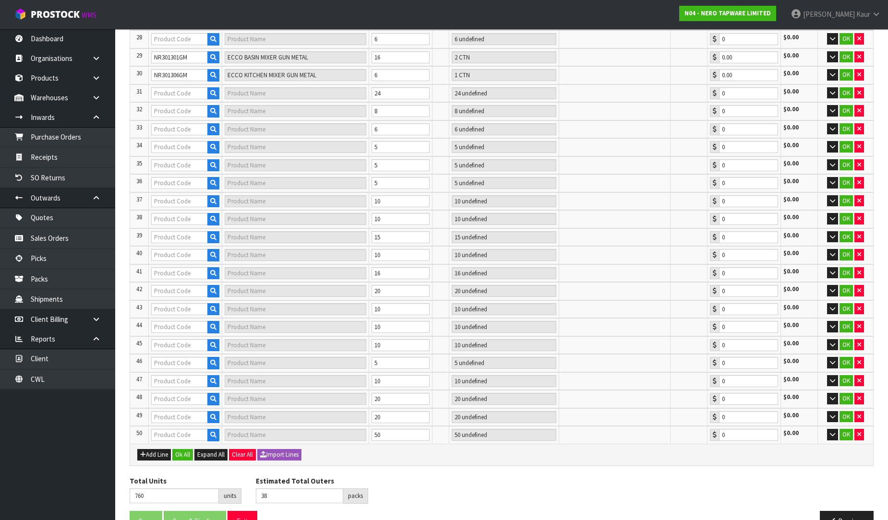
type input "NR250810CTGM"
type input "DOLCE WALL BASIN/BATH MIXER SEPARATE BACK PLATE TRIM KITS ONLY GUN METAL"
type input "36 SCT"
type input "0.00"
type input "NR291201CH"
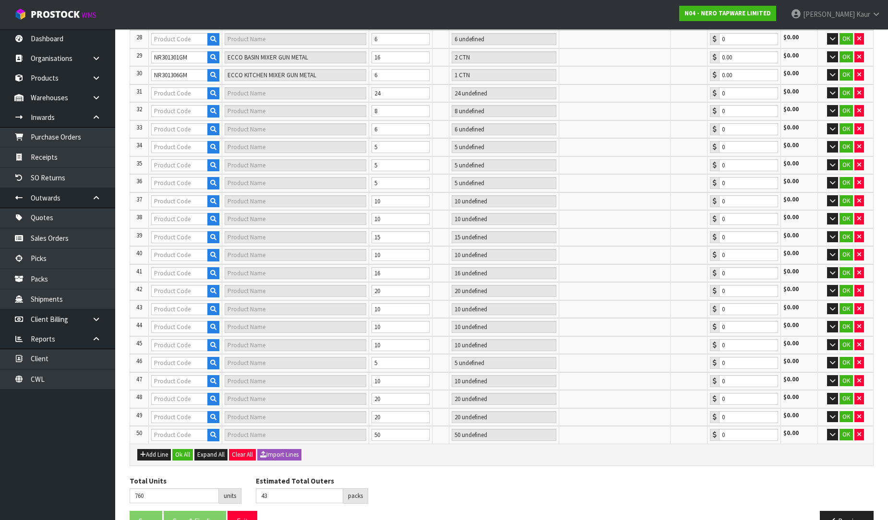
type input "CLASSIC PUSH TAP CHROME"
type input "4 CTN"
type input "0.00"
type input "NR301501CH"
type input "[PERSON_NAME] BASIN MIXER ANGLE SPOUT CHROME"
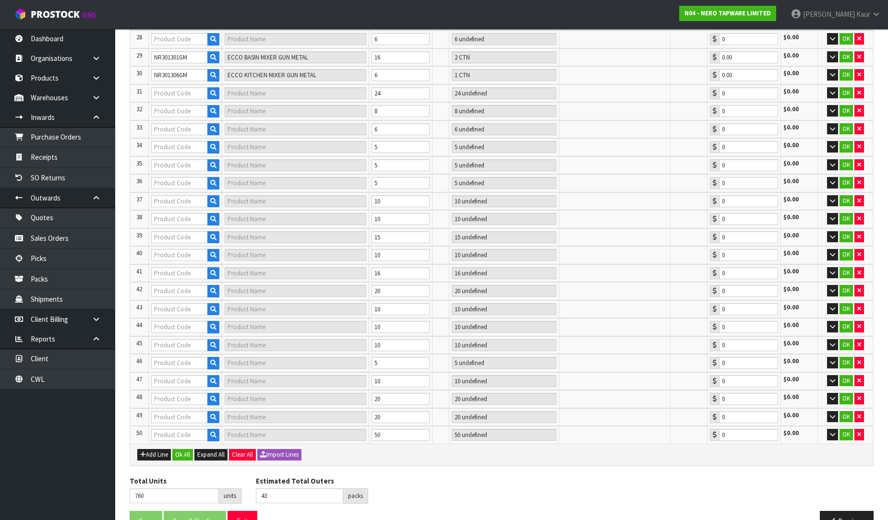
type input "1 CTN"
type input "0.00"
type input "47"
type input "NR301301AMB"
type input "ECCO TALL BASIN MIXER MATTE BLACK"
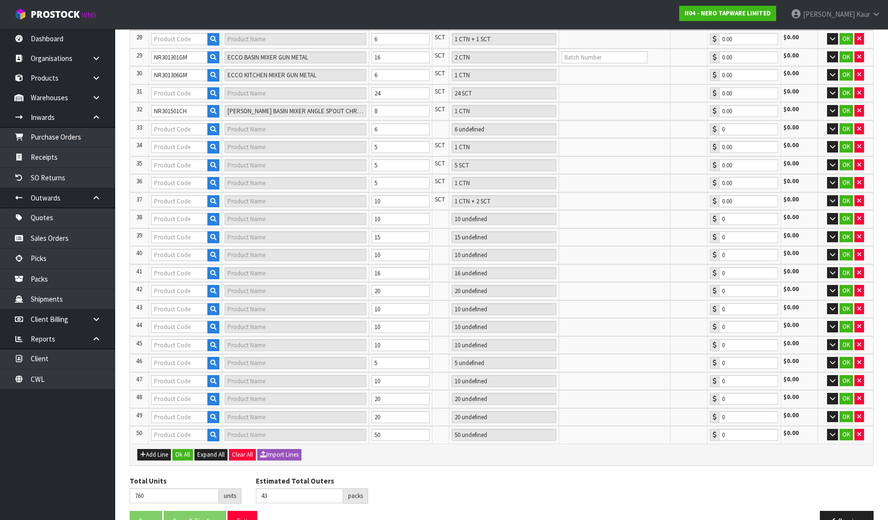
type input "1 CTN + 1 SCT"
type input "0.00"
type input "NR301311DTBN"
type input "ECCO SHOWER MIXER 80MM ROUND PLATE TRIM KITS ONLY BRUSHED NICKEL"
type input "24 SCT"
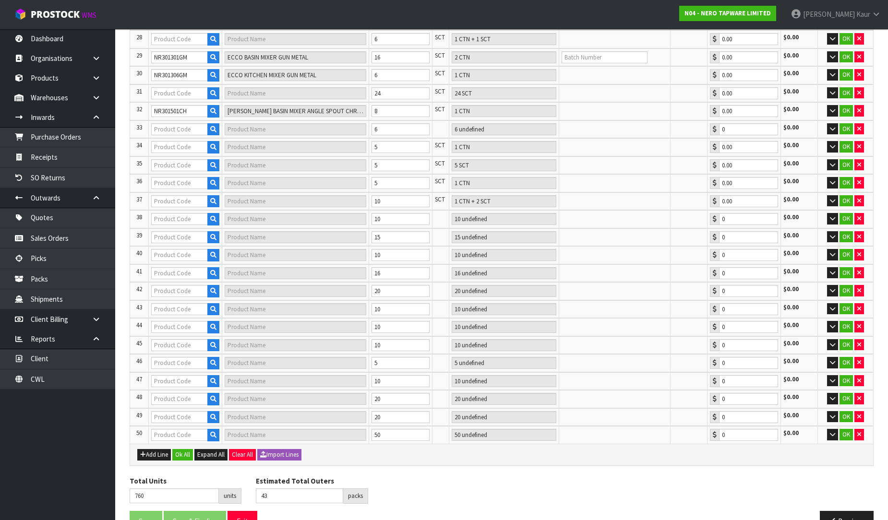
type input "0.00"
type input "NR30802BN"
type input "ECCO SHOWER RAIL WITH AIR SHOWER BRUSHED NICKEL"
type input "1 CTN"
type input "0.00"
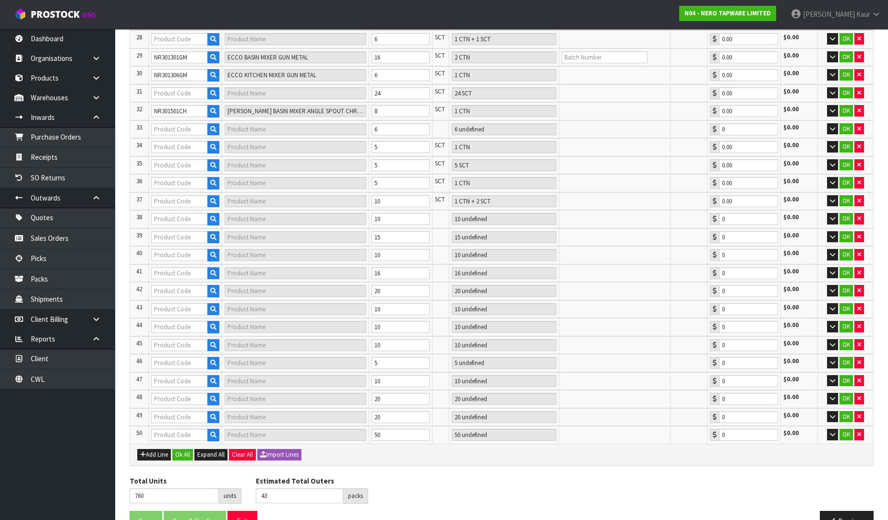
type input "NR30802MB"
type input "ECCO SHOWER RAIL WITH AIR SHOWER [PERSON_NAME]"
type input "5 SCT"
type input "0.00"
type input "NR30803CH"
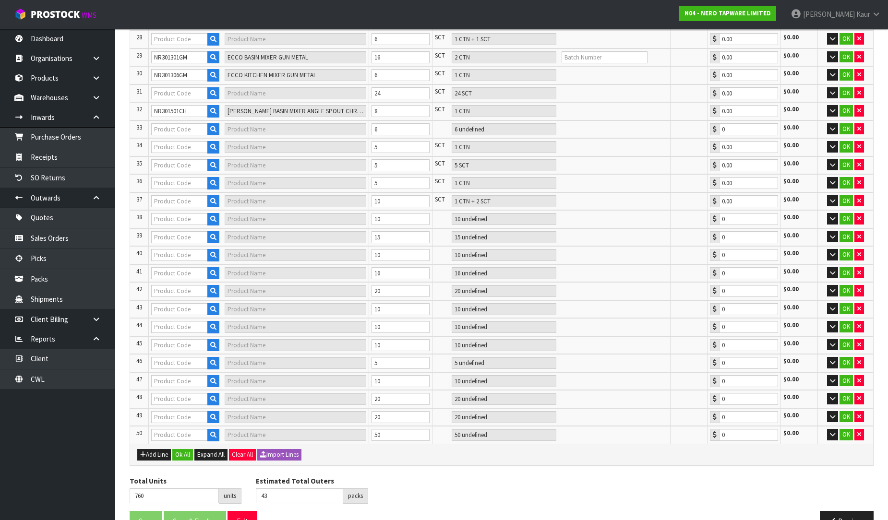
type input "BIANCA SHOWER RAIL CHROME"
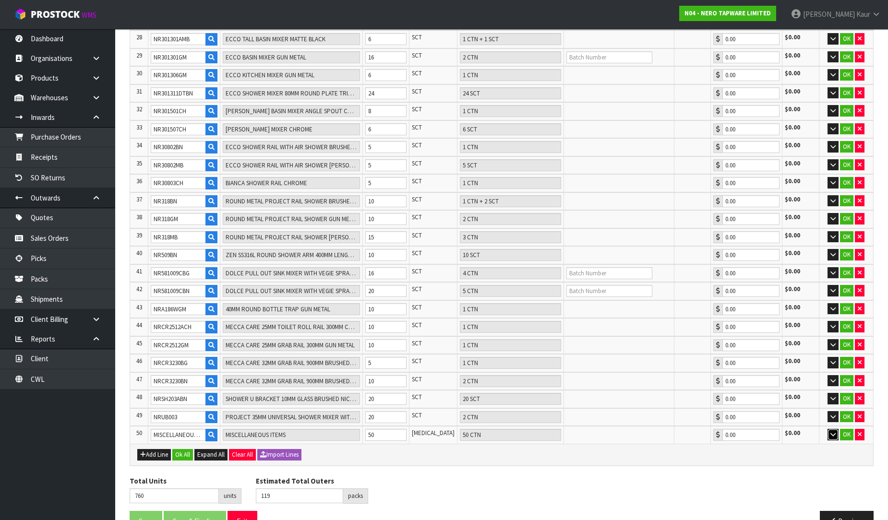
click at [831, 431] on icon "button" at bounding box center [832, 434] width 5 height 6
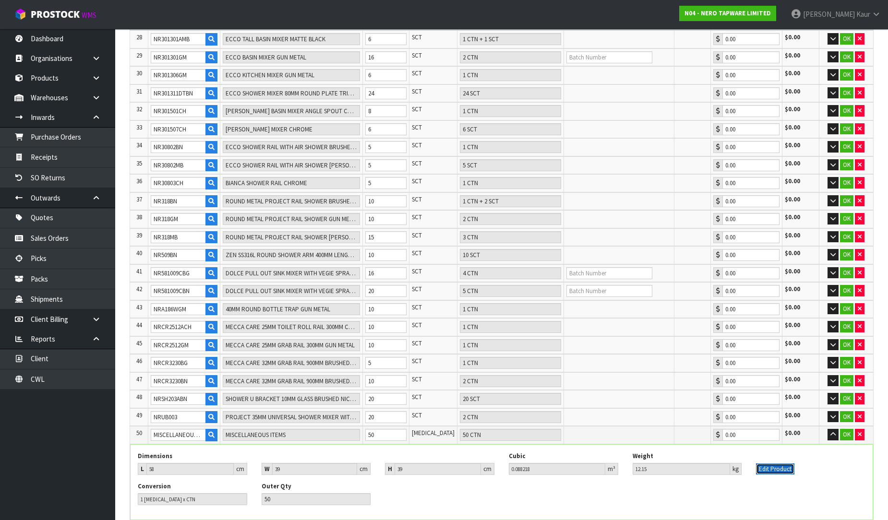
click at [773, 464] on button "Edit Product" at bounding box center [775, 470] width 38 height 12
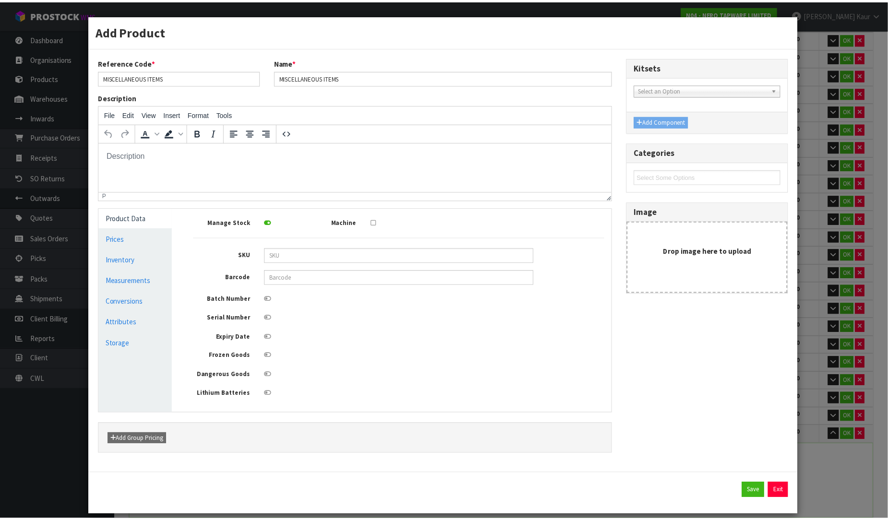
scroll to position [0, 0]
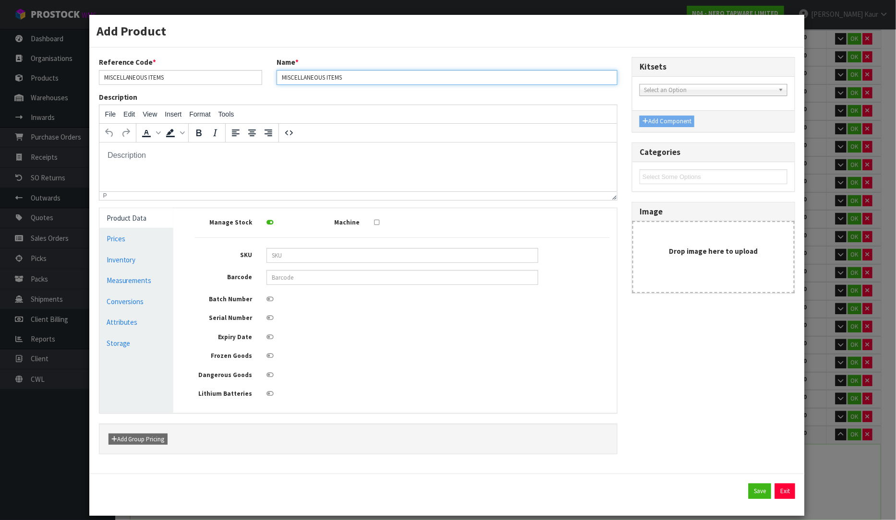
drag, startPoint x: 366, startPoint y: 82, endPoint x: 291, endPoint y: 82, distance: 74.9
click at [291, 82] on input "MISCELLANEOUS ITEMS" at bounding box center [446, 77] width 341 height 15
click at [348, 73] on input "MISCELLANEOUS ITEMS" at bounding box center [446, 77] width 341 height 15
drag, startPoint x: 349, startPoint y: 77, endPoint x: 280, endPoint y: 77, distance: 69.1
click at [280, 77] on input "MISCELLANEOUS ITEMS" at bounding box center [446, 77] width 341 height 15
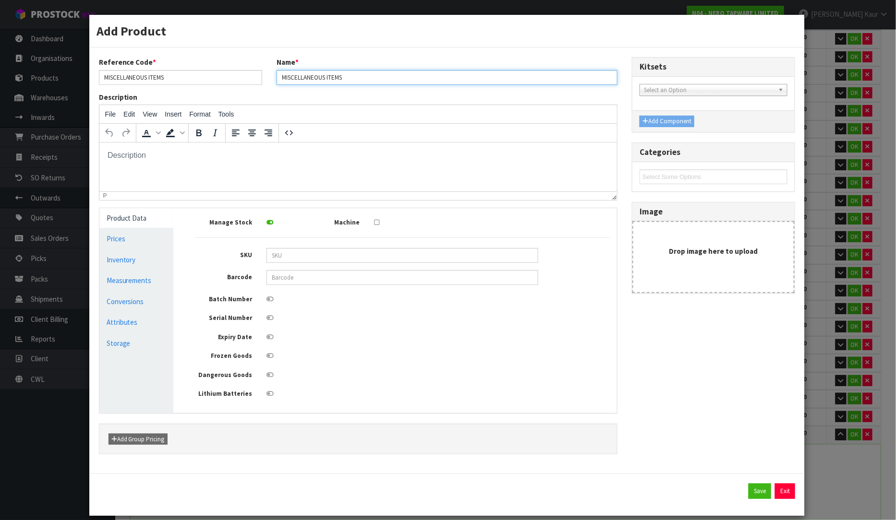
click at [345, 78] on input "MISCELLANEOUS ITEMS" at bounding box center [446, 77] width 341 height 15
click at [365, 79] on input "MISCELLANEOUS ITEMS/" at bounding box center [446, 77] width 341 height 15
paste input "GOLF UMBRELLA"
click at [170, 77] on input "MISCELLANEOUS ITEMS" at bounding box center [180, 77] width 163 height 15
paste input "GOLF UMBRELLA"
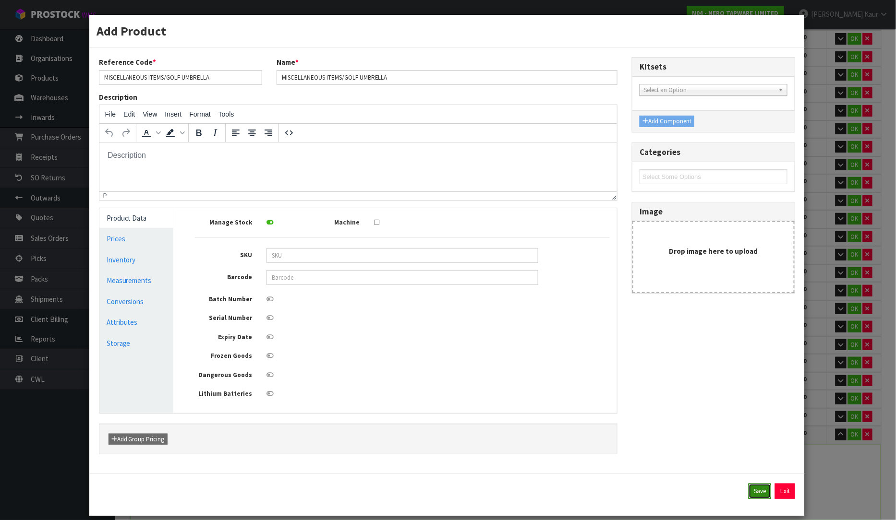
click at [753, 496] on button "Save" at bounding box center [759, 491] width 23 height 15
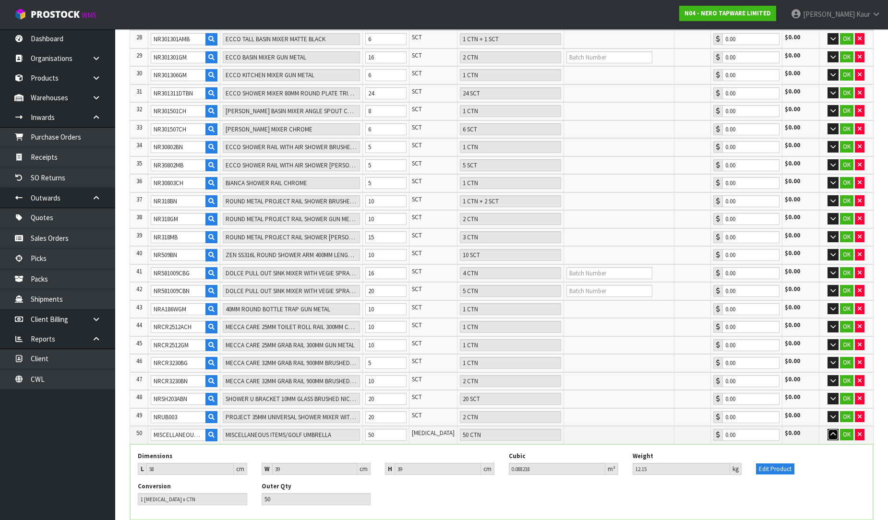
click at [831, 431] on icon "button" at bounding box center [832, 434] width 5 height 6
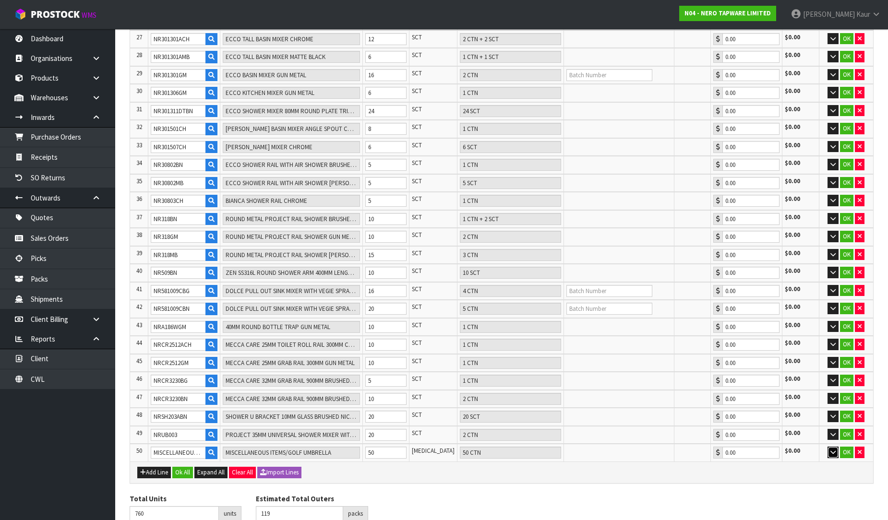
scroll to position [690, 0]
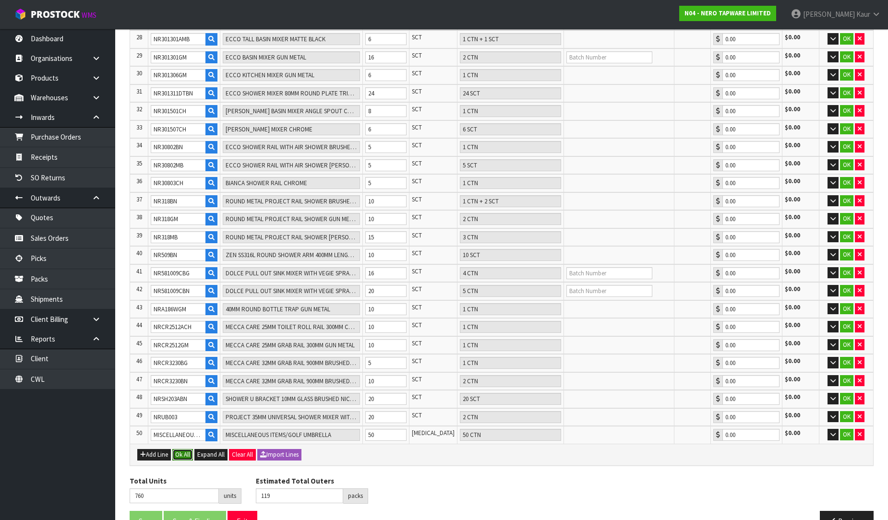
click at [178, 449] on button "Ok All" at bounding box center [182, 455] width 21 height 12
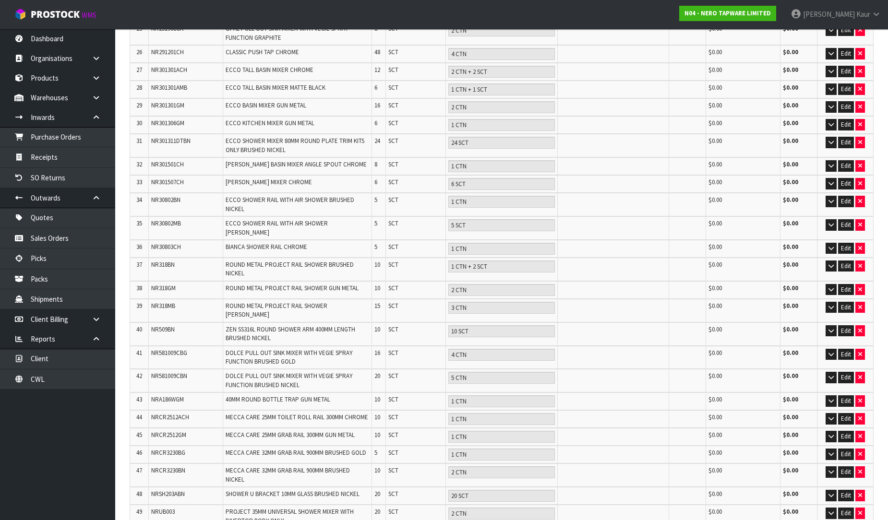
scroll to position [756, 0]
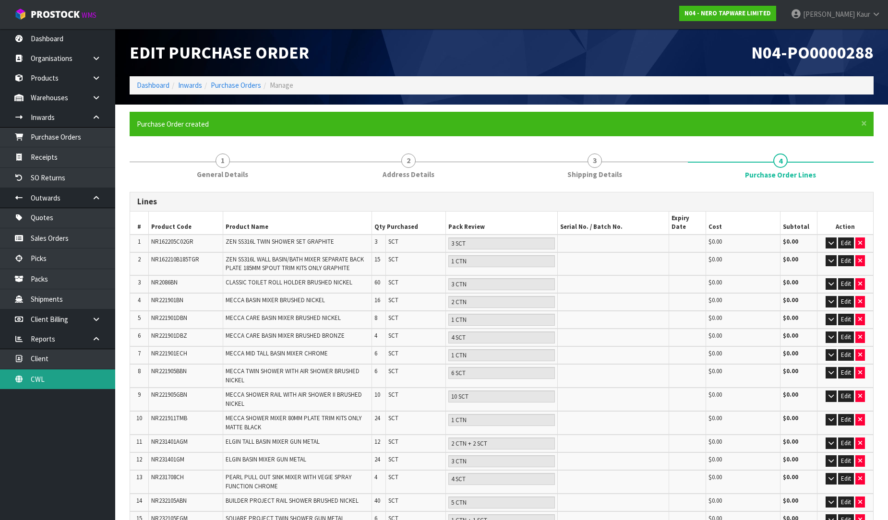
click at [53, 372] on link "CWL" at bounding box center [57, 380] width 115 height 20
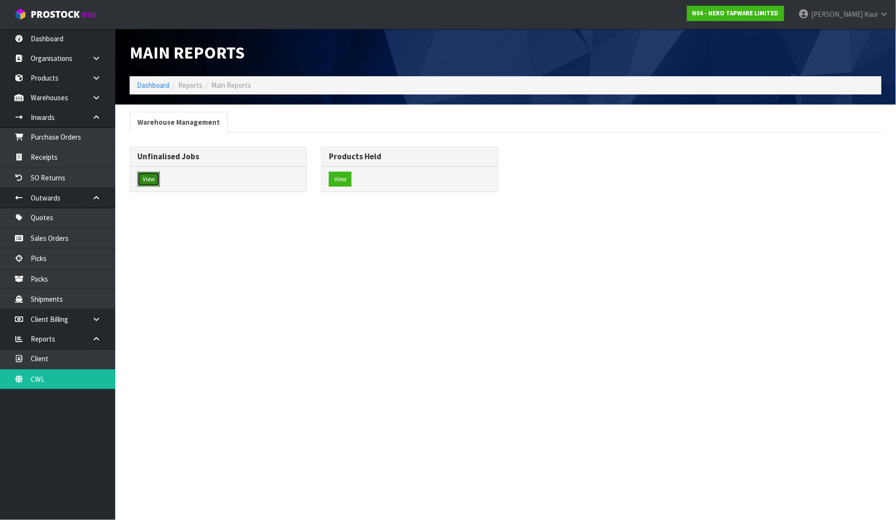
click at [153, 180] on button "View" at bounding box center [148, 179] width 23 height 15
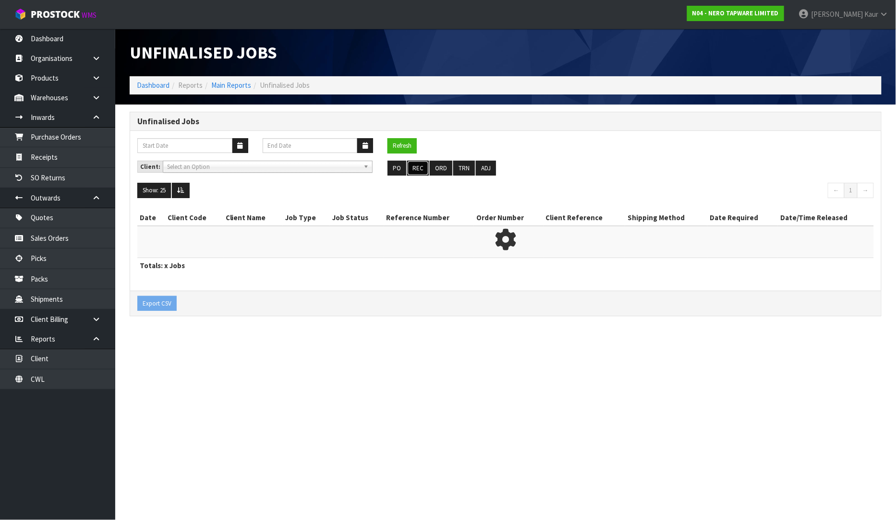
click at [420, 169] on button "REC" at bounding box center [418, 168] width 22 height 15
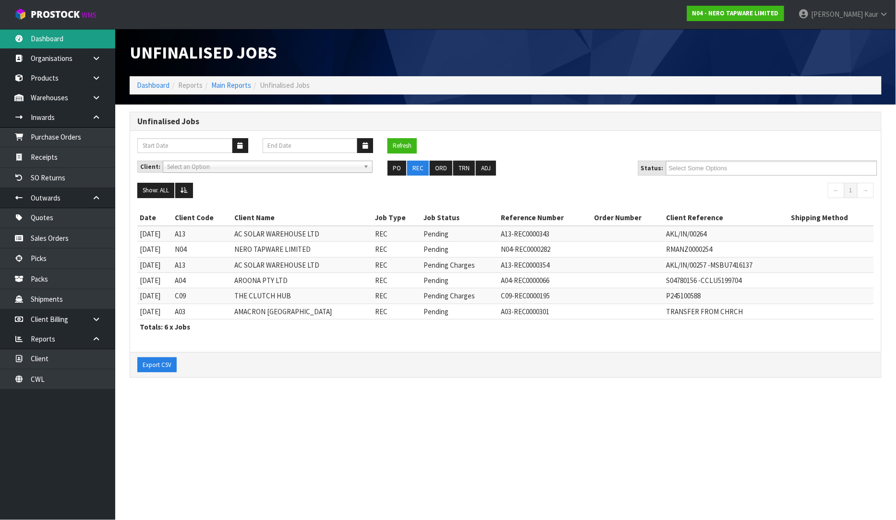
click at [39, 35] on link "Dashboard" at bounding box center [57, 39] width 115 height 20
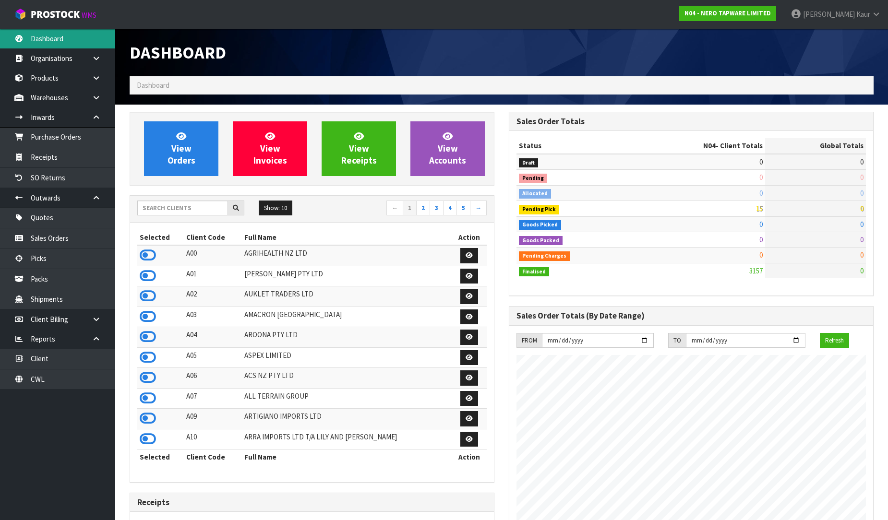
scroll to position [748, 379]
click at [623, 56] on div "Dashboard" at bounding box center [501, 53] width 758 height 48
click at [157, 210] on input "text" at bounding box center [182, 208] width 91 height 15
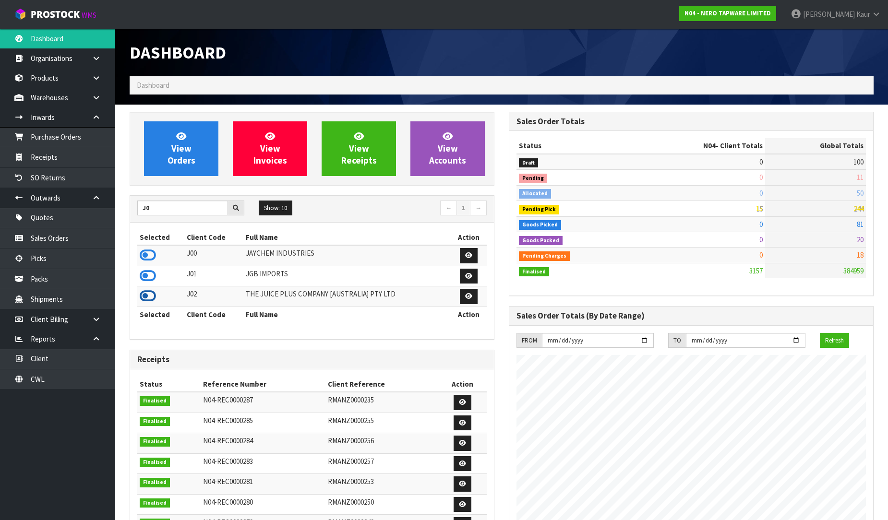
click at [149, 298] on icon at bounding box center [148, 296] width 16 height 14
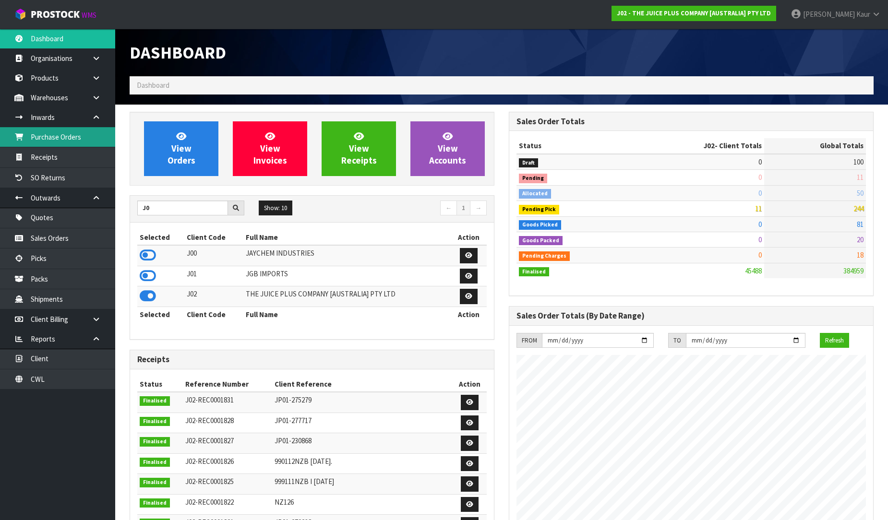
scroll to position [727, 379]
click at [78, 141] on link "Purchase Orders" at bounding box center [57, 137] width 115 height 20
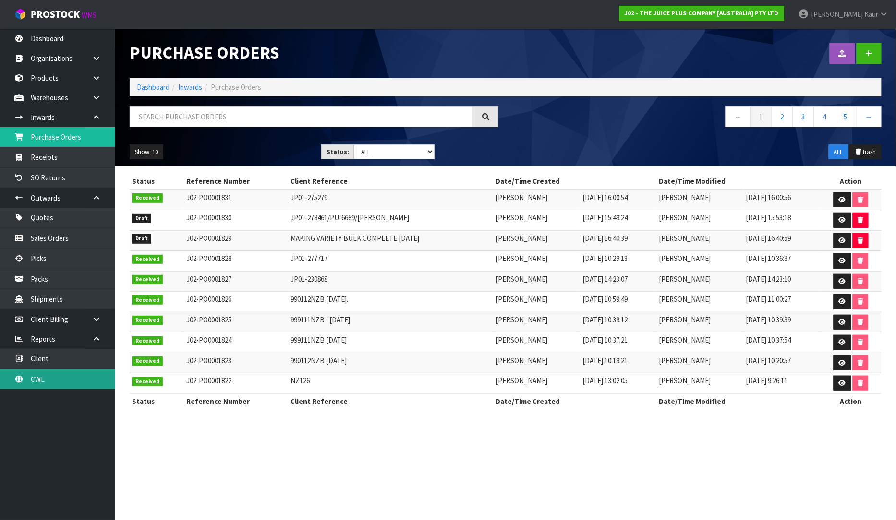
click at [65, 382] on link "CWL" at bounding box center [57, 380] width 115 height 20
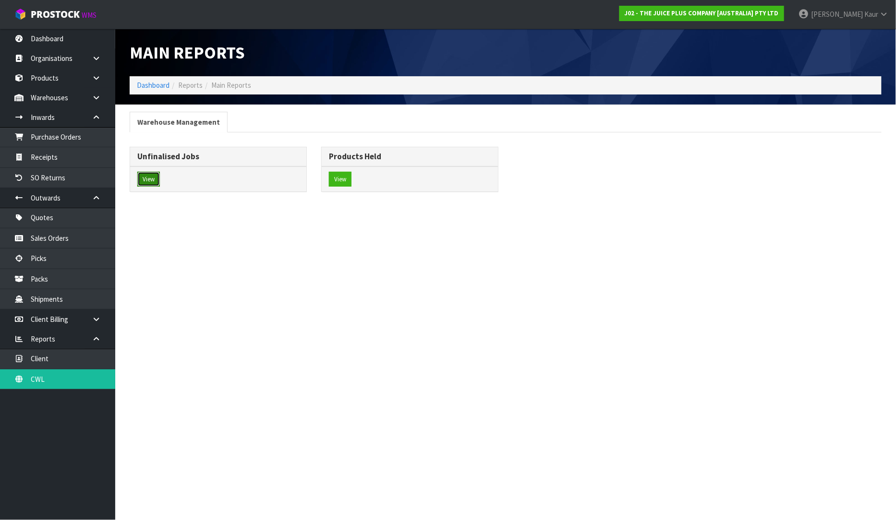
click at [151, 178] on button "View" at bounding box center [148, 179] width 23 height 15
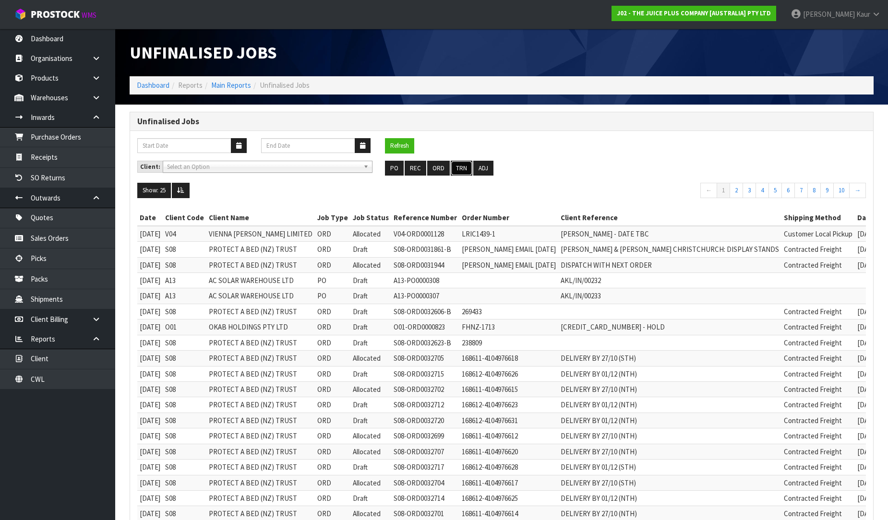
click at [461, 171] on button "TRN" at bounding box center [462, 168] width 22 height 15
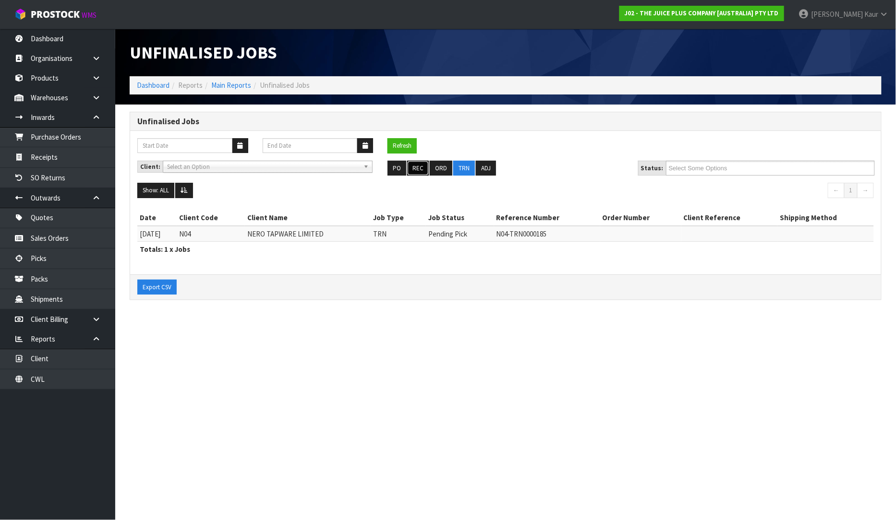
click at [423, 168] on button "REC" at bounding box center [418, 168] width 22 height 15
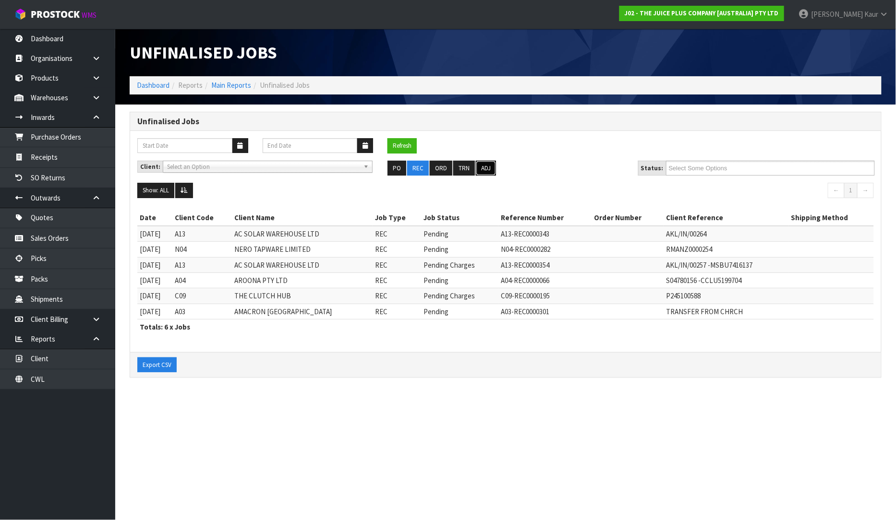
click at [480, 168] on button "ADJ" at bounding box center [486, 168] width 20 height 15
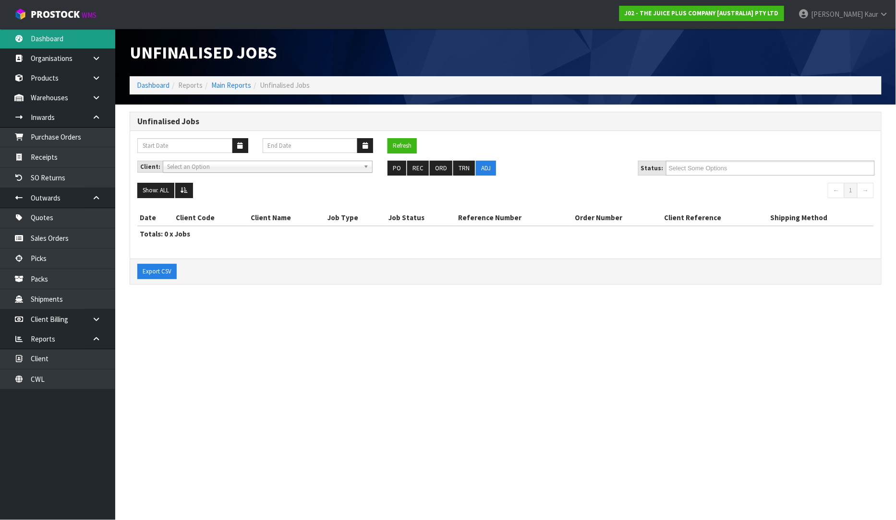
click at [83, 32] on link "Dashboard" at bounding box center [57, 39] width 115 height 20
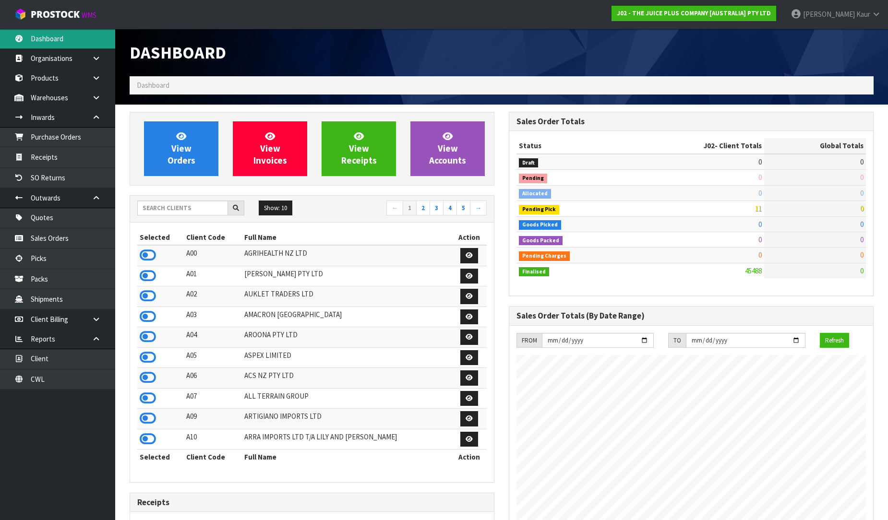
scroll to position [727, 379]
click at [151, 212] on input "text" at bounding box center [182, 208] width 91 height 15
click at [149, 209] on input "text" at bounding box center [182, 208] width 91 height 15
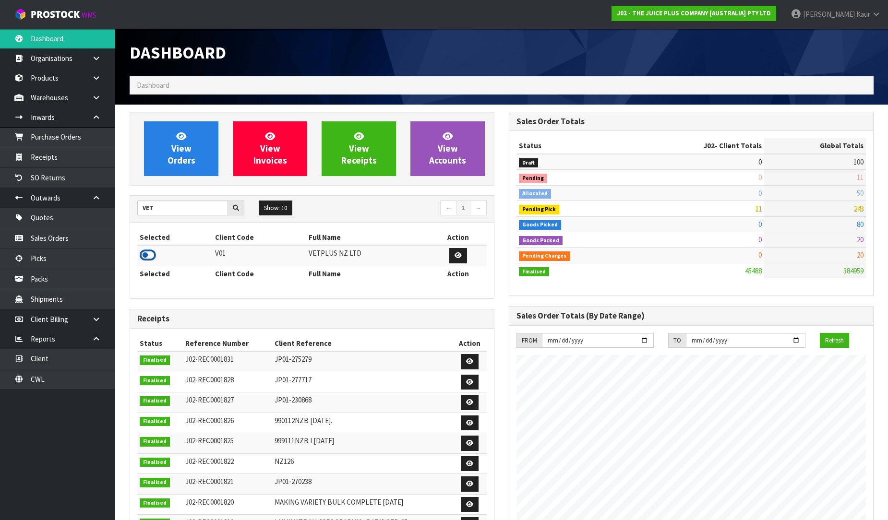
click at [149, 260] on icon at bounding box center [148, 255] width 16 height 14
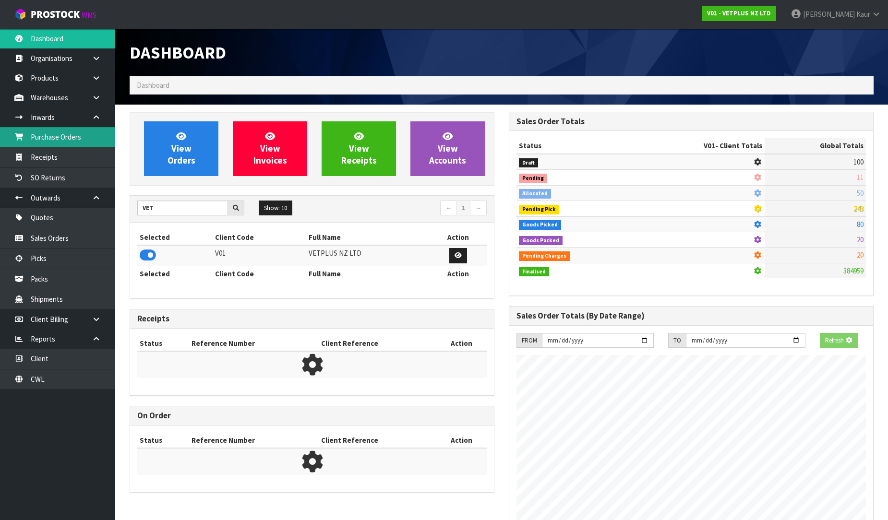
click at [73, 145] on link "Purchase Orders" at bounding box center [57, 137] width 115 height 20
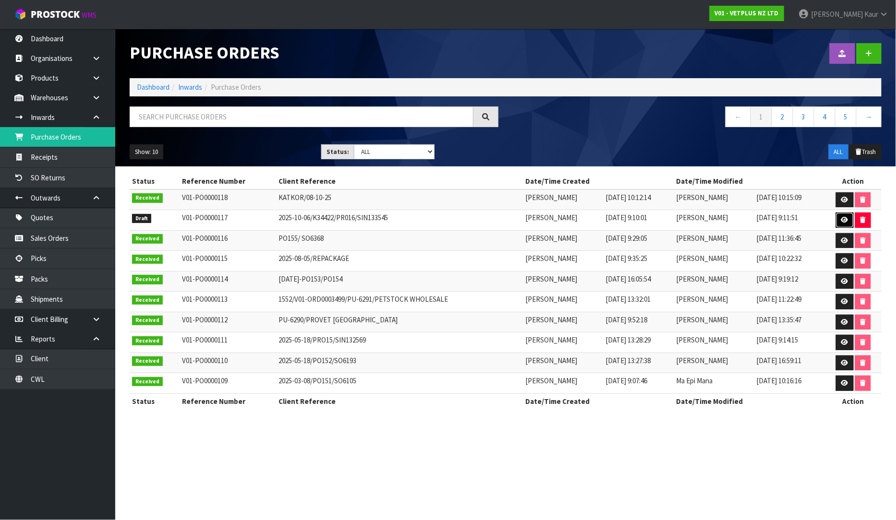
click at [846, 216] on link at bounding box center [845, 220] width 18 height 15
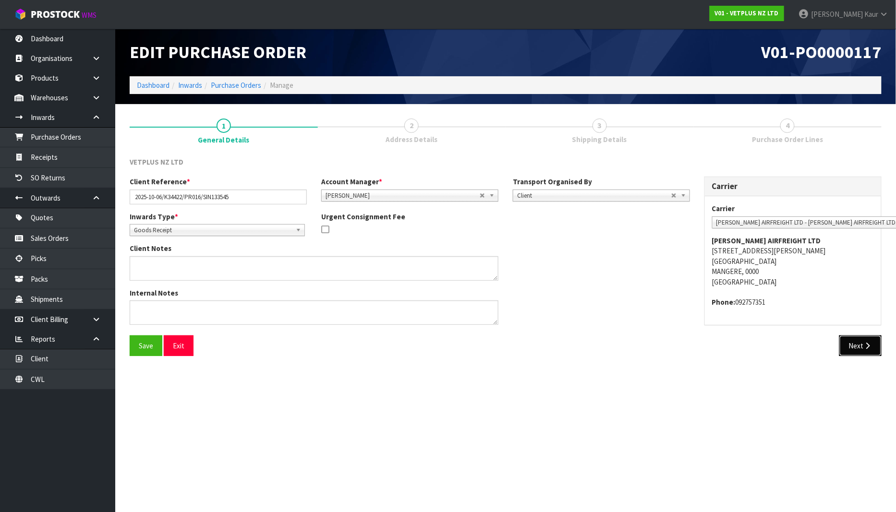
click at [853, 348] on button "Next" at bounding box center [860, 345] width 42 height 21
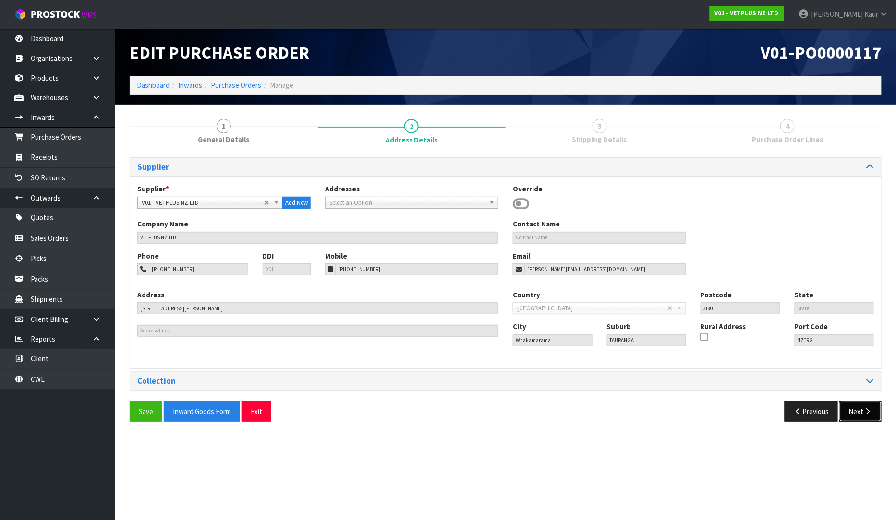
click at [857, 413] on button "Next" at bounding box center [860, 411] width 42 height 21
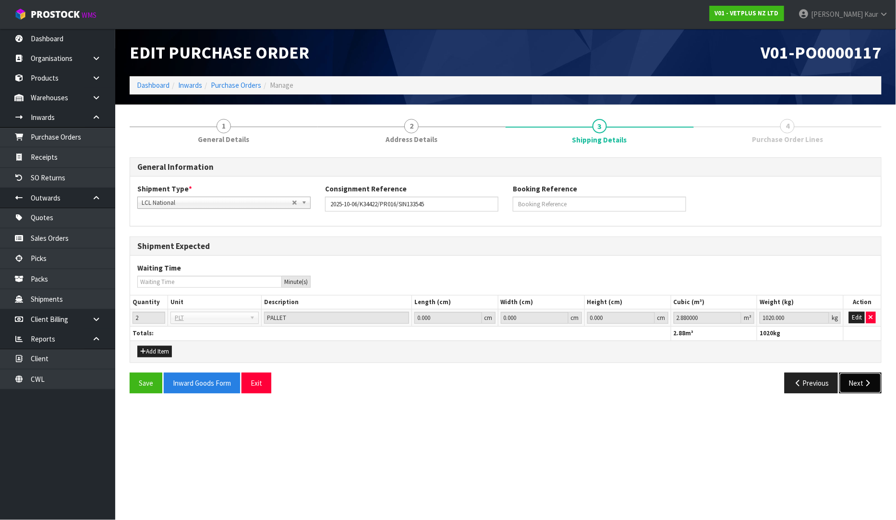
click at [851, 388] on button "Next" at bounding box center [860, 383] width 42 height 21
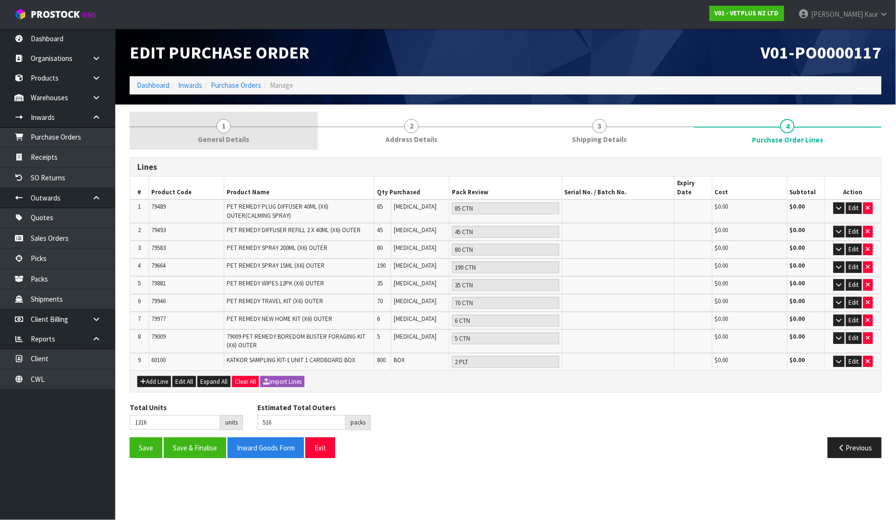
drag, startPoint x: 216, startPoint y: 122, endPoint x: 213, endPoint y: 133, distance: 11.9
click at [215, 123] on link "1 General Details" at bounding box center [224, 131] width 188 height 38
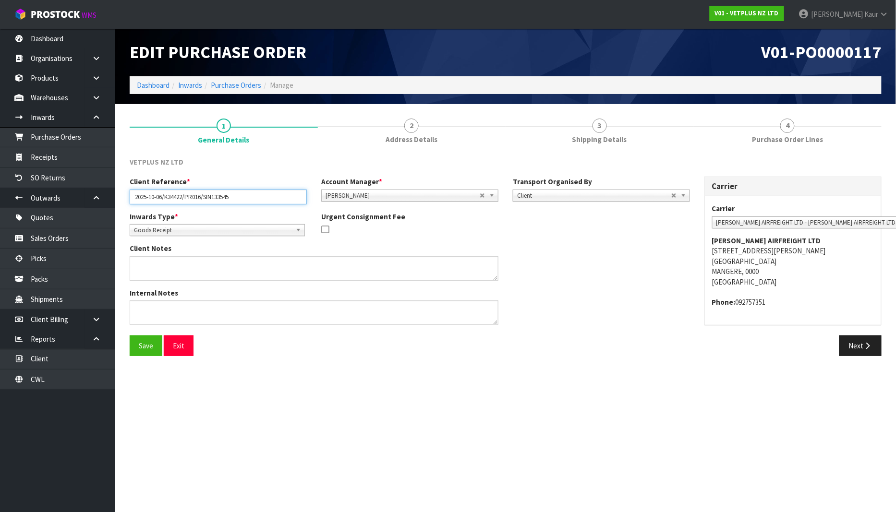
drag, startPoint x: 243, startPoint y: 198, endPoint x: 128, endPoint y: 205, distance: 115.9
click at [128, 205] on div "Client Reference * 2025-10-06/K34422/PR016/SIN133545 Account Manager * [PERSON_…" at bounding box center [409, 194] width 574 height 35
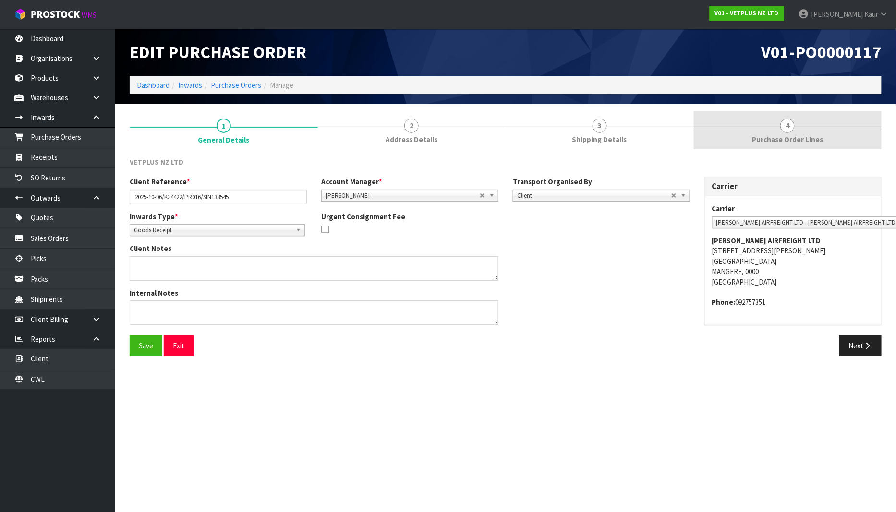
click at [797, 131] on link "4 Purchase Order Lines" at bounding box center [787, 130] width 188 height 38
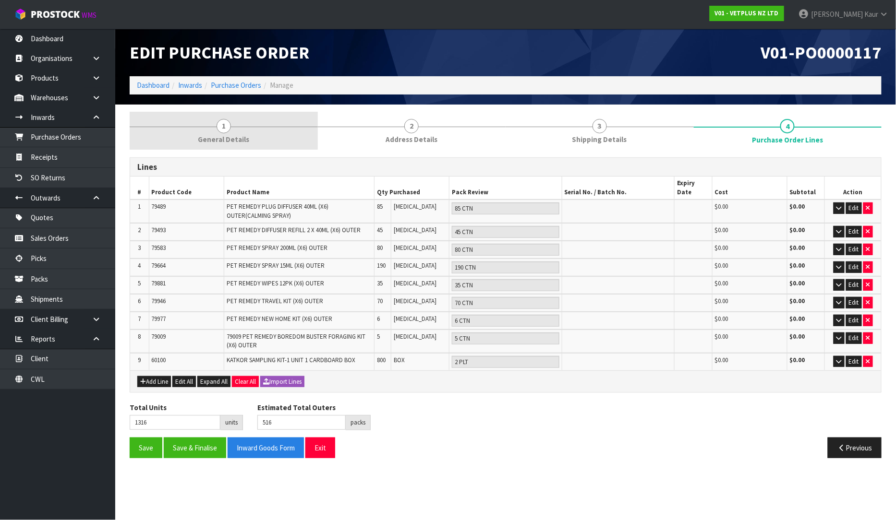
click at [229, 141] on span "General Details" at bounding box center [223, 139] width 51 height 10
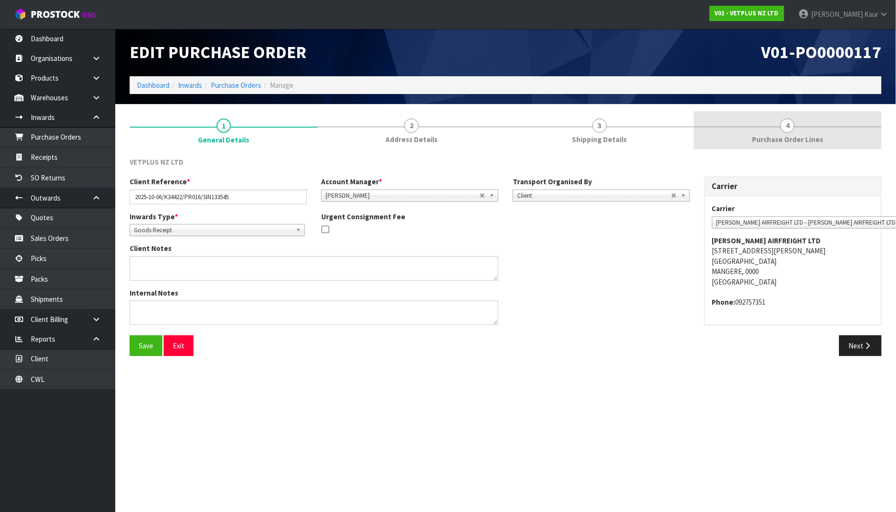
click at [785, 125] on span "4" at bounding box center [787, 126] width 14 height 14
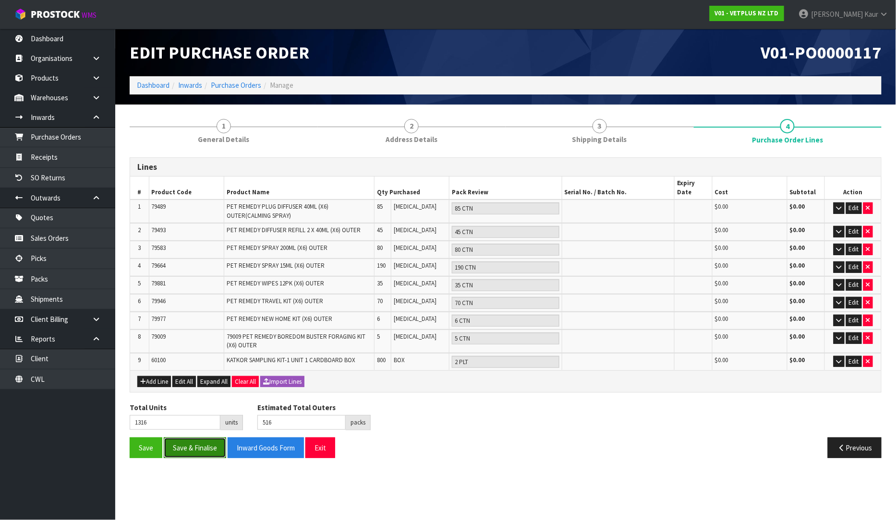
click at [196, 438] on button "Save & Finalise" at bounding box center [195, 448] width 62 height 21
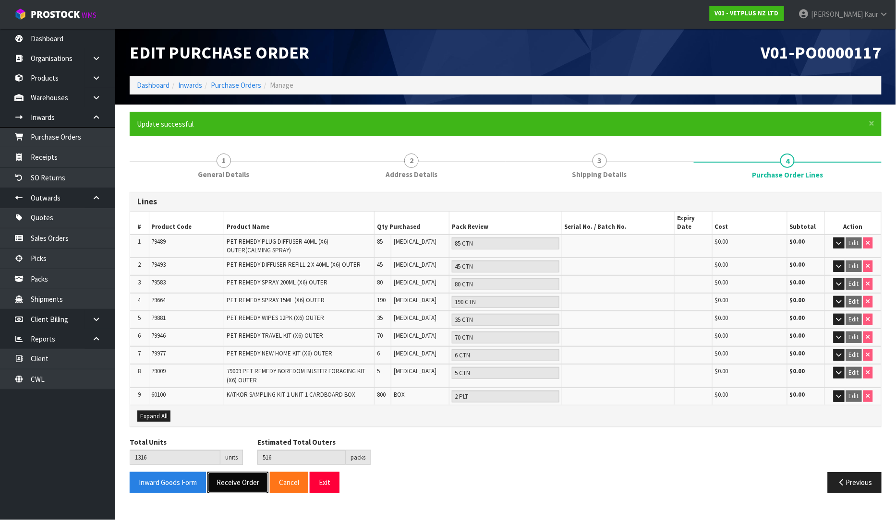
click at [226, 472] on button "Receive Order" at bounding box center [237, 482] width 61 height 21
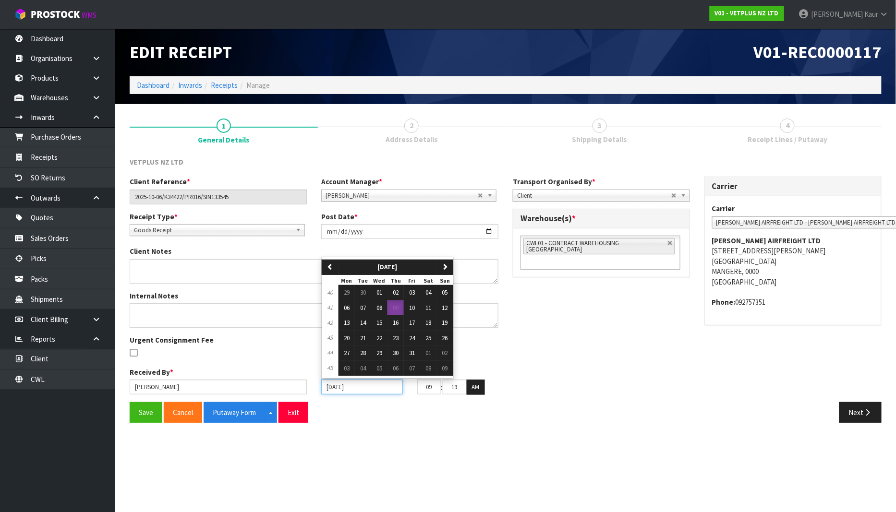
click at [332, 384] on input "[DATE]" at bounding box center [362, 387] width 82 height 15
click at [376, 309] on button "08" at bounding box center [379, 307] width 16 height 15
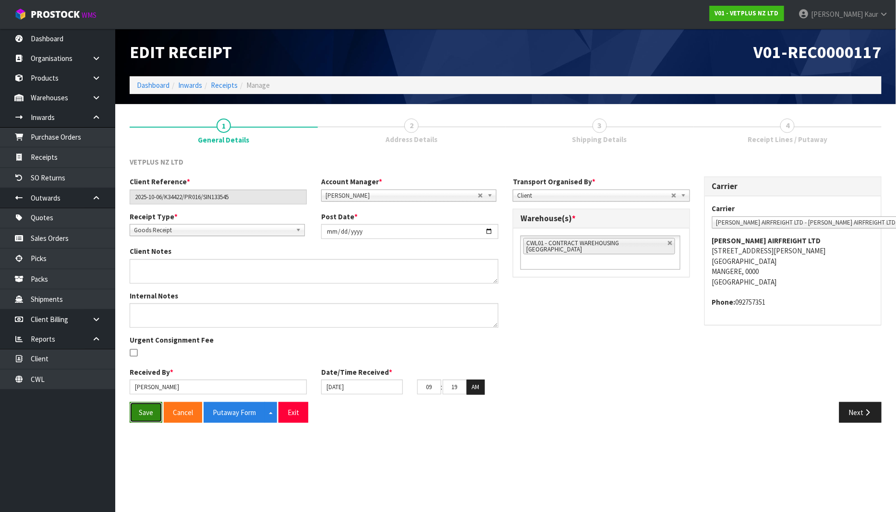
click at [139, 417] on button "Save" at bounding box center [146, 412] width 33 height 21
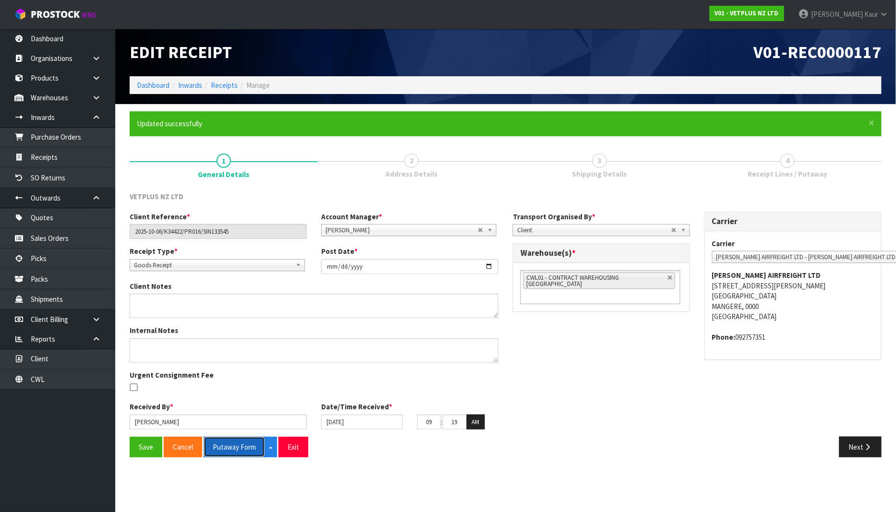
drag, startPoint x: 237, startPoint y: 447, endPoint x: 803, endPoint y: 36, distance: 700.2
click at [238, 447] on button "Putaway Form" at bounding box center [233, 447] width 61 height 21
click at [76, 40] on link "Dashboard" at bounding box center [57, 39] width 115 height 20
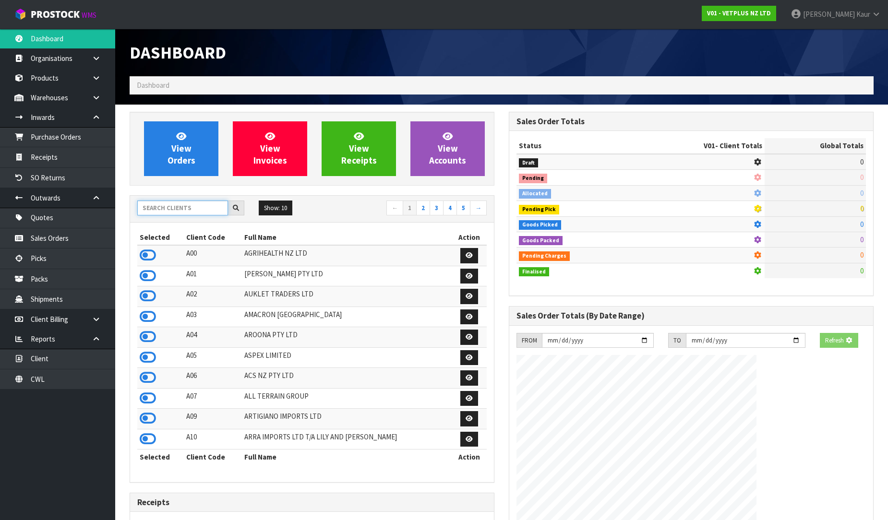
click at [176, 211] on input "text" at bounding box center [182, 208] width 91 height 15
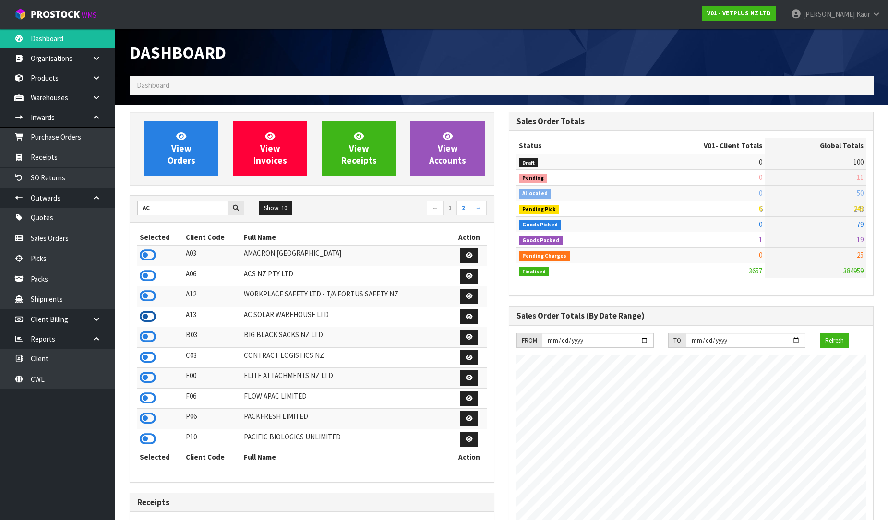
click at [145, 320] on icon at bounding box center [148, 317] width 16 height 14
click at [54, 150] on link "Receipts" at bounding box center [57, 157] width 115 height 20
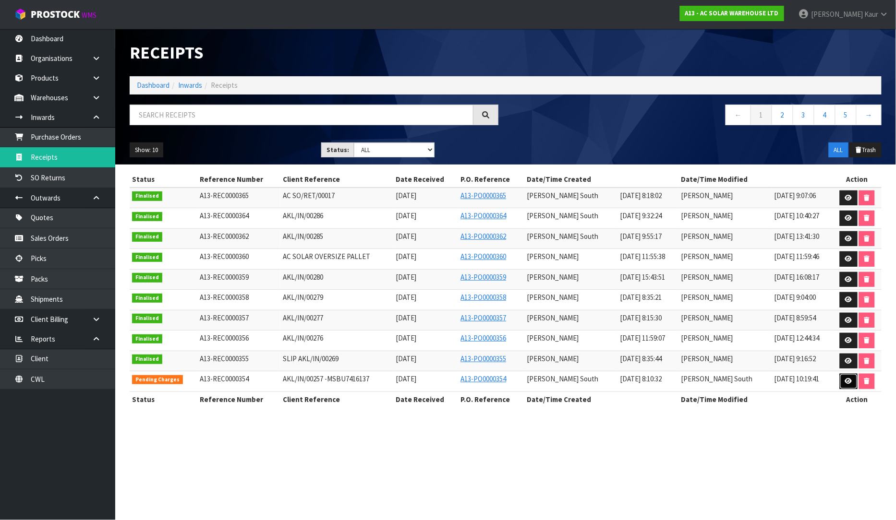
click at [842, 382] on link at bounding box center [848, 381] width 18 height 15
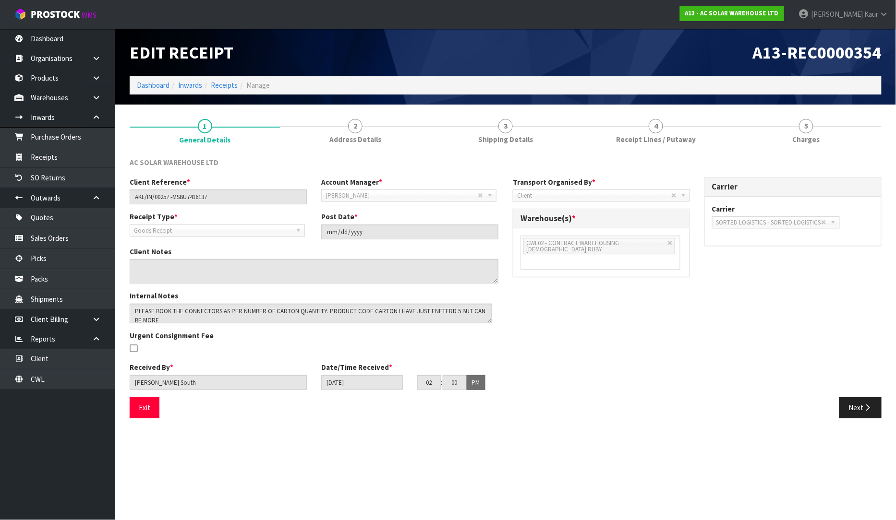
drag, startPoint x: 492, startPoint y: 327, endPoint x: 486, endPoint y: 320, distance: 9.8
click at [486, 320] on textarea at bounding box center [311, 314] width 362 height 20
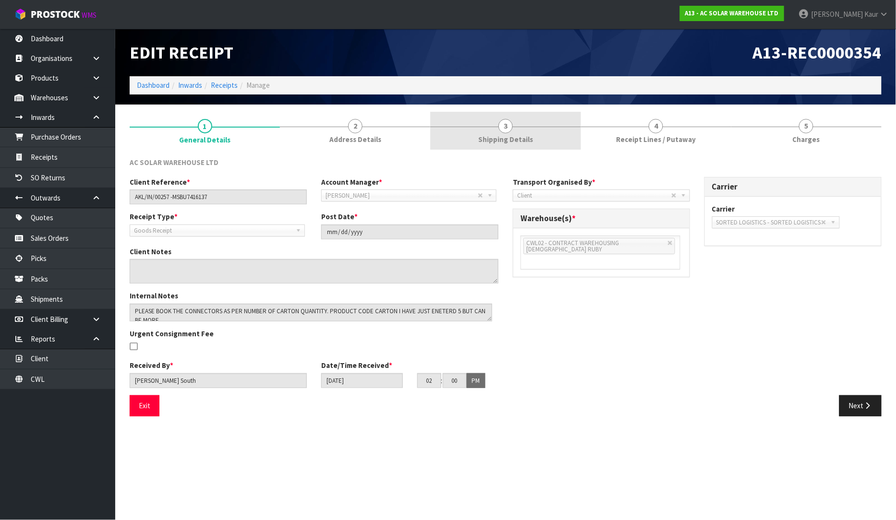
click at [519, 137] on span "Shipping Details" at bounding box center [505, 139] width 55 height 10
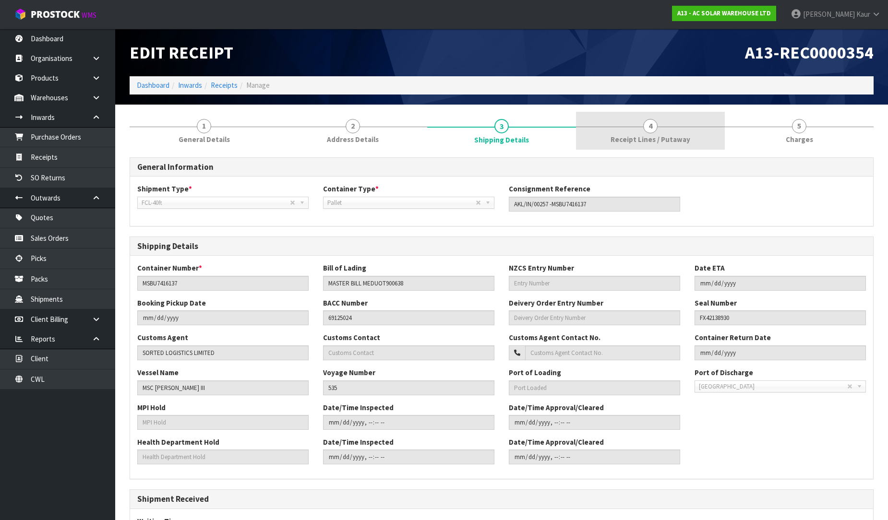
click at [642, 123] on link "4 Receipt Lines / Putaway" at bounding box center [650, 131] width 149 height 38
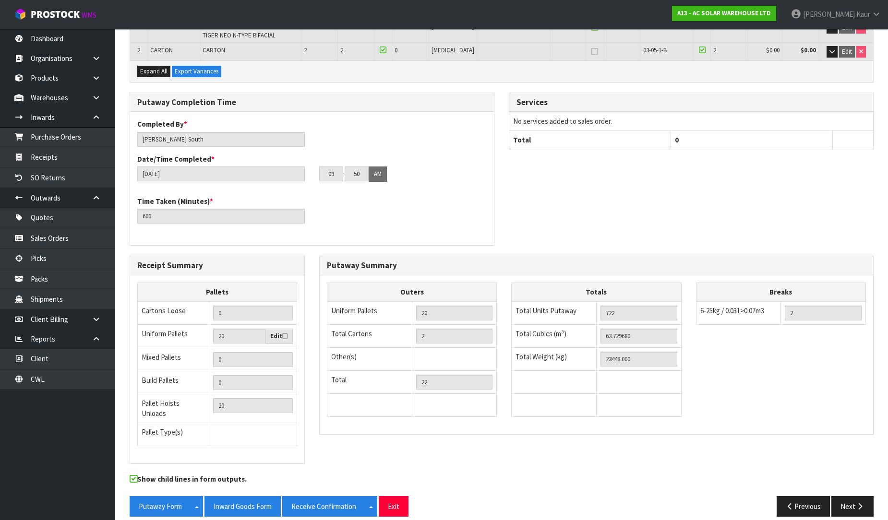
scroll to position [185, 0]
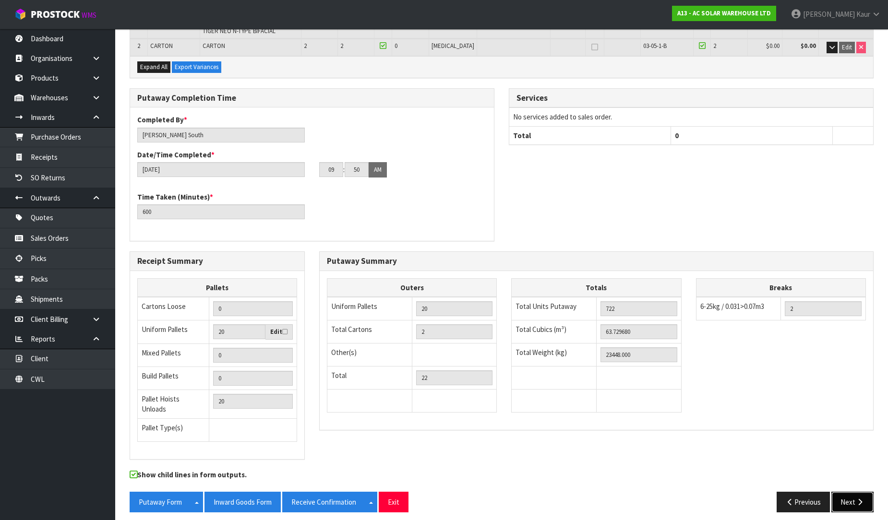
click at [858, 499] on icon "button" at bounding box center [859, 502] width 9 height 7
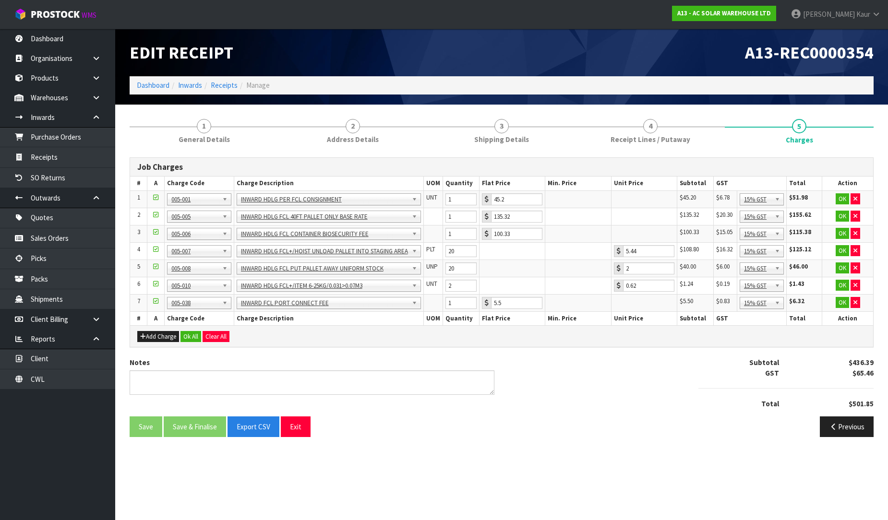
scroll to position [0, 0]
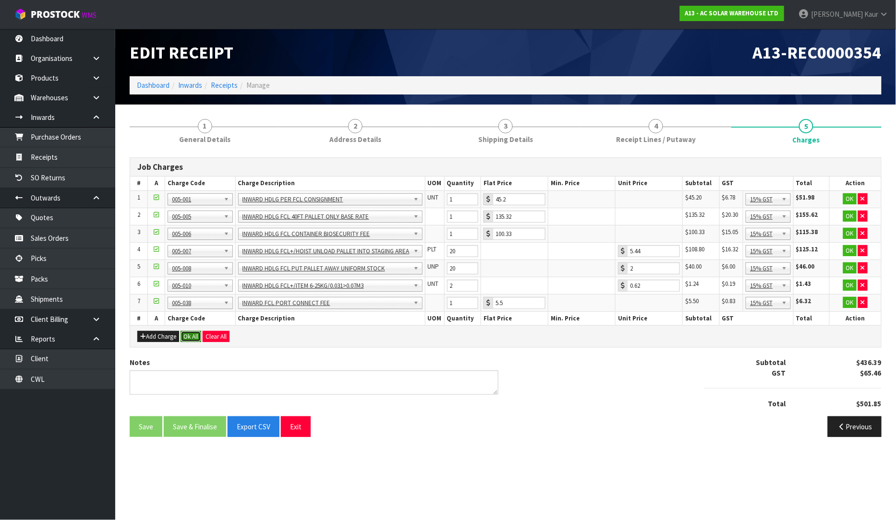
click at [189, 334] on button "Ok All" at bounding box center [190, 337] width 21 height 12
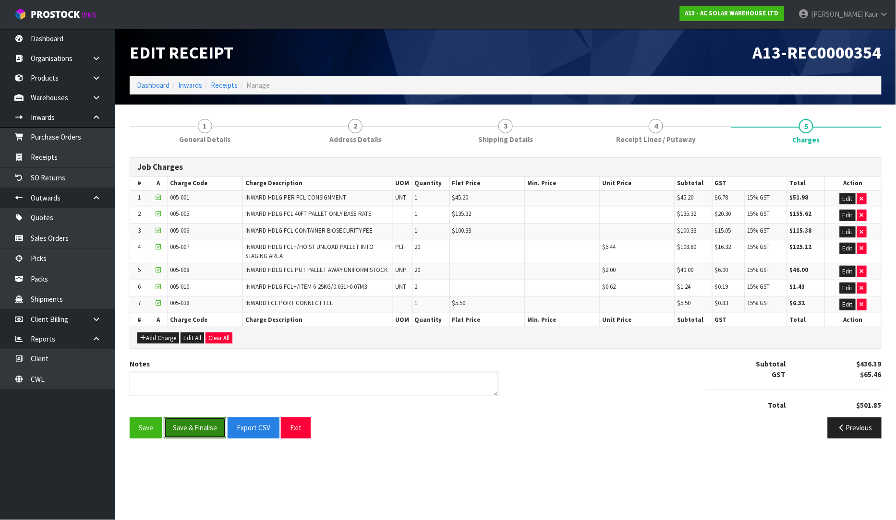
click at [192, 426] on button "Save & Finalise" at bounding box center [195, 428] width 62 height 21
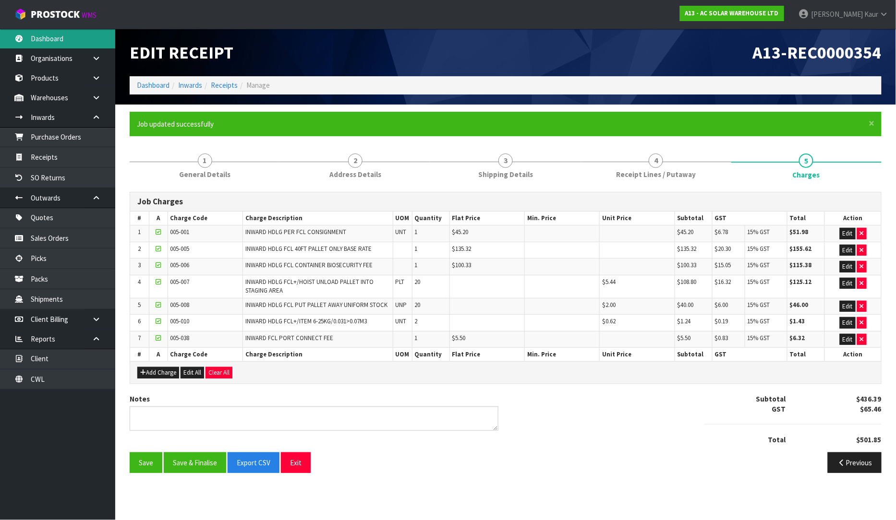
click at [50, 42] on link "Dashboard" at bounding box center [57, 39] width 115 height 20
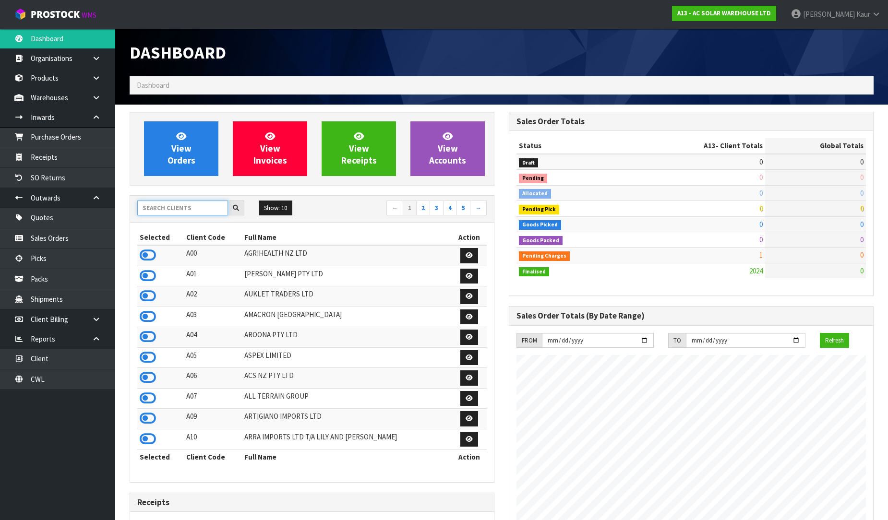
scroll to position [706, 379]
click at [204, 214] on input "text" at bounding box center [182, 208] width 91 height 15
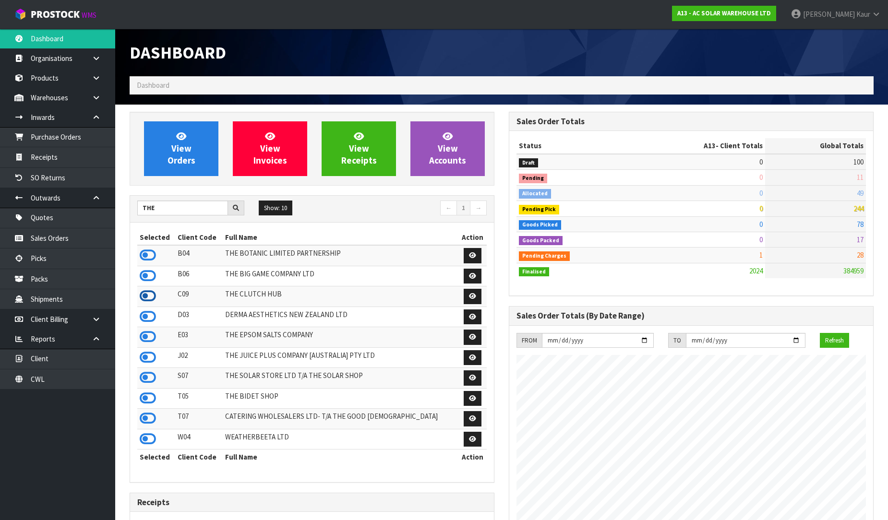
click at [147, 300] on icon at bounding box center [148, 296] width 16 height 14
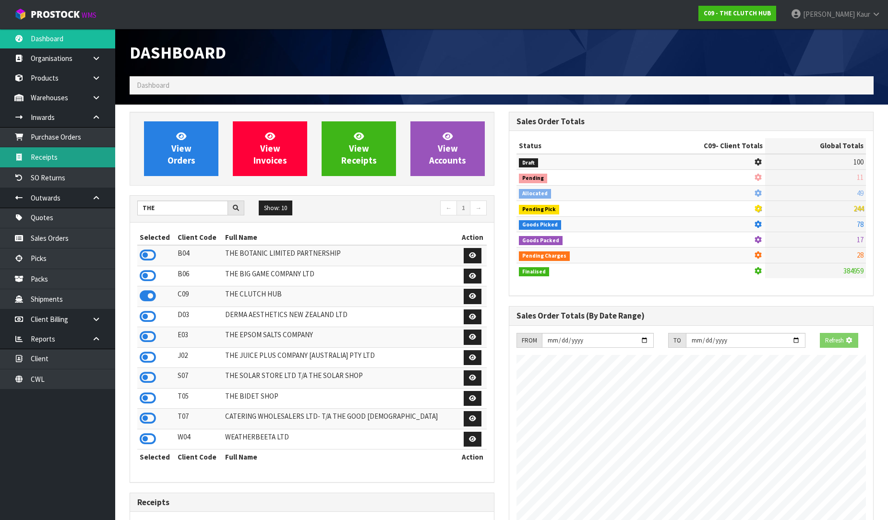
scroll to position [665, 379]
click at [68, 155] on link "Receipts" at bounding box center [57, 157] width 115 height 20
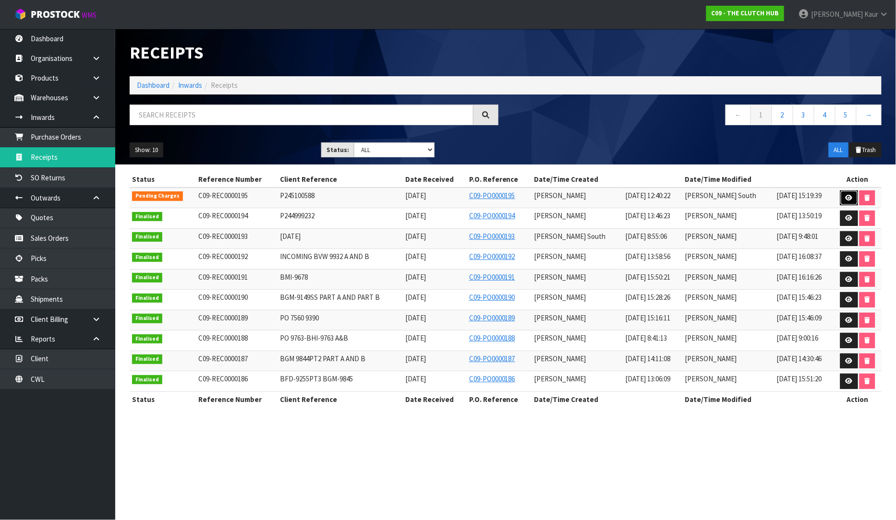
click at [851, 195] on link at bounding box center [849, 198] width 18 height 15
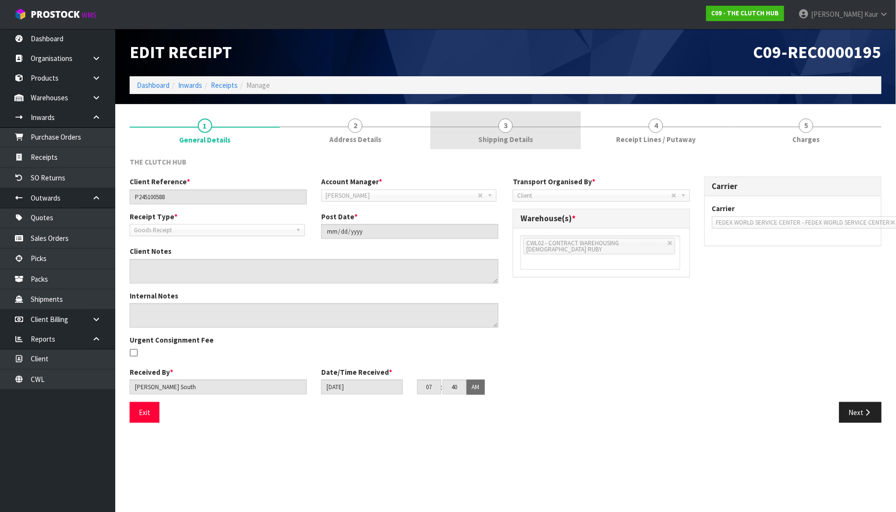
click at [540, 135] on link "3 Shipping Details" at bounding box center [505, 130] width 150 height 38
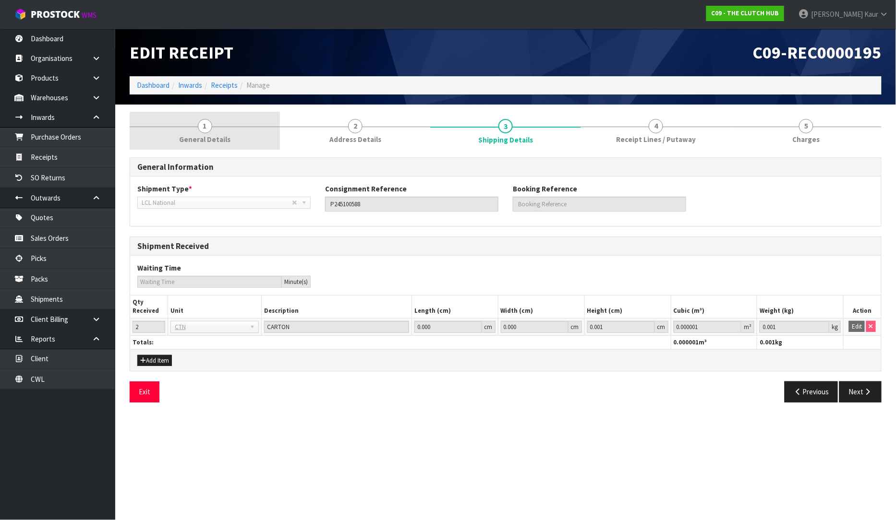
click at [210, 126] on span "1" at bounding box center [205, 126] width 14 height 14
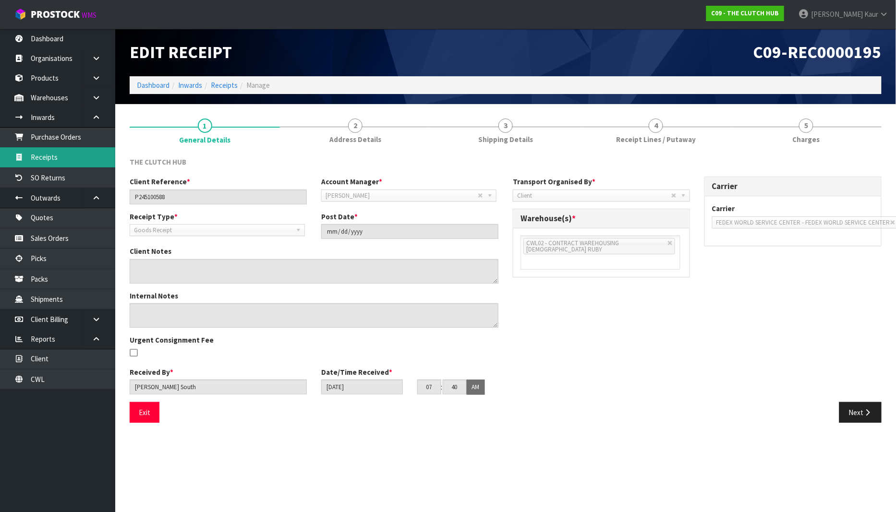
click at [63, 155] on link "Receipts" at bounding box center [57, 157] width 115 height 20
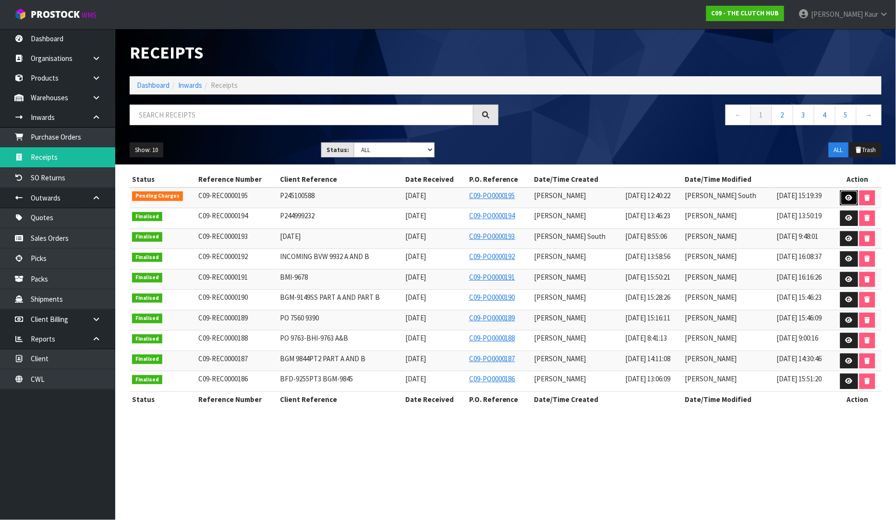
click at [841, 199] on link at bounding box center [849, 198] width 18 height 15
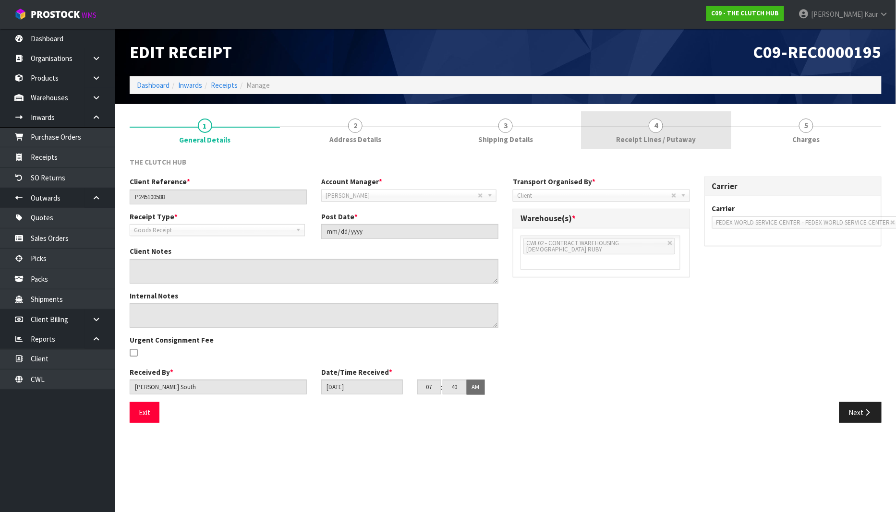
click at [656, 136] on span "Receipt Lines / Putaway" at bounding box center [656, 139] width 80 height 10
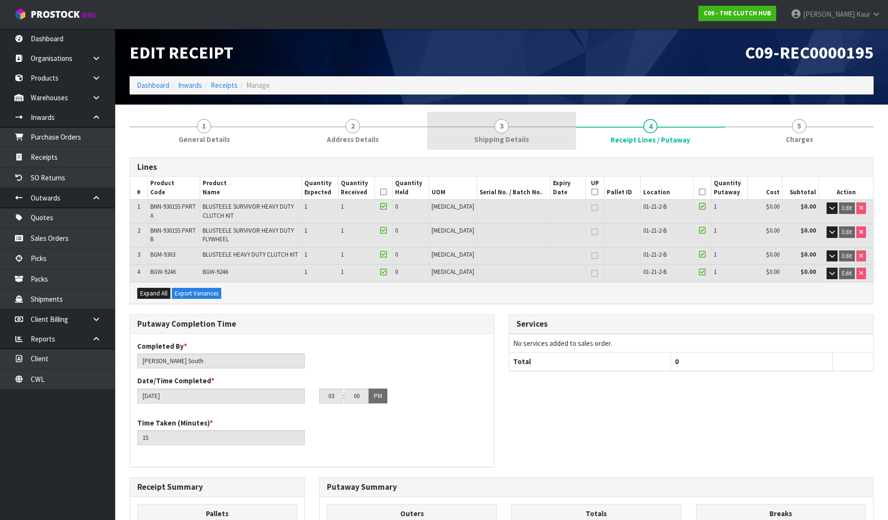
click at [529, 117] on link "3 Shipping Details" at bounding box center [501, 131] width 149 height 38
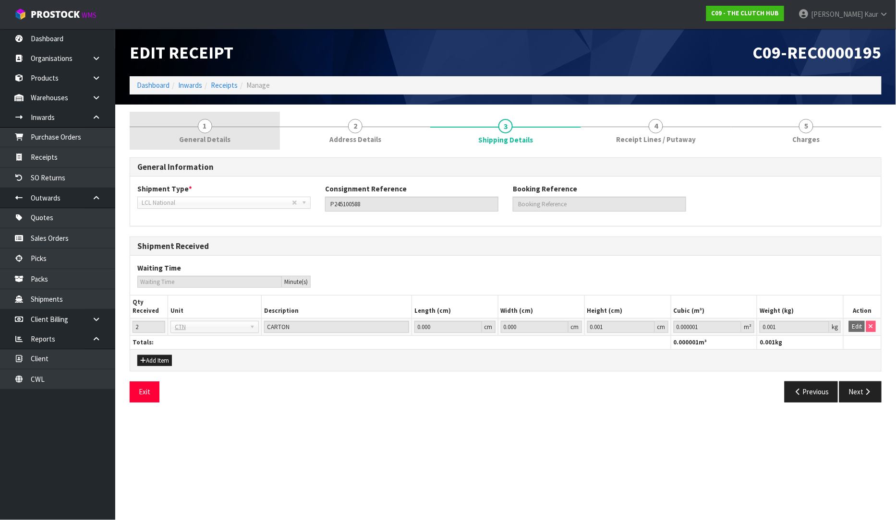
click at [231, 138] on link "1 General Details" at bounding box center [205, 131] width 150 height 38
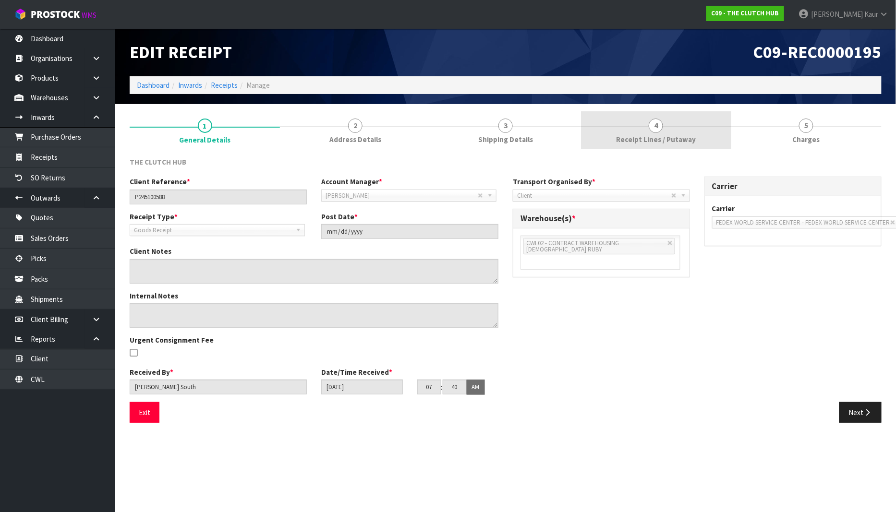
click at [653, 146] on link "4 Receipt Lines / Putaway" at bounding box center [656, 130] width 150 height 38
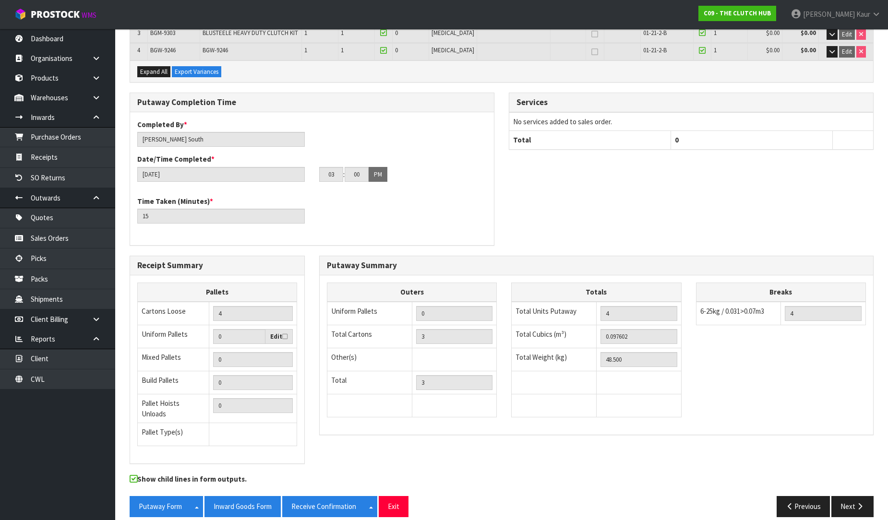
scroll to position [226, 0]
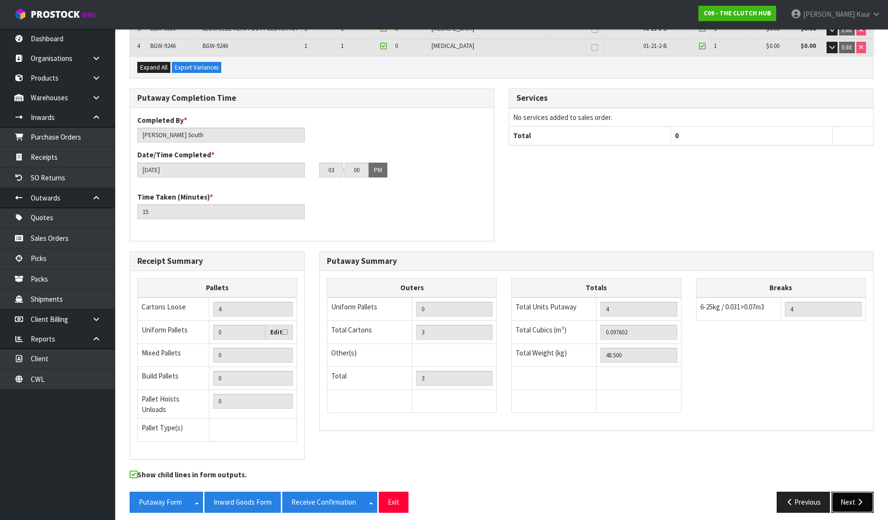
click at [865, 497] on button "Next" at bounding box center [852, 502] width 42 height 21
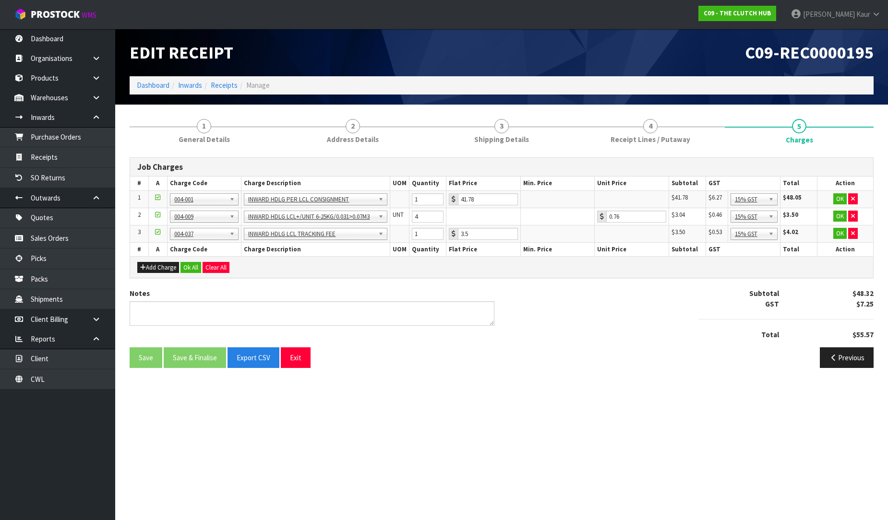
scroll to position [0, 0]
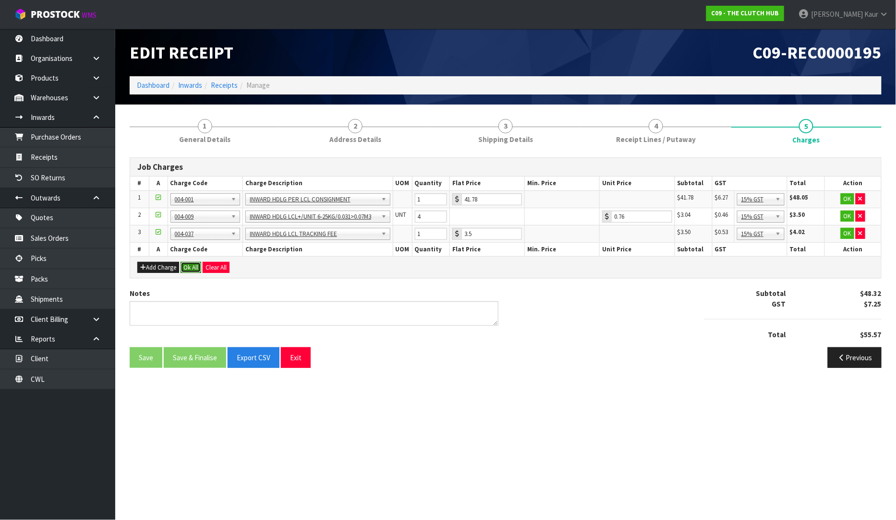
click at [192, 267] on button "Ok All" at bounding box center [190, 268] width 21 height 12
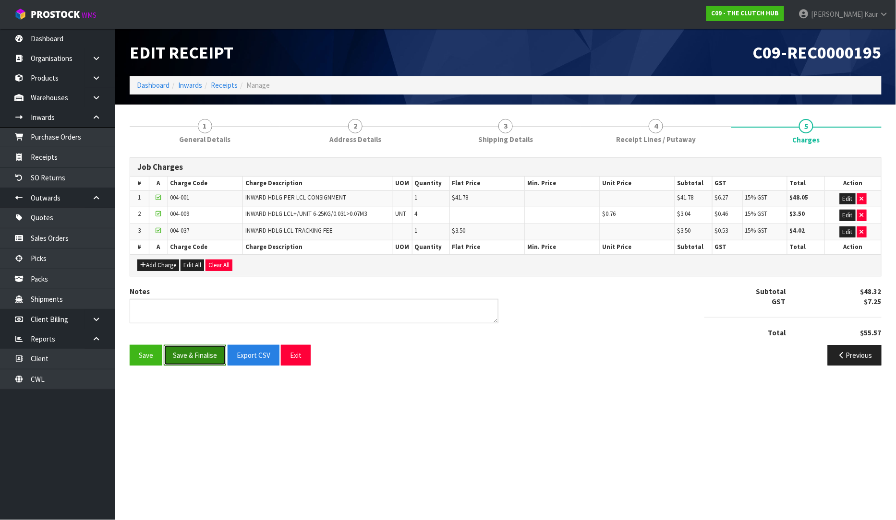
click at [192, 354] on button "Save & Finalise" at bounding box center [195, 355] width 62 height 21
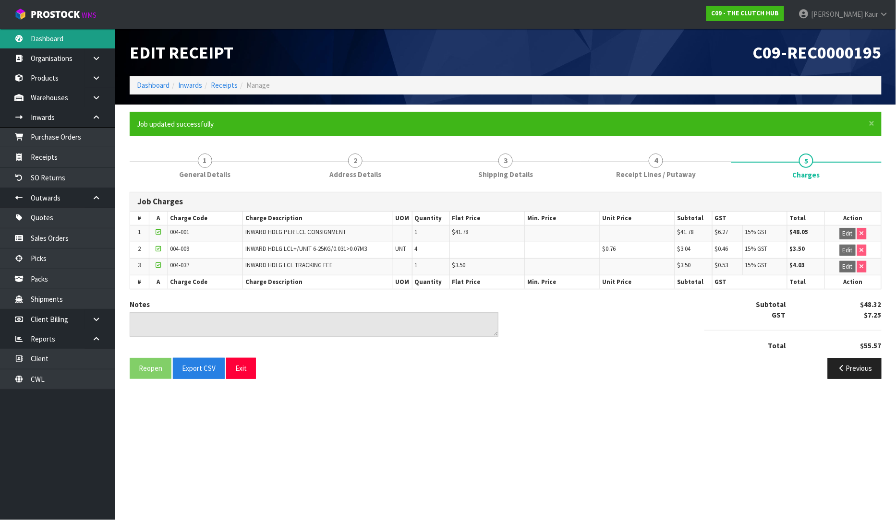
click at [67, 35] on link "Dashboard" at bounding box center [57, 39] width 115 height 20
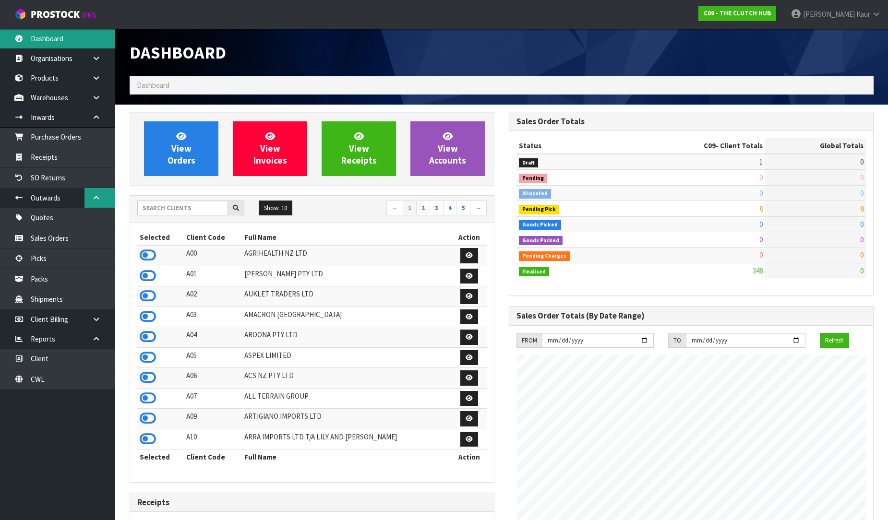
scroll to position [665, 379]
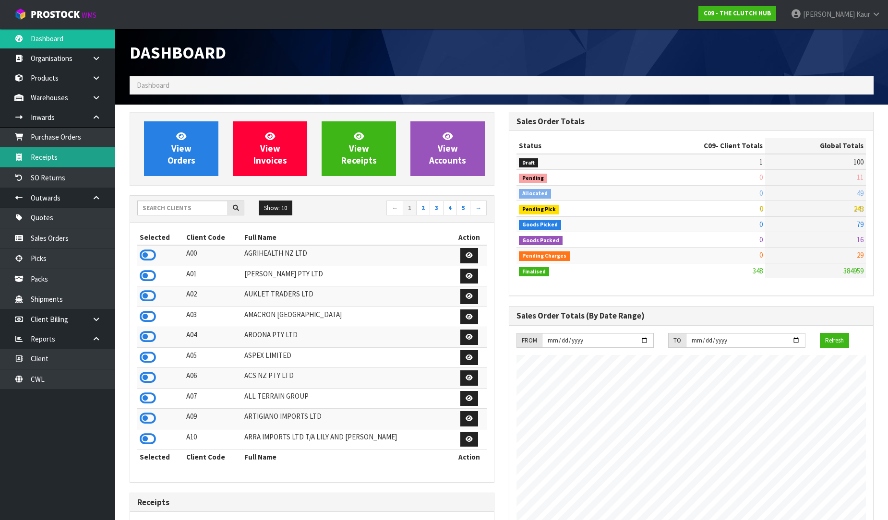
click at [51, 164] on link "Receipts" at bounding box center [57, 157] width 115 height 20
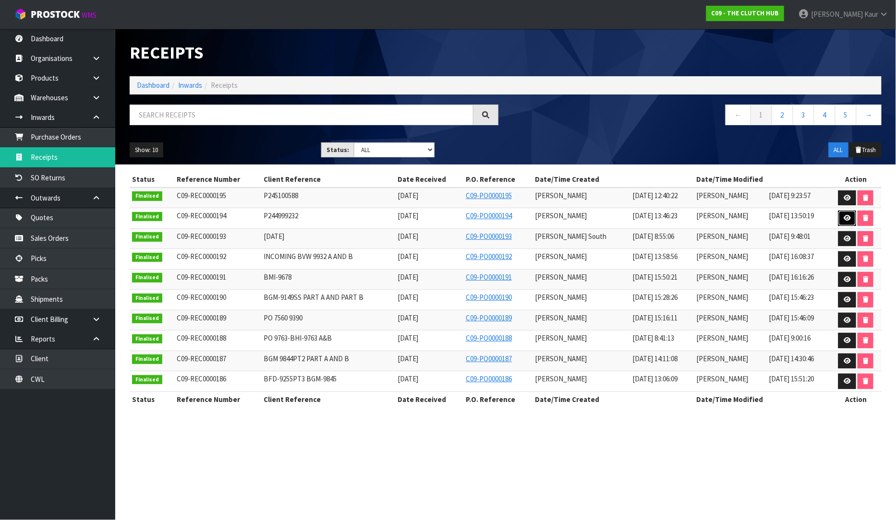
click at [847, 217] on icon at bounding box center [846, 218] width 7 height 6
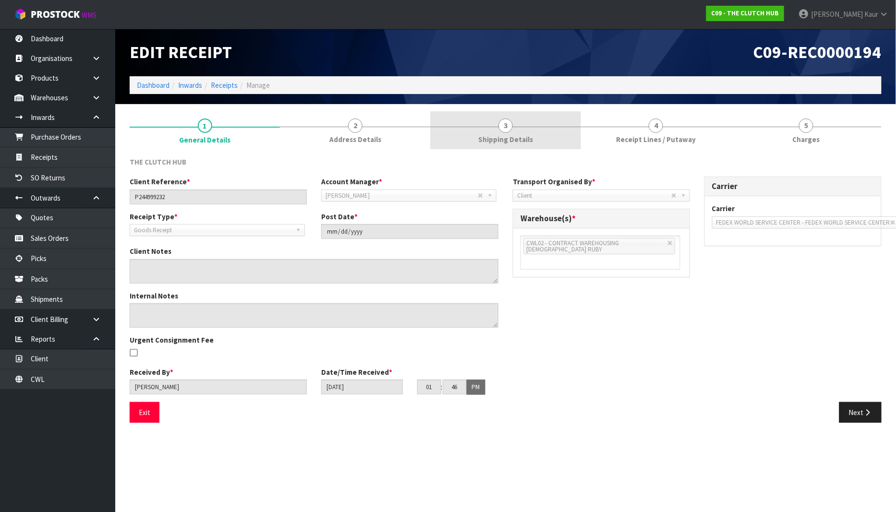
click at [528, 132] on link "3 Shipping Details" at bounding box center [505, 130] width 150 height 38
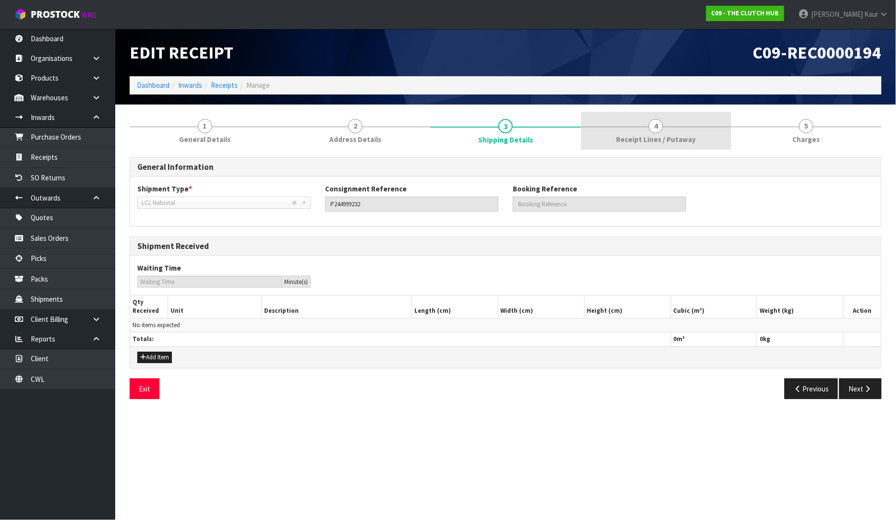
click at [647, 131] on link "4 Receipt Lines / Putaway" at bounding box center [656, 131] width 150 height 38
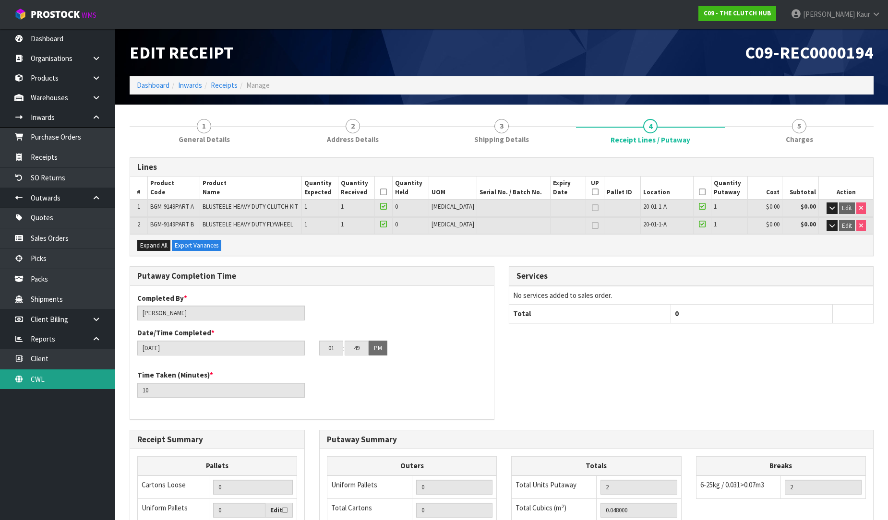
click at [50, 380] on link "CWL" at bounding box center [57, 380] width 115 height 20
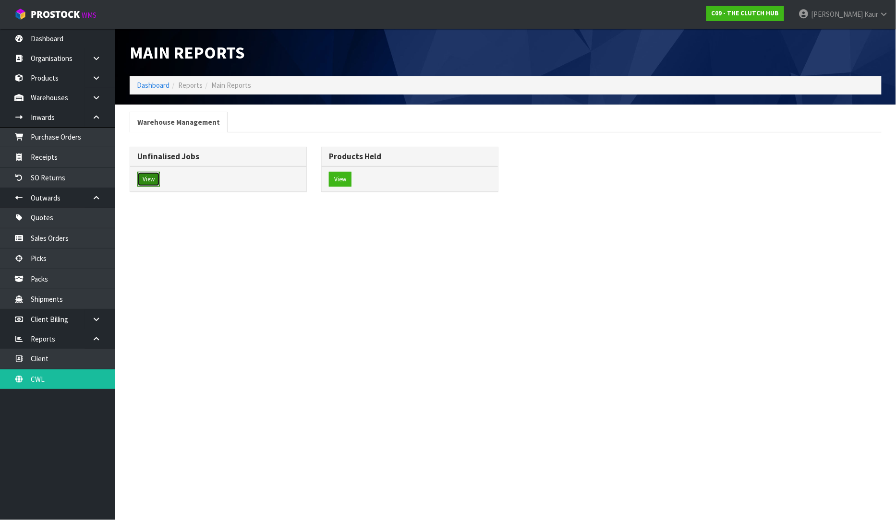
click at [154, 178] on button "View" at bounding box center [148, 179] width 23 height 15
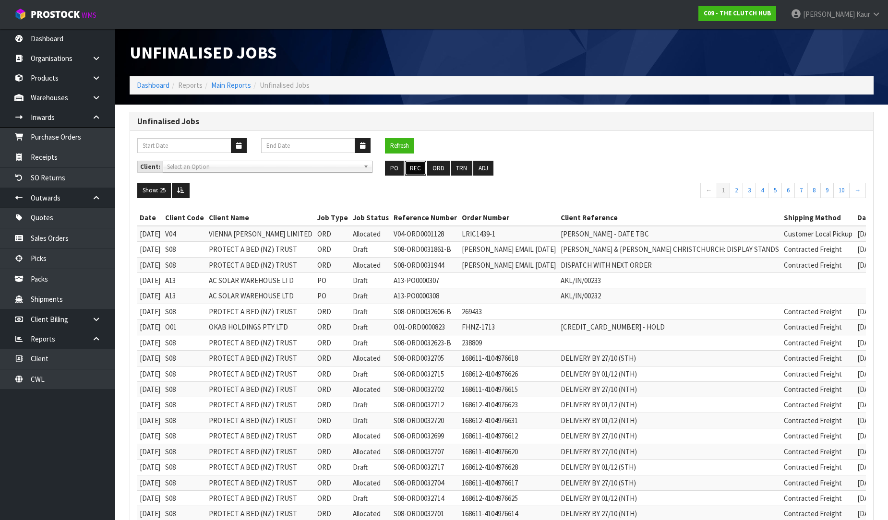
click at [419, 167] on button "REC" at bounding box center [416, 168] width 22 height 15
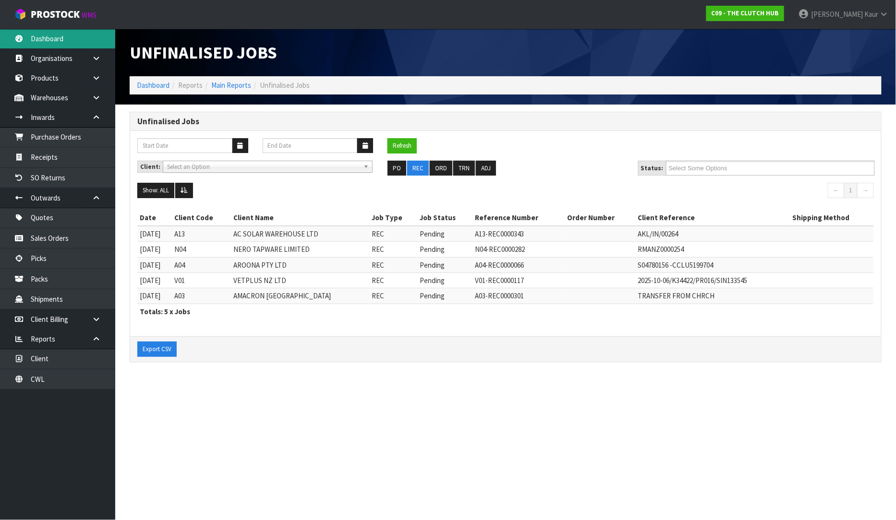
drag, startPoint x: 58, startPoint y: 36, endPoint x: 56, endPoint y: 45, distance: 8.8
click at [57, 36] on link "Dashboard" at bounding box center [57, 39] width 115 height 20
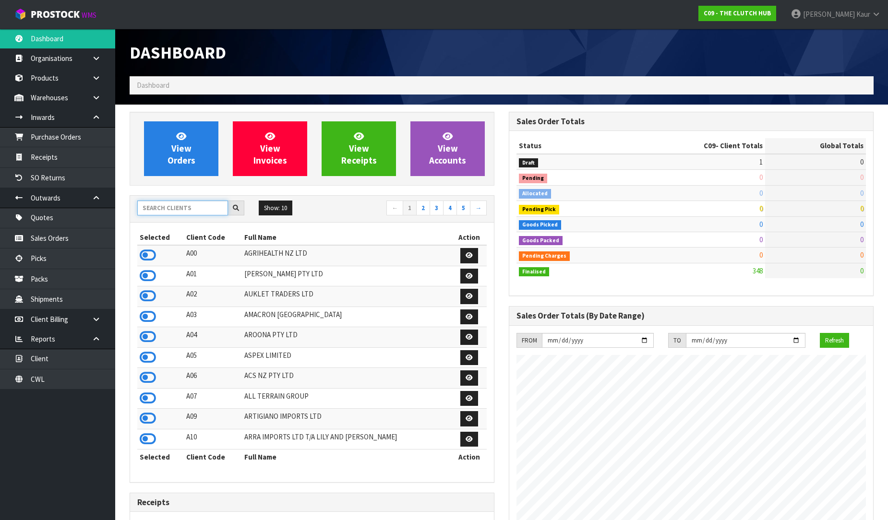
click at [176, 209] on input "text" at bounding box center [182, 208] width 91 height 15
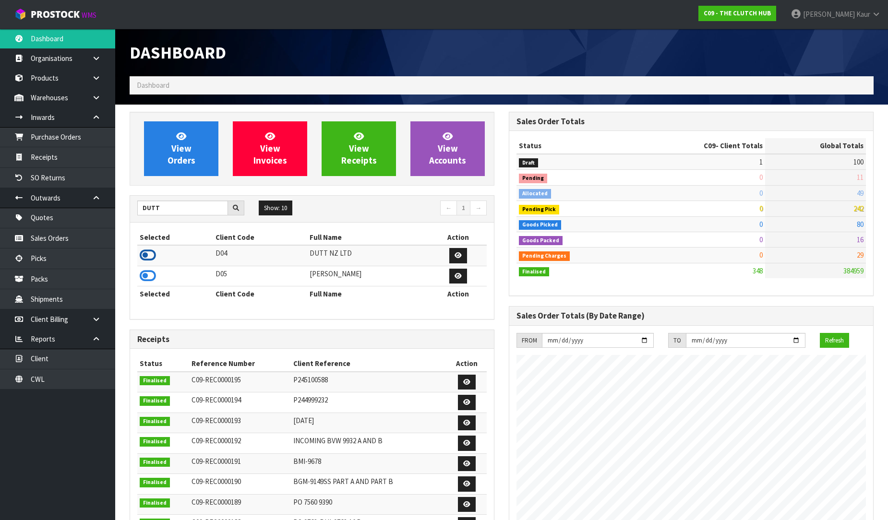
click at [145, 251] on icon at bounding box center [148, 255] width 16 height 14
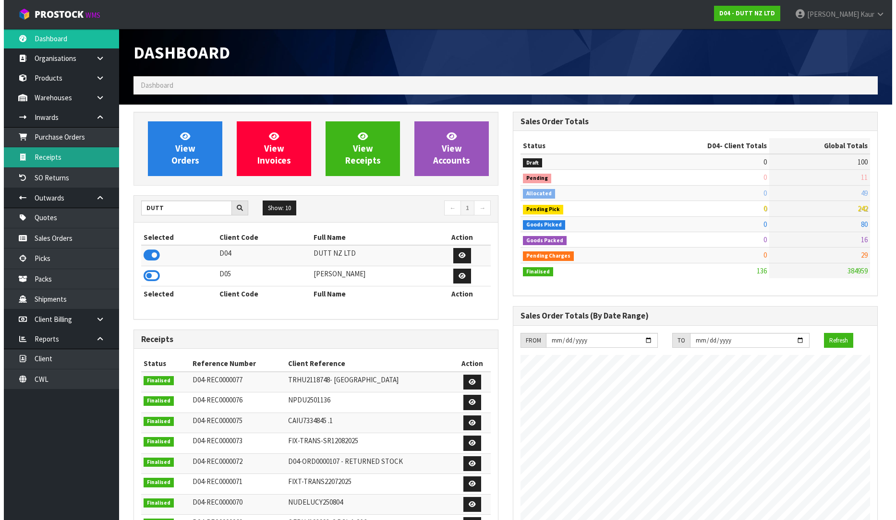
scroll to position [768, 379]
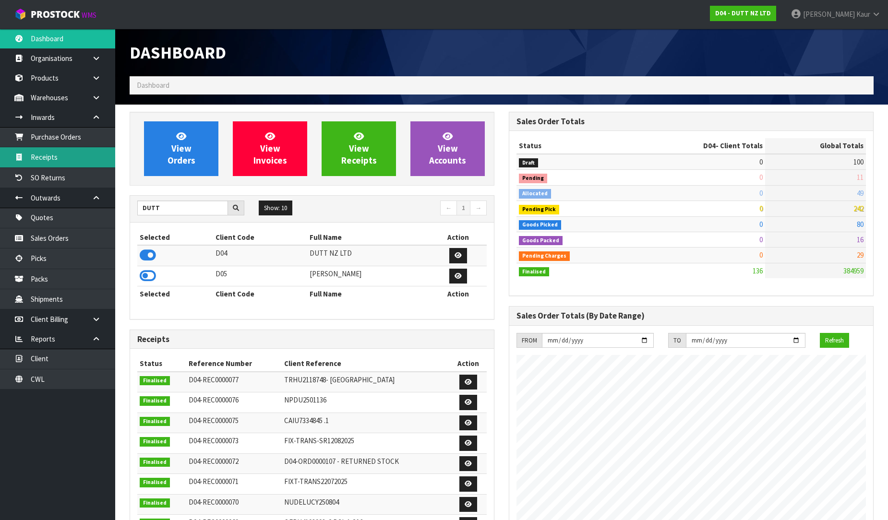
click at [36, 151] on link "Receipts" at bounding box center [57, 157] width 115 height 20
